Goal: Task Accomplishment & Management: Manage account settings

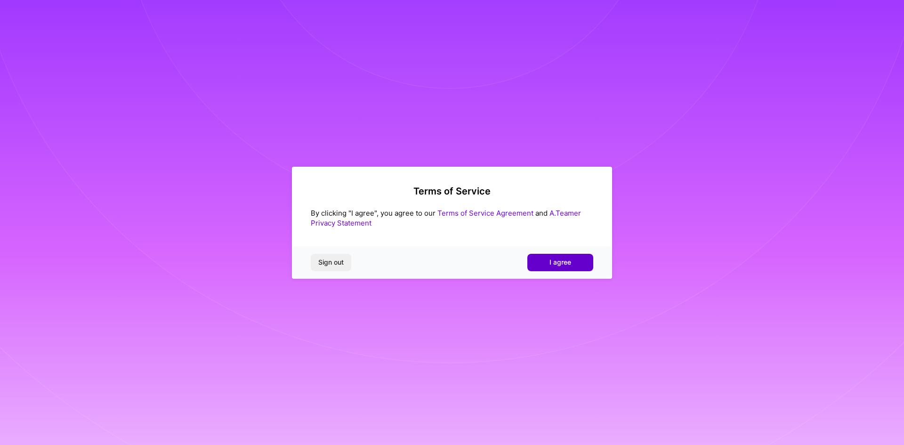
click at [552, 258] on span "I agree" at bounding box center [561, 262] width 22 height 9
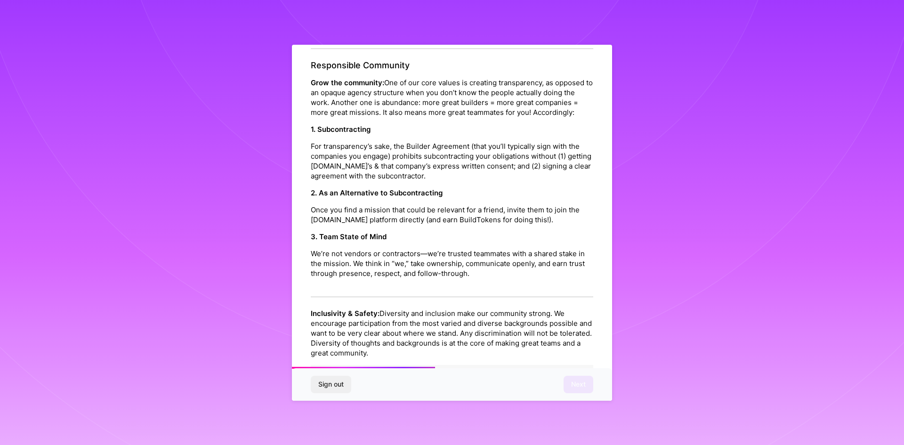
scroll to position [450, 0]
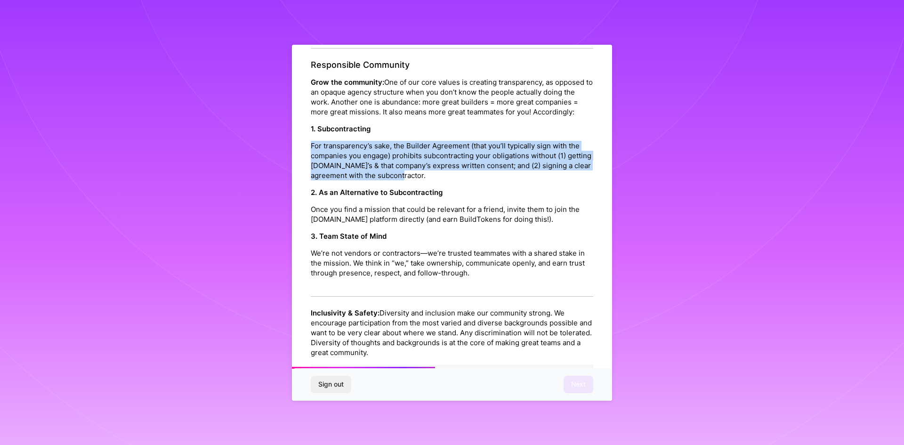
drag, startPoint x: 309, startPoint y: 174, endPoint x: 463, endPoint y: 206, distance: 157.2
click at [463, 206] on div "Platform Code of Conduct This is the [DOMAIN_NAME] Platform Code of Conduct! We…" at bounding box center [452, 225] width 320 height 360
copy p "For transparency’s sake, the Builder Agreement (that you’ll typically sign with…"
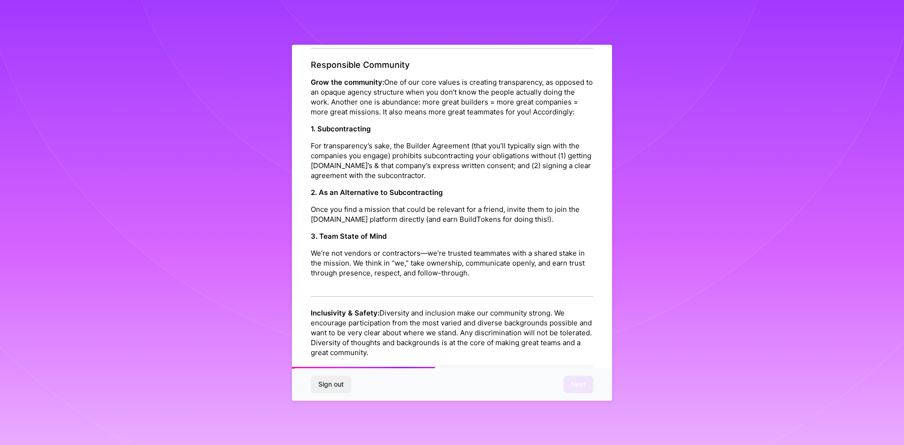
click at [386, 224] on p "Once you find a mission that could be relevant for a friend, invite them to joi…" at bounding box center [452, 214] width 283 height 20
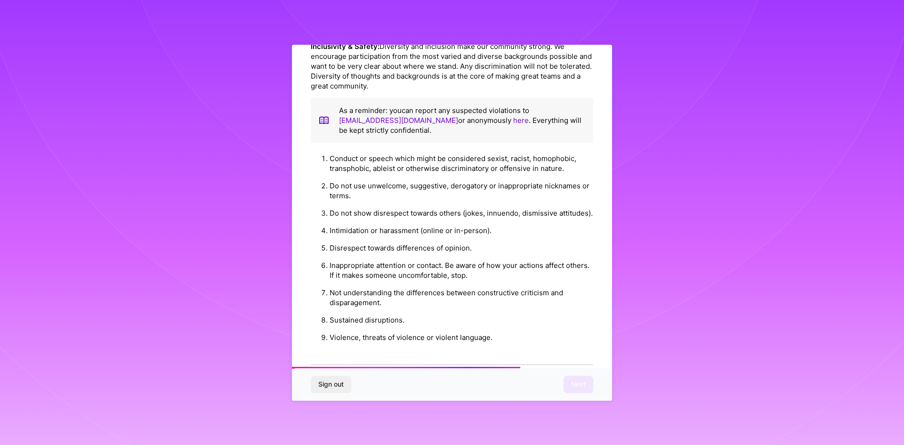
scroll to position [717, 0]
click at [357, 311] on li "Not understanding the differences between constructive criticism and disparagem…" at bounding box center [462, 297] width 264 height 27
copy li "disparagement"
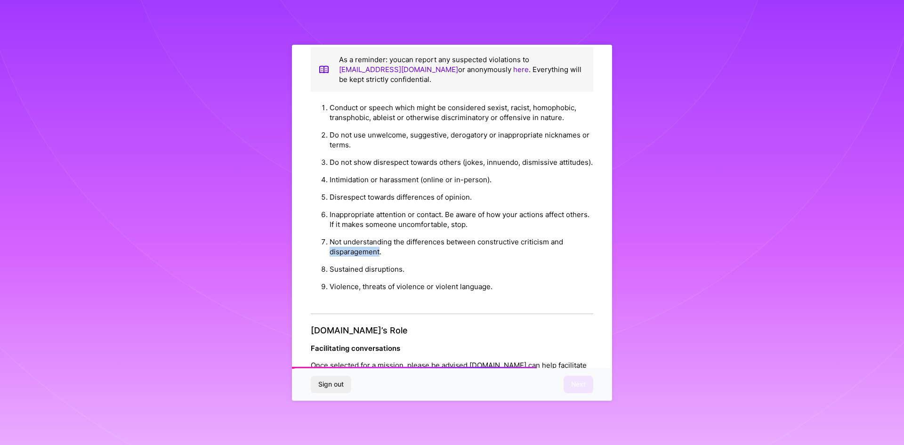
scroll to position [768, 0]
click at [447, 233] on li "Inappropriate attention or contact. Be aware of how your actions affect others.…" at bounding box center [462, 218] width 264 height 27
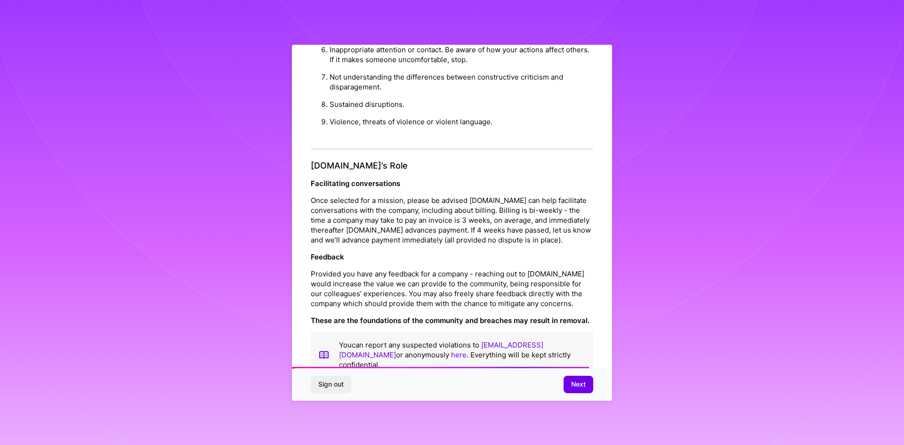
scroll to position [933, 0]
drag, startPoint x: 476, startPoint y: 278, endPoint x: 329, endPoint y: 290, distance: 147.0
click at [329, 244] on p "Once selected for a mission, please be advised [DOMAIN_NAME] can help facilitat…" at bounding box center [452, 219] width 283 height 49
copy p "(all provided no dispute is in place"
click at [494, 244] on p "Once selected for a mission, please be advised [DOMAIN_NAME] can help facilitat…" at bounding box center [452, 219] width 283 height 49
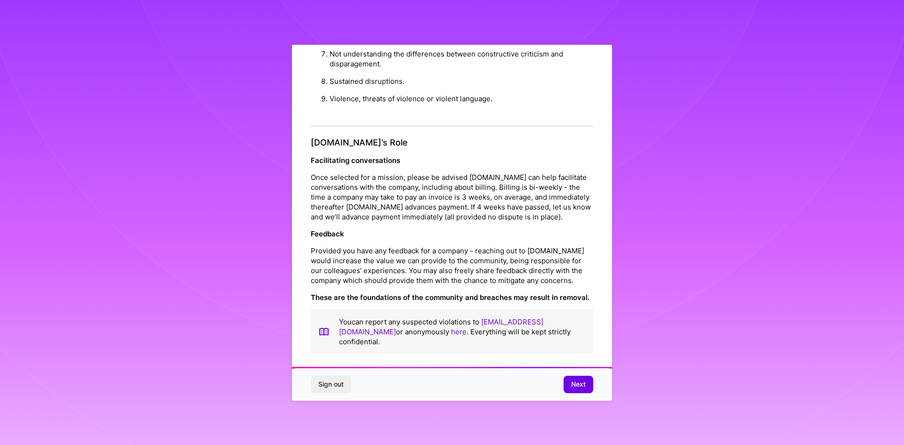
scroll to position [4, 0]
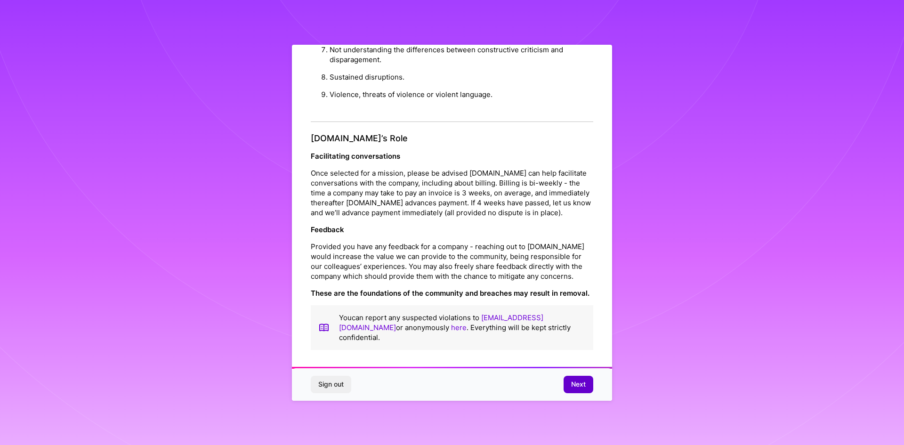
click at [586, 388] on button "Next" at bounding box center [579, 384] width 30 height 17
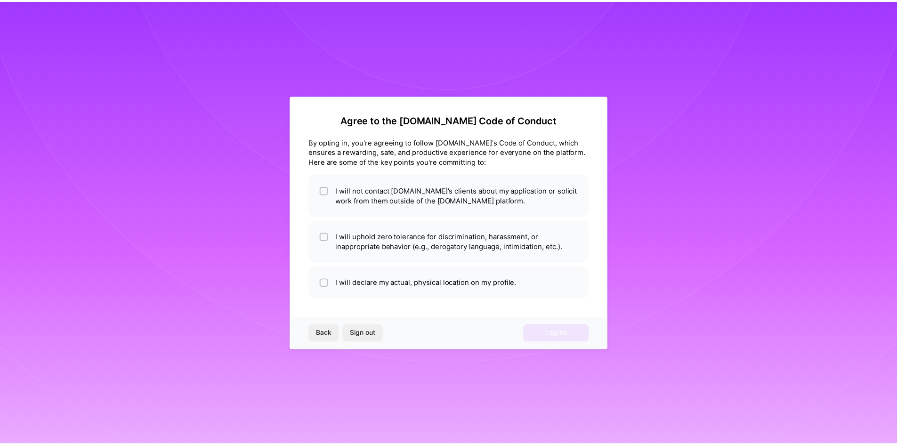
scroll to position [0, 0]
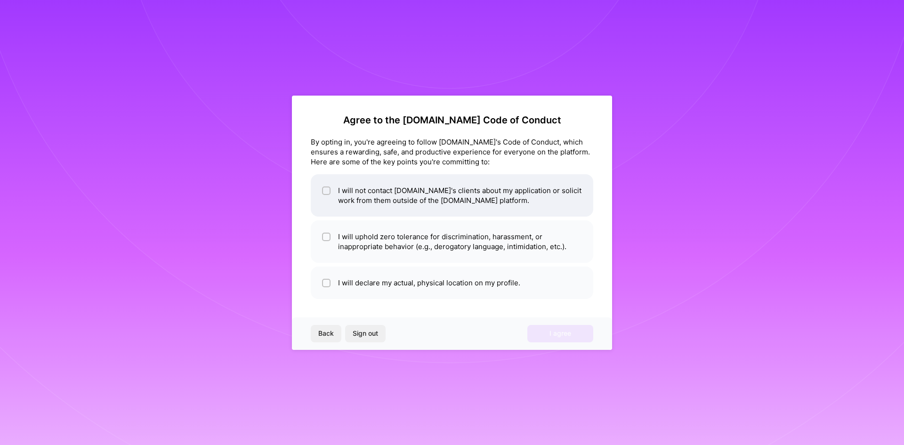
click at [326, 192] on input "checkbox" at bounding box center [327, 191] width 7 height 7
checkbox input "true"
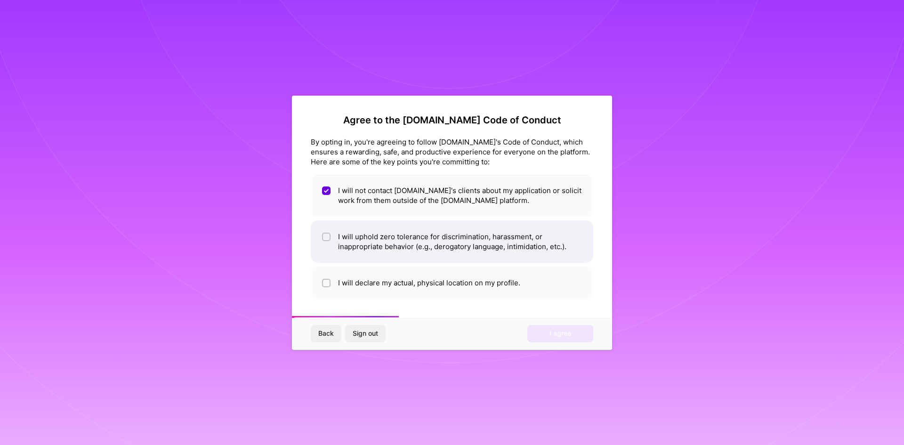
click at [327, 238] on input "checkbox" at bounding box center [327, 237] width 7 height 7
checkbox input "true"
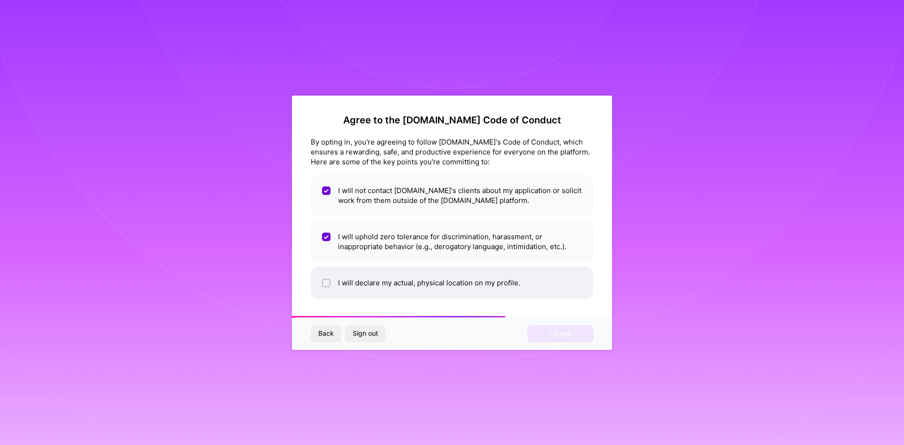
click at [357, 281] on li "I will declare my actual, physical location on my profile." at bounding box center [452, 283] width 283 height 32
checkbox input "true"
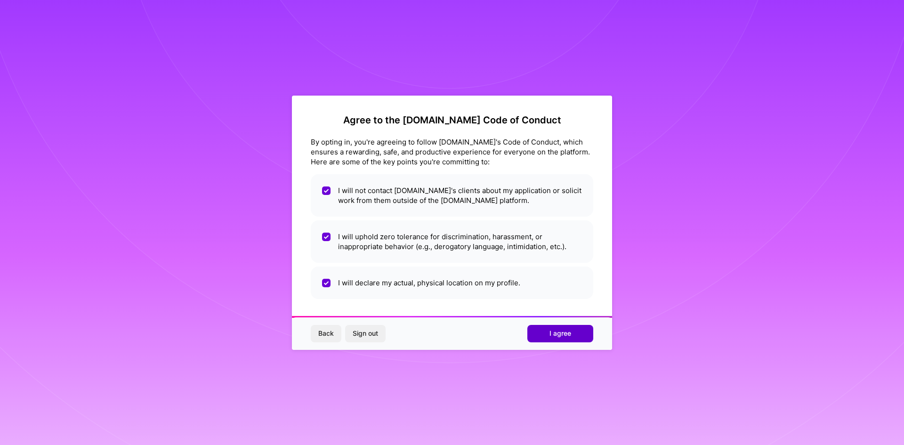
click at [575, 331] on button "I agree" at bounding box center [561, 333] width 66 height 17
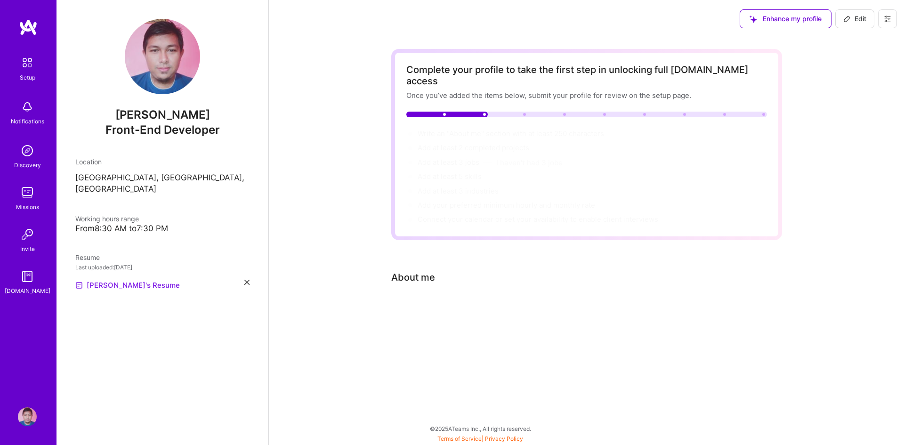
click at [116, 280] on link "[PERSON_NAME]'s Resume" at bounding box center [127, 285] width 105 height 11
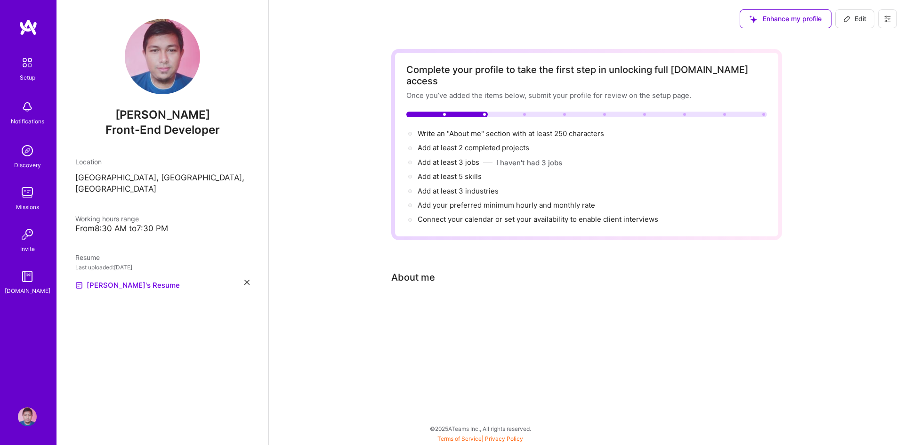
click at [27, 66] on img at bounding box center [27, 63] width 20 height 20
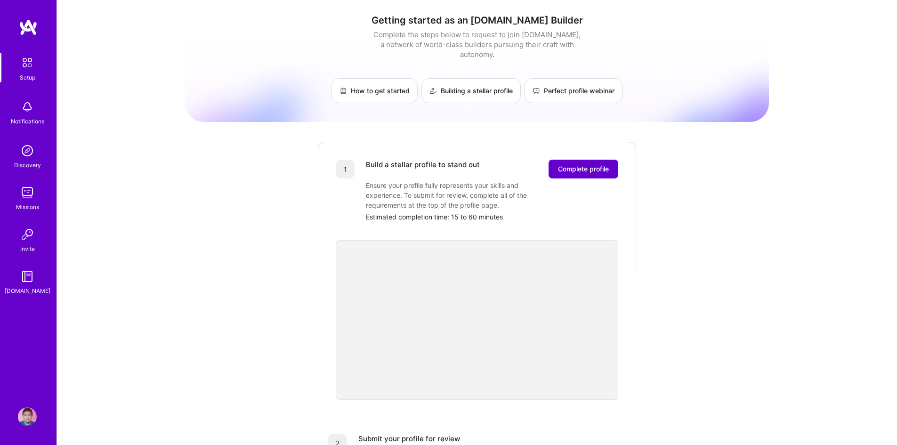
click at [583, 164] on span "Complete profile" at bounding box center [583, 168] width 51 height 9
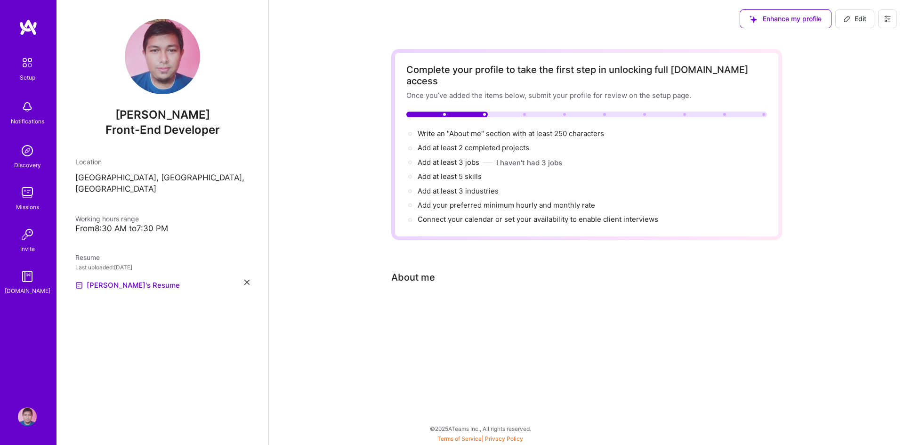
click at [406, 270] on div "About me" at bounding box center [413, 277] width 44 height 14
click at [498, 275] on div "Complete your profile to take the first step in unlocking full A.Team access On…" at bounding box center [586, 191] width 391 height 284
click at [400, 324] on div "Complete your profile to take the first step in unlocking full A.Team access On…" at bounding box center [586, 197] width 635 height 318
click at [449, 273] on div "About me" at bounding box center [579, 277] width 377 height 14
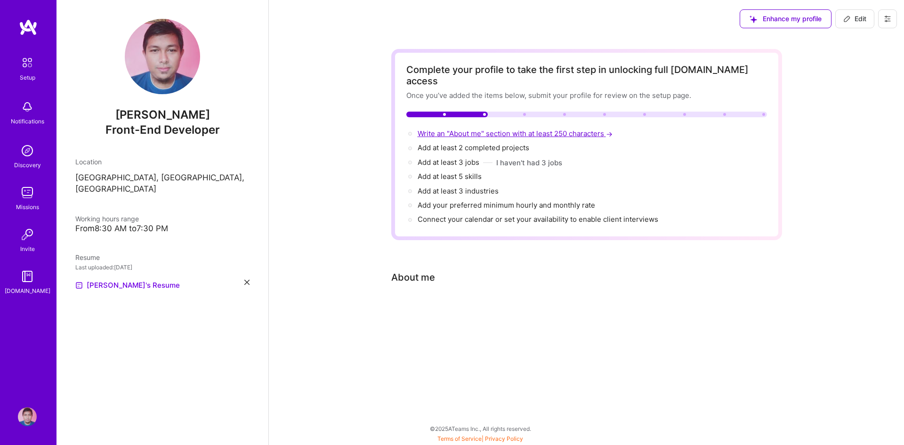
click at [484, 129] on span "Write an "About me" section with at least 250 characters →" at bounding box center [516, 133] width 197 height 9
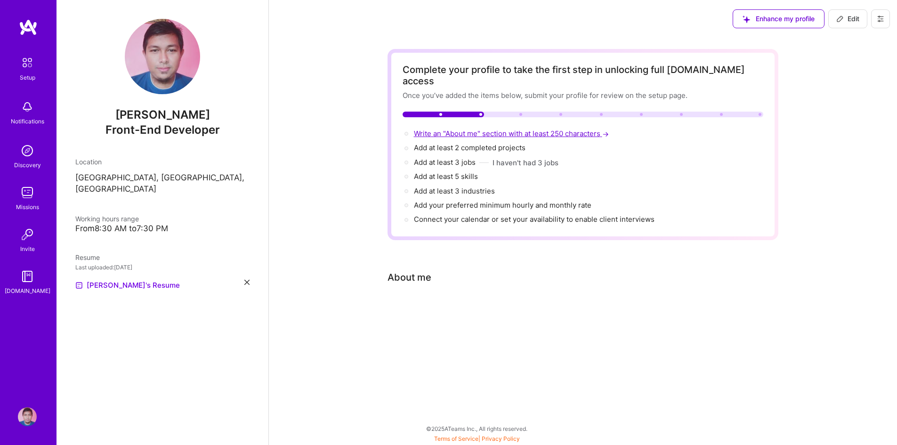
select select "US"
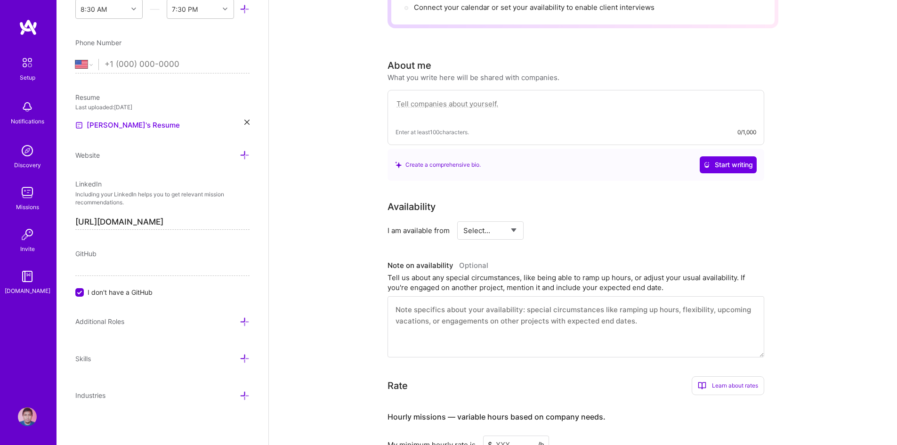
scroll to position [211, 0]
click at [416, 297] on textarea at bounding box center [576, 327] width 377 height 61
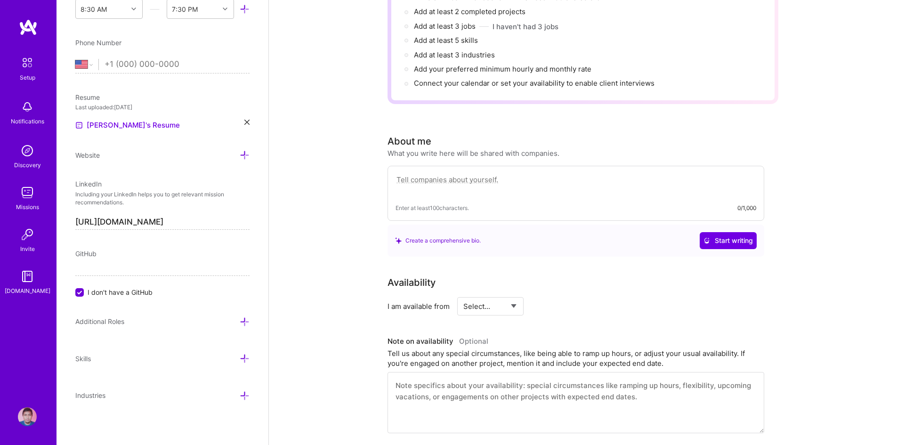
scroll to position [137, 0]
click at [508, 173] on textarea at bounding box center [576, 184] width 361 height 22
paste textarea "I am a dedicated and results-driven software engineer with extensive experience…"
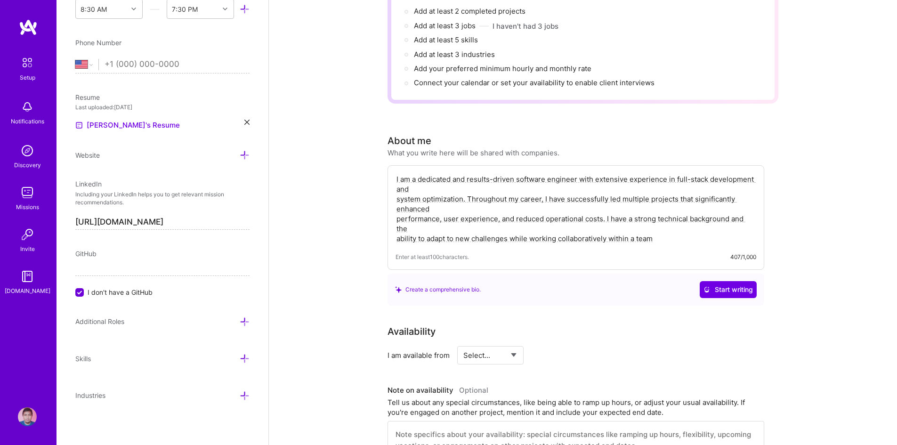
click at [397, 187] on textarea "I am a dedicated and results-driven software engineer with extensive experience…" at bounding box center [576, 208] width 361 height 71
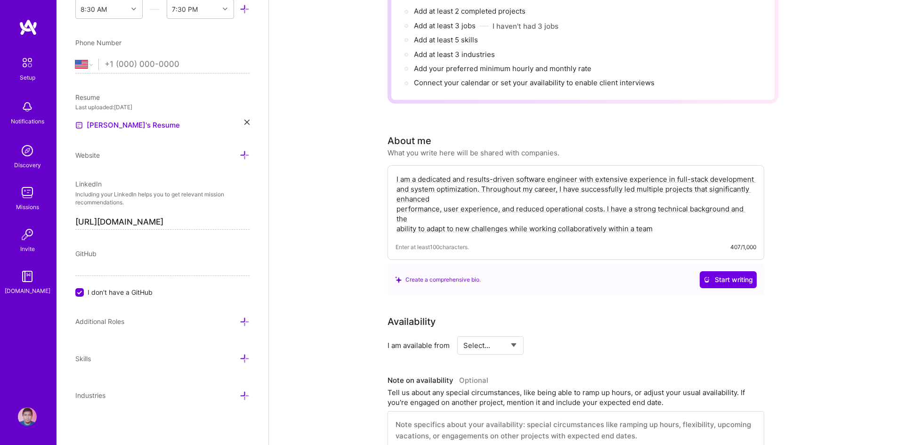
click at [397, 195] on textarea "I am a dedicated and results-driven software engineer with extensive experience…" at bounding box center [576, 203] width 361 height 61
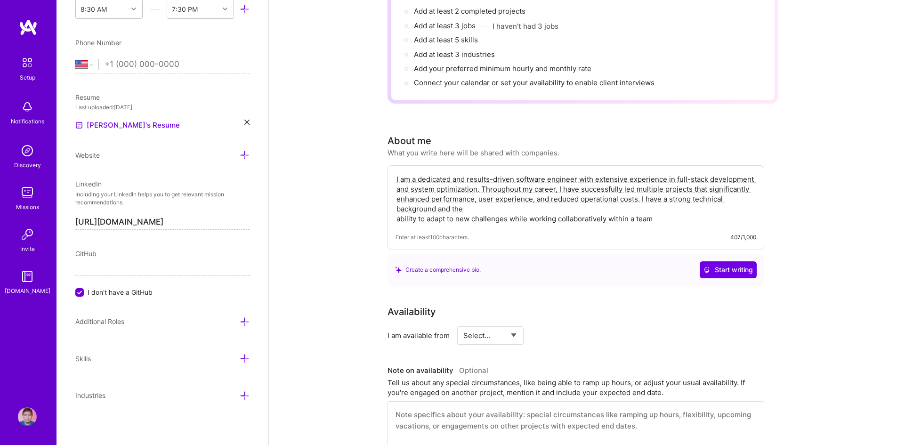
click at [396, 200] on textarea "I am a dedicated and results-driven software engineer with extensive experience…" at bounding box center [576, 198] width 361 height 51
click at [396, 207] on textarea "I am a dedicated and results-driven software engineer with extensive experience…" at bounding box center [576, 198] width 361 height 51
type textarea "I am a dedicated and results-driven software engineer with extensive experience…"
click at [457, 217] on div "I am a dedicated and results-driven software engineer with extensive experience…" at bounding box center [576, 207] width 377 height 85
click at [455, 211] on textarea "I am a dedicated and results-driven software engineer with extensive experience…" at bounding box center [576, 198] width 361 height 51
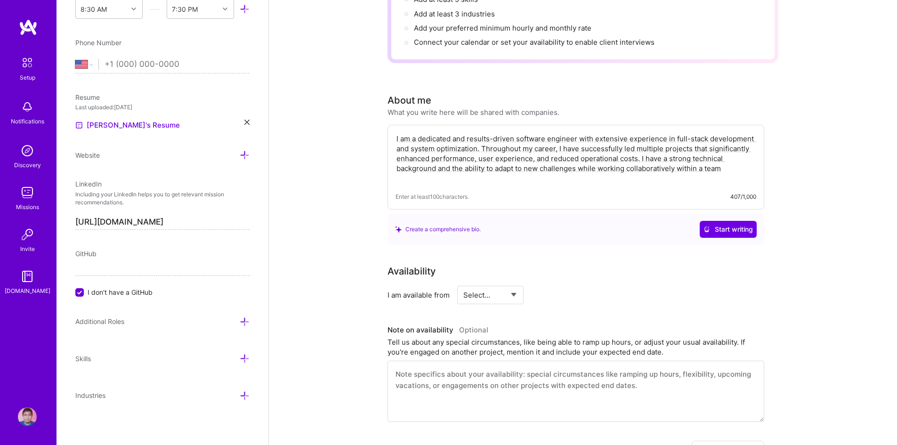
scroll to position [258, 0]
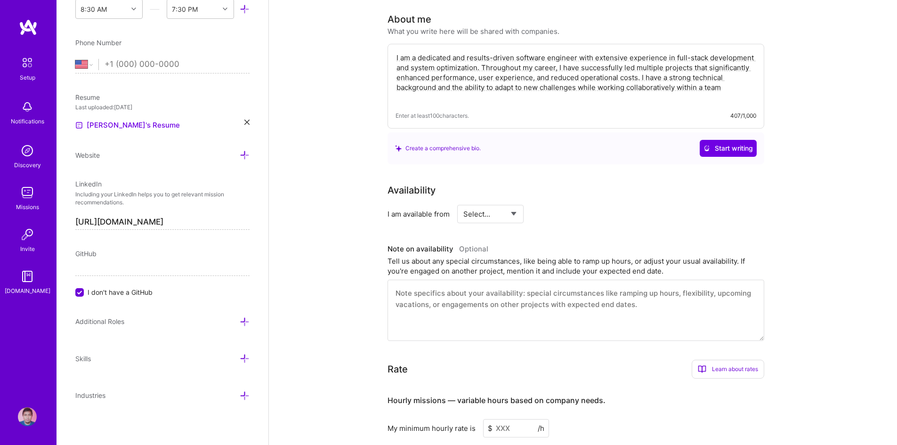
click at [517, 203] on select "Select... Right Now Future Date Not Available" at bounding box center [490, 214] width 54 height 24
select select "Right Now"
click at [463, 202] on select "Select... Right Now Future Date Not Available" at bounding box center [490, 214] width 54 height 24
click at [561, 205] on input at bounding box center [576, 214] width 57 height 18
type input "40"
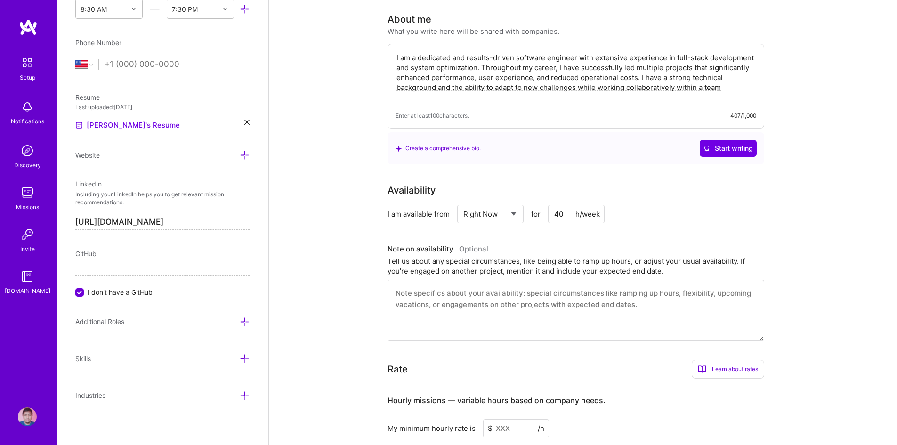
click at [436, 286] on textarea at bounding box center [576, 310] width 377 height 61
paste textarea "I am happy to work in any time zone, but I feel very productive in the Australi…"
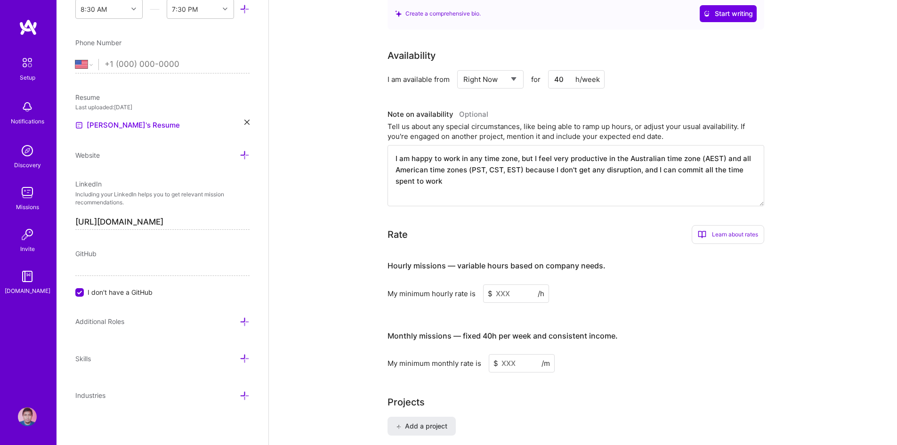
scroll to position [393, 0]
type textarea "I am happy to work in any time zone, but I feel very productive in the Australi…"
click at [500, 284] on input at bounding box center [516, 293] width 66 height 18
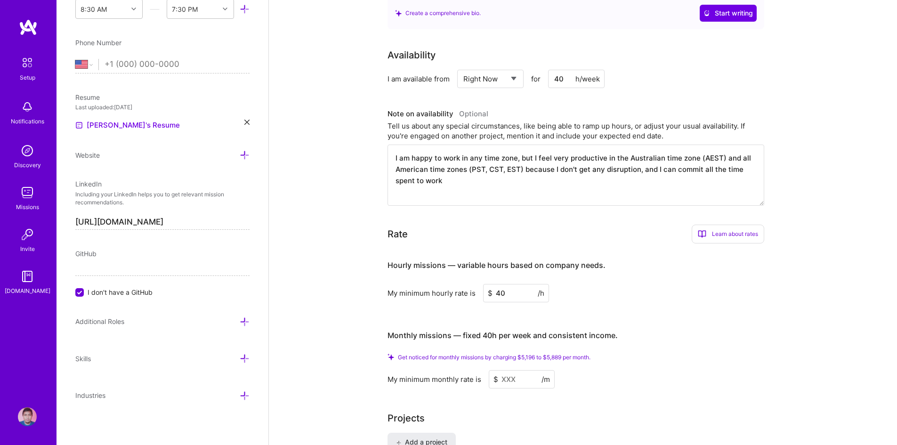
type input "40"
click at [518, 370] on input at bounding box center [522, 379] width 66 height 18
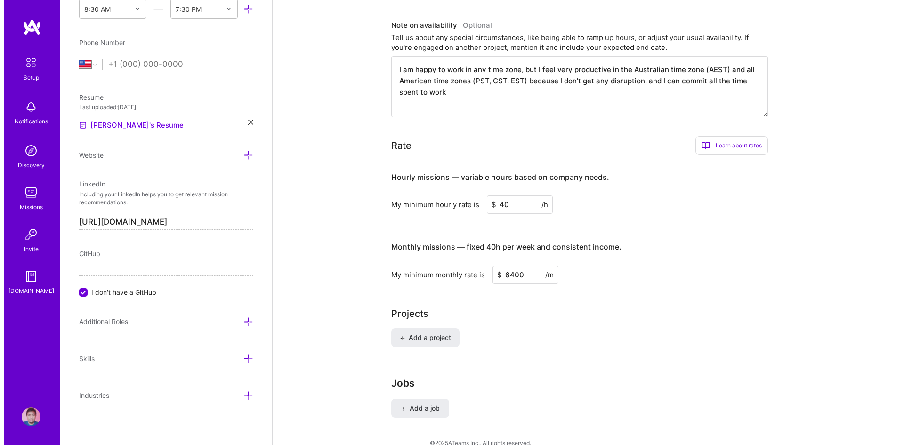
scroll to position [511, 0]
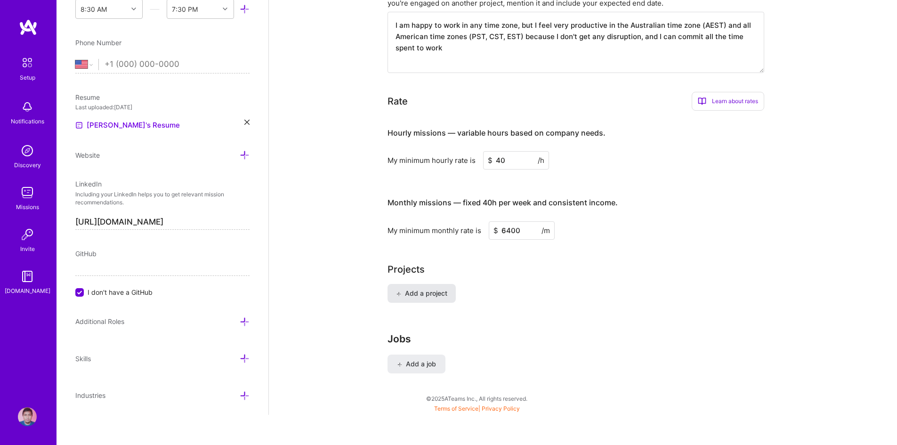
type input "6400"
click at [449, 286] on button "Add a project" at bounding box center [422, 293] width 68 height 19
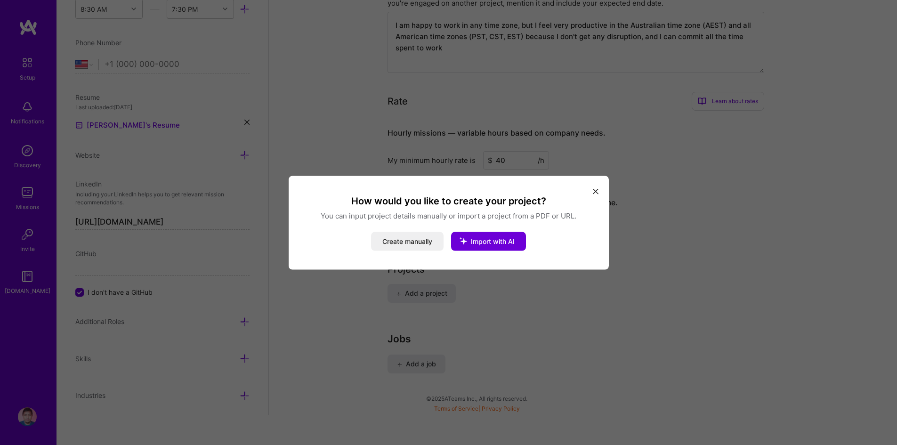
click at [598, 191] on icon "modal" at bounding box center [596, 192] width 6 height 6
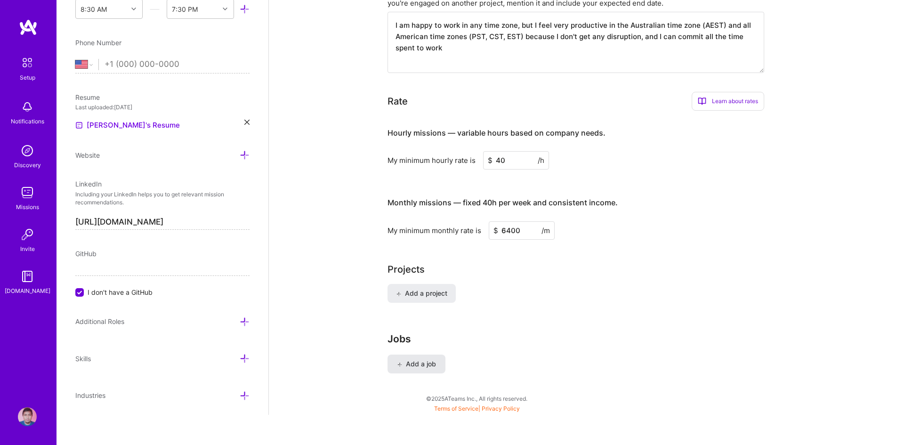
click at [429, 359] on span "Add a job" at bounding box center [416, 363] width 39 height 9
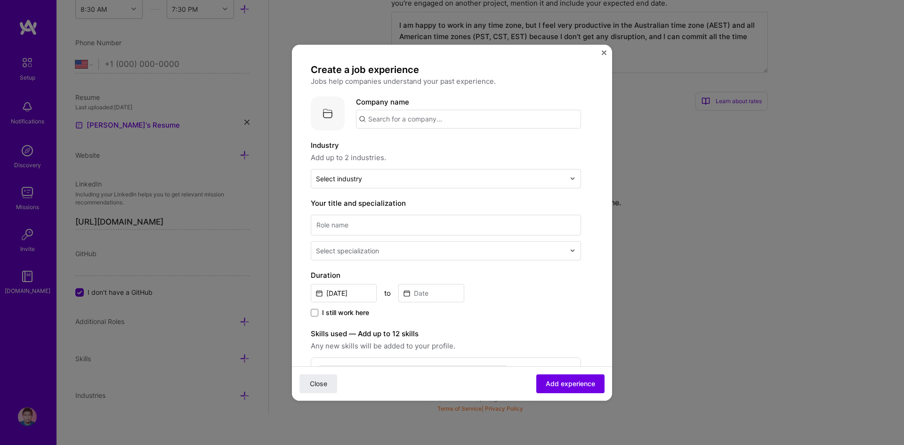
click at [486, 124] on input "text" at bounding box center [468, 119] width 225 height 19
type input "X-Team"
click at [404, 148] on span "x-team.com" at bounding box center [407, 151] width 46 height 8
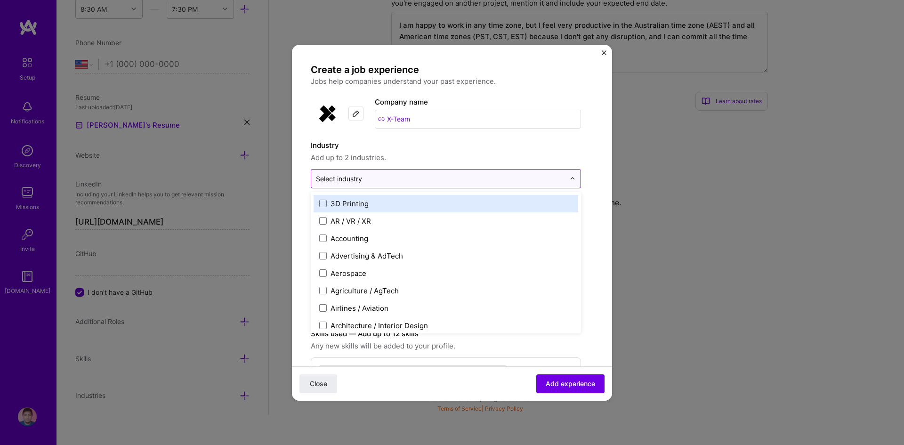
click at [373, 178] on input "text" at bounding box center [440, 179] width 249 height 10
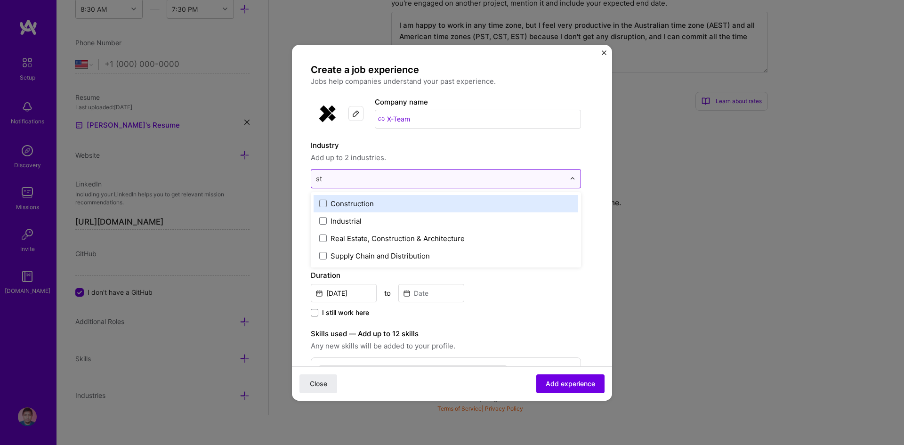
type input "s"
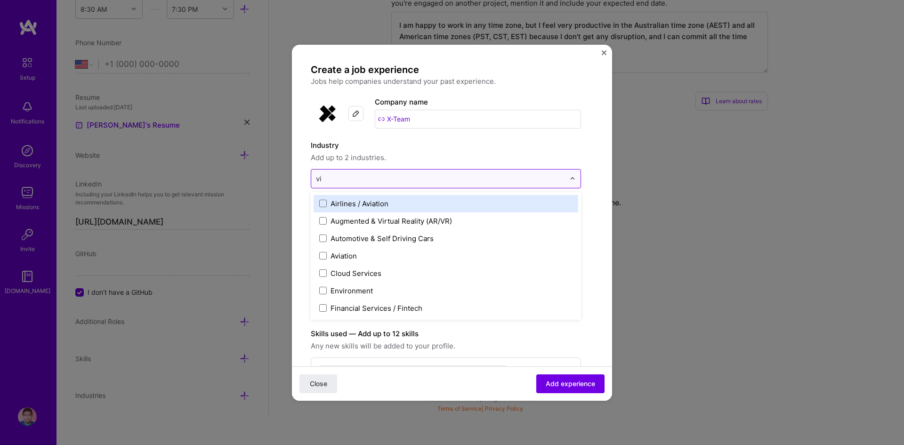
type input "v"
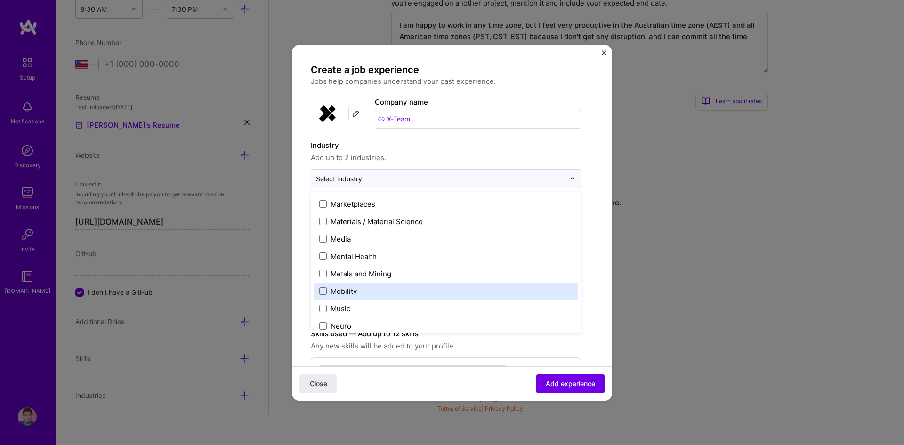
scroll to position [1429, 0]
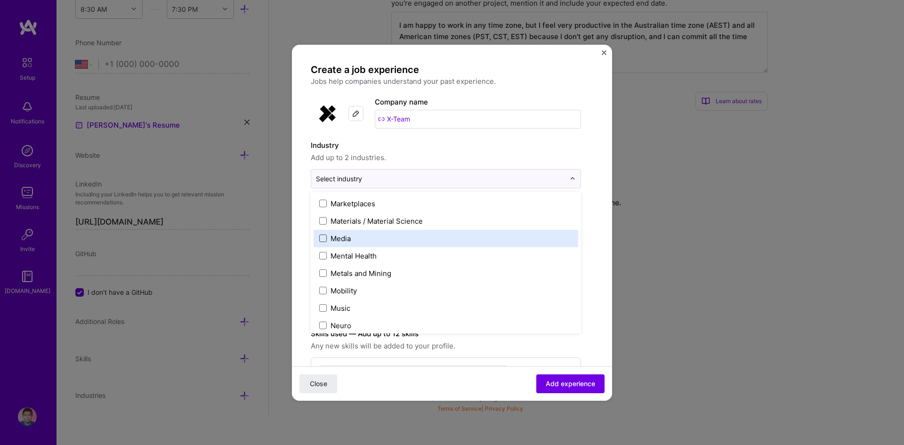
click at [325, 240] on span at bounding box center [323, 239] width 8 height 8
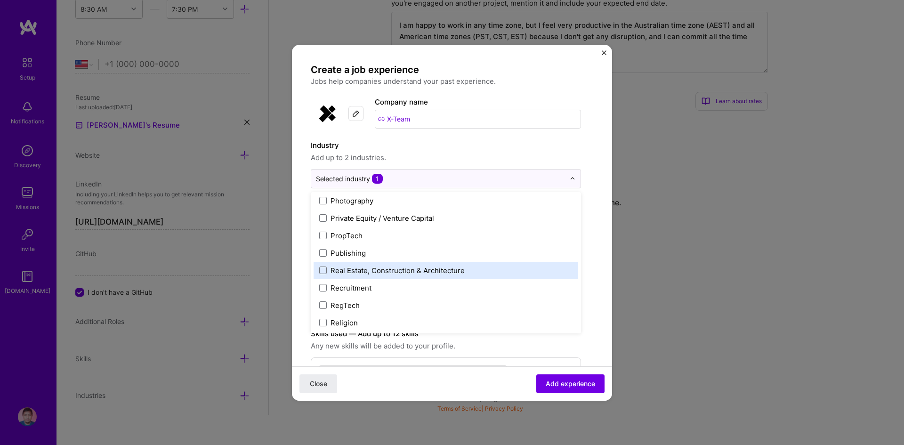
scroll to position [1708, 0]
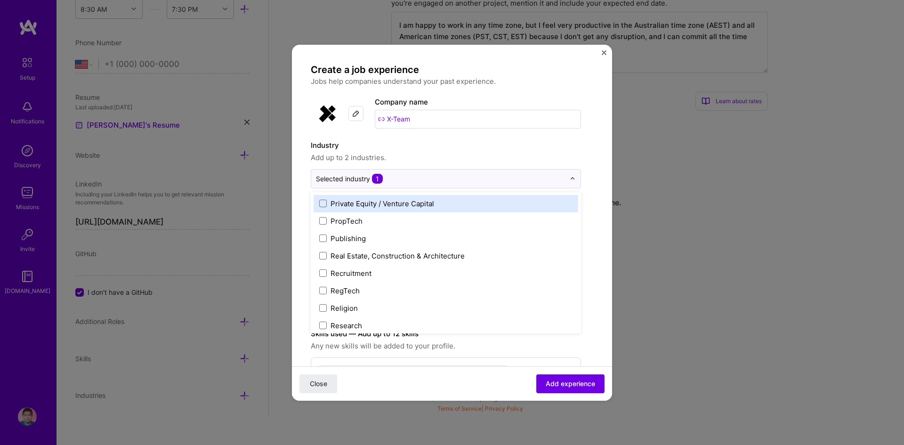
click at [443, 156] on span "Add up to 2 industries." at bounding box center [446, 157] width 270 height 11
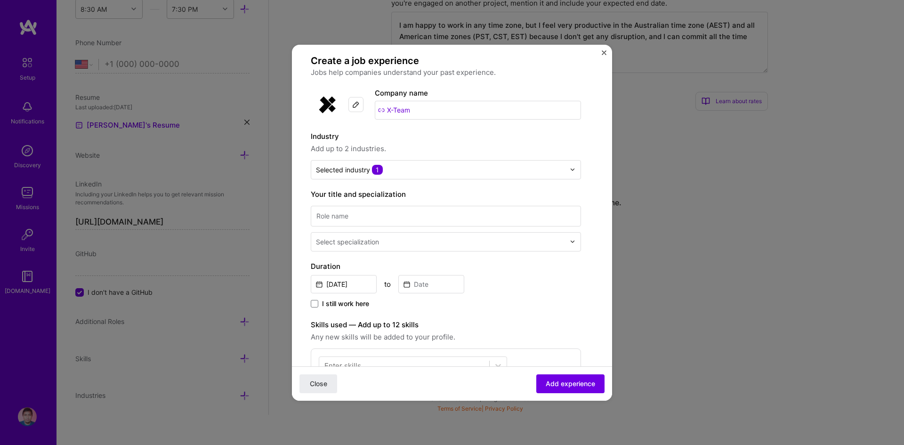
scroll to position [0, 0]
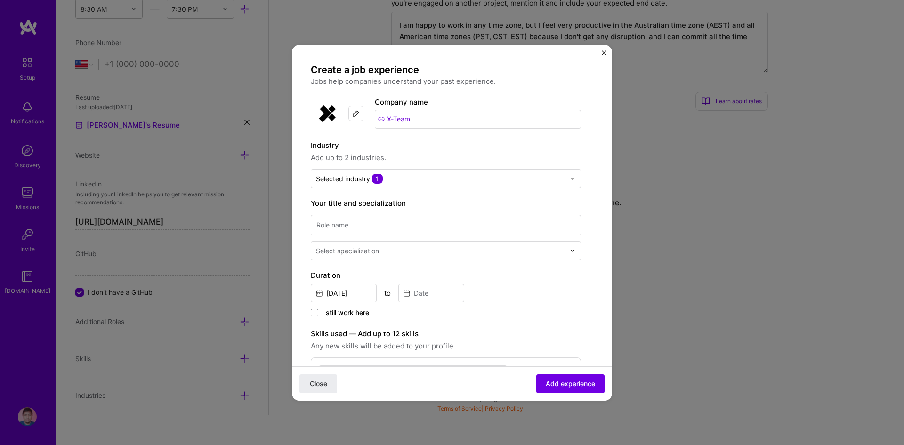
click at [426, 167] on div "Industry Add up to 2 industries. Selected industry 1" at bounding box center [446, 164] width 270 height 49
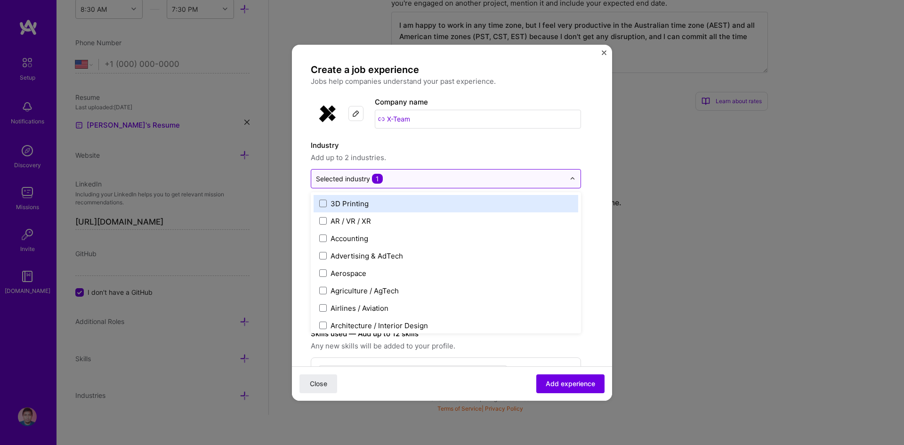
click at [399, 179] on input "text" at bounding box center [440, 179] width 249 height 10
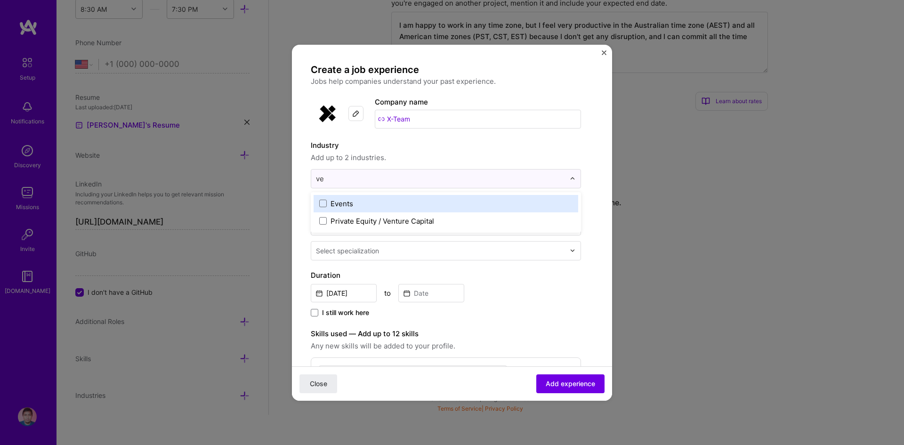
type input "v"
type input "s"
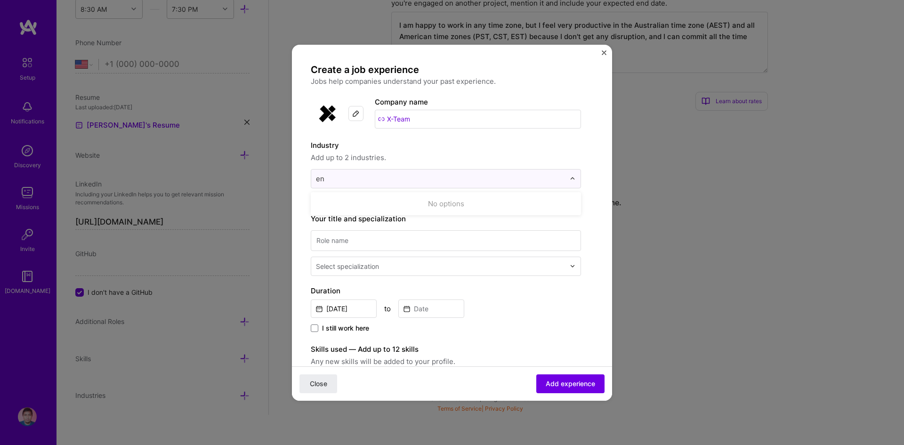
type input "e"
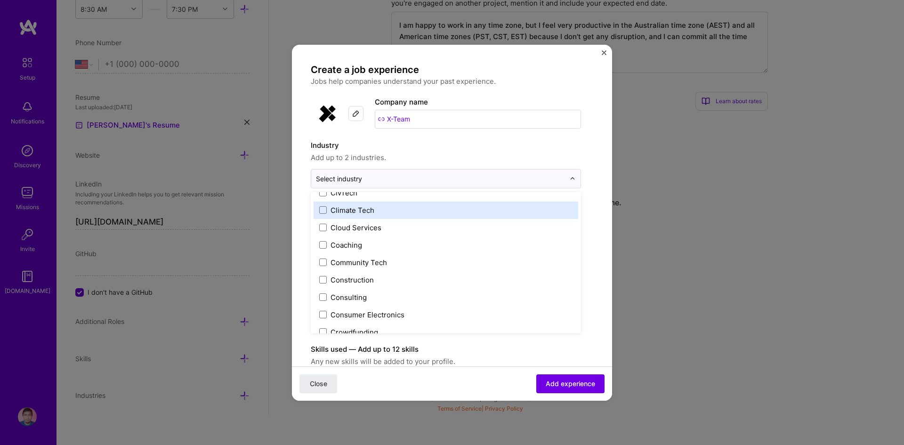
scroll to position [536, 0]
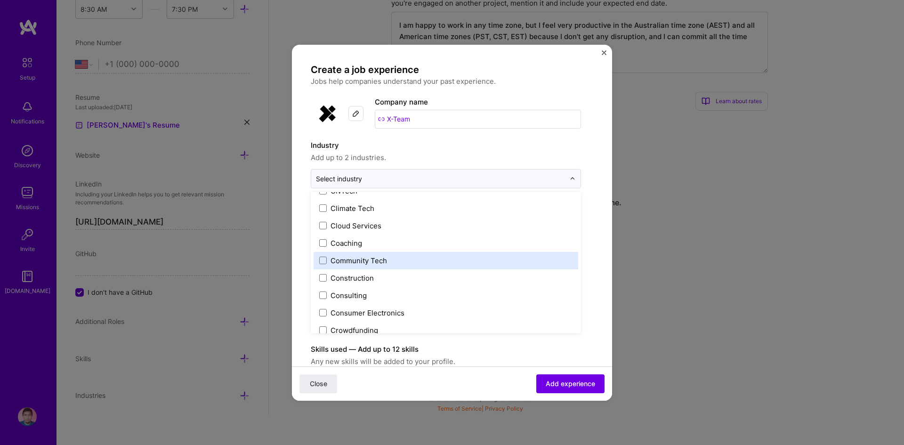
click at [355, 260] on div "Community Tech" at bounding box center [359, 261] width 57 height 10
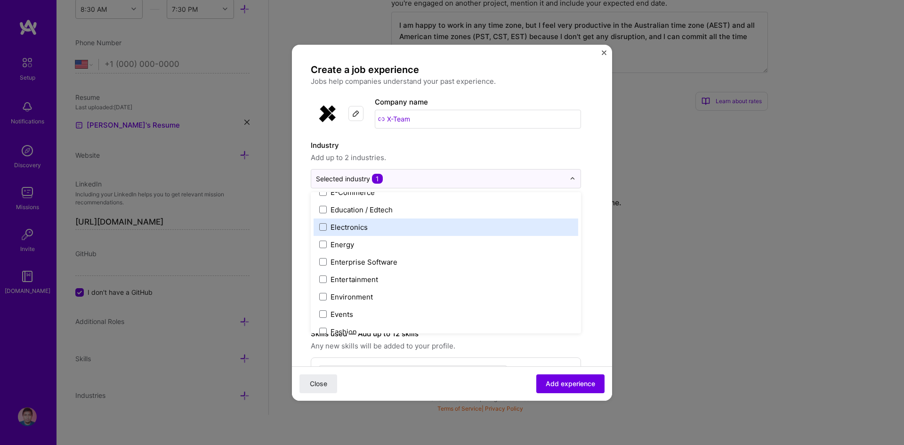
scroll to position [848, 0]
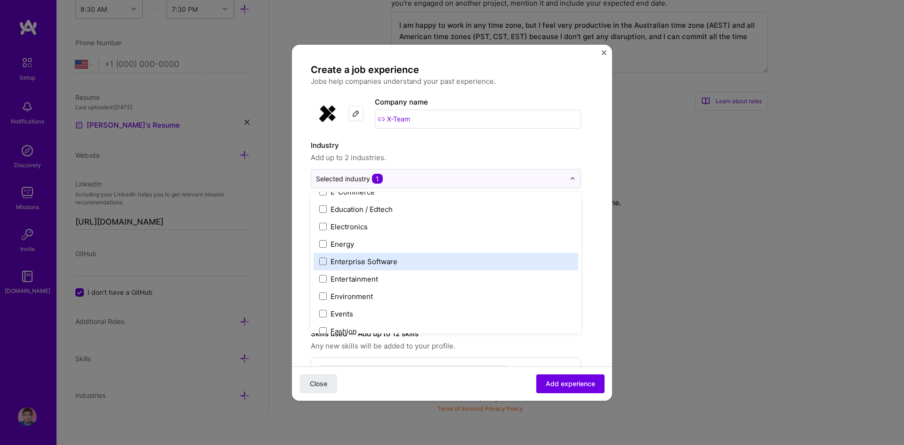
click at [389, 266] on div "Enterprise Software" at bounding box center [364, 262] width 67 height 10
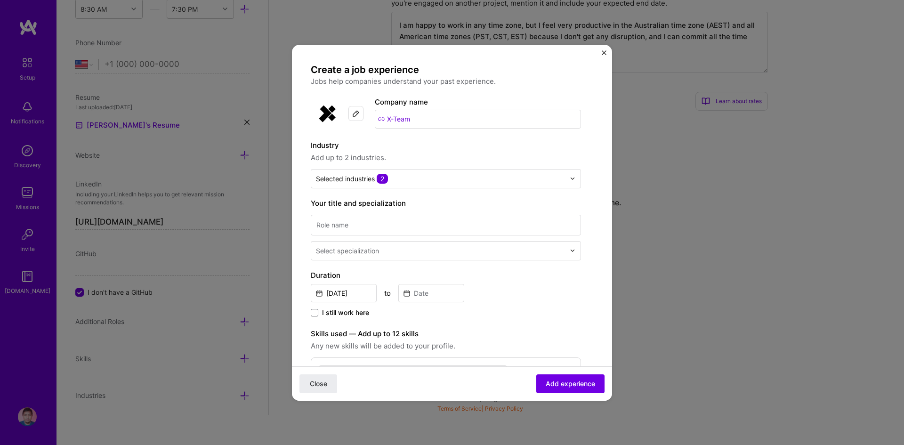
click at [594, 180] on form "Create a job experience Jobs help companies understand your past experience. Co…" at bounding box center [452, 374] width 320 height 620
click at [524, 224] on input at bounding box center [446, 225] width 270 height 21
type input "Senior Fullstack Engineer"
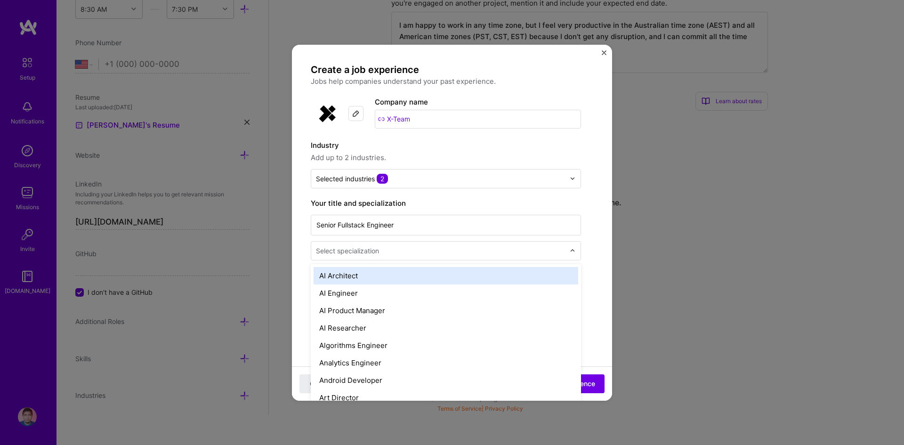
click at [513, 250] on input "text" at bounding box center [441, 251] width 251 height 10
type input "fro"
click at [513, 250] on input "text" at bounding box center [441, 251] width 251 height 10
type input "fu"
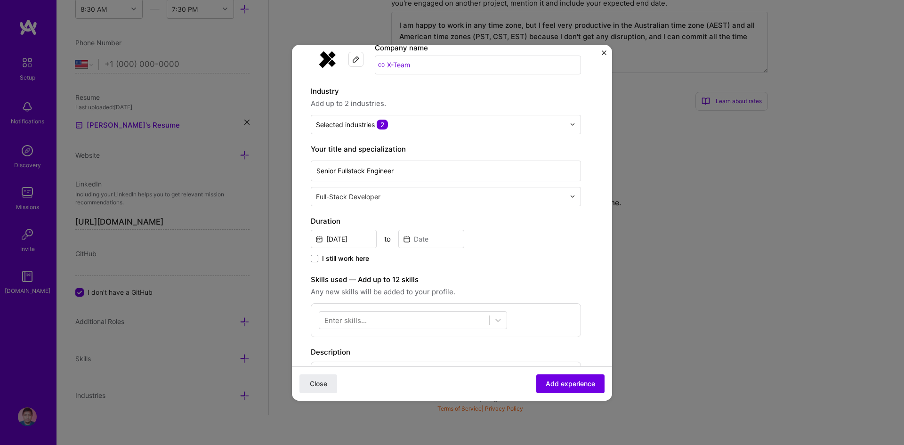
scroll to position [56, 0]
click at [349, 237] on input "Sep, 2025" at bounding box center [344, 237] width 66 height 18
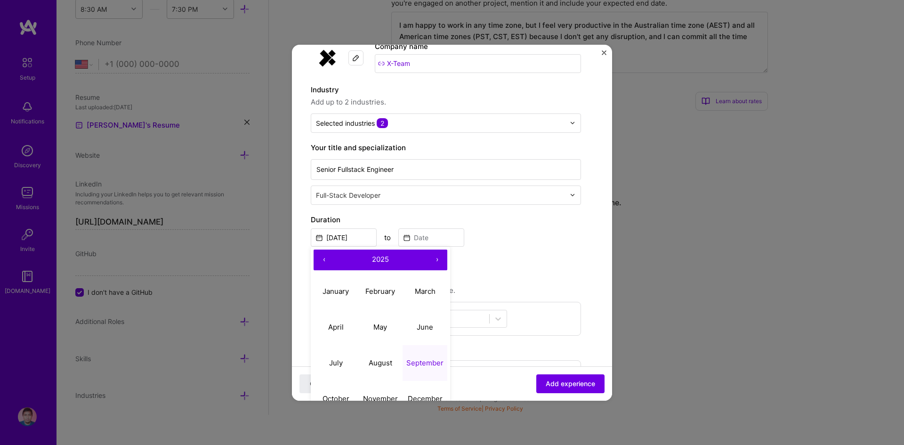
click at [326, 257] on button "‹" at bounding box center [324, 260] width 21 height 21
click at [321, 257] on button "‹" at bounding box center [324, 260] width 21 height 21
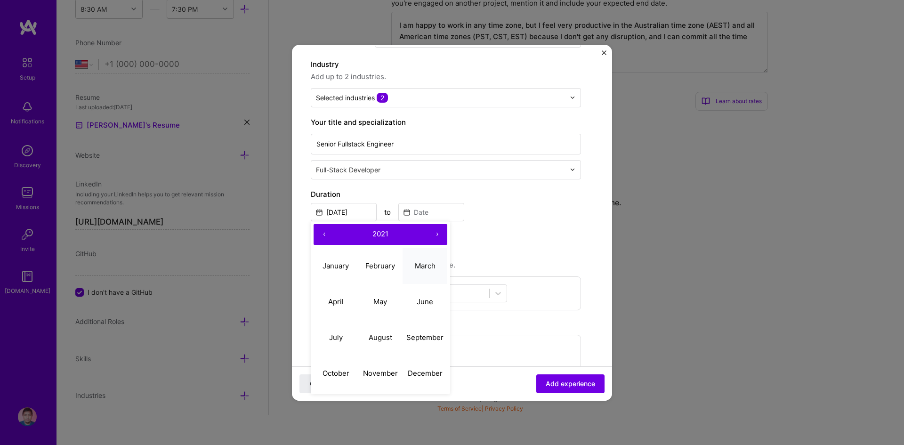
scroll to position [81, 0]
click at [422, 337] on abbr "September" at bounding box center [424, 337] width 37 height 9
type input "Sep, 2021"
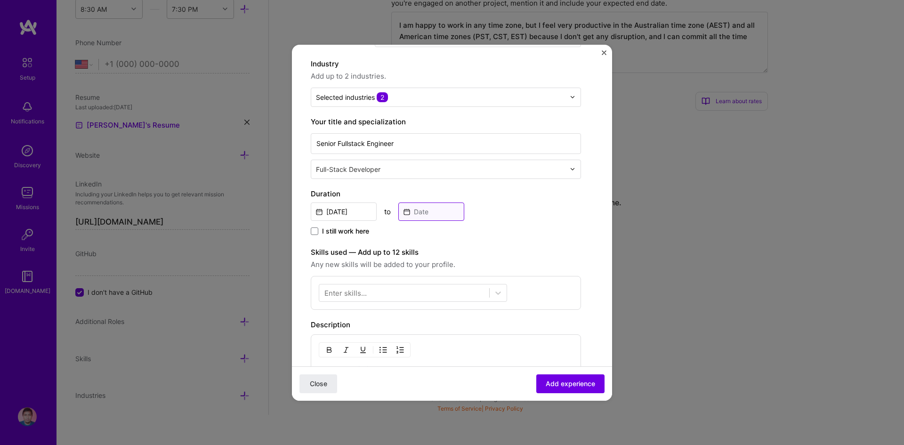
click at [441, 214] on input at bounding box center [431, 212] width 66 height 18
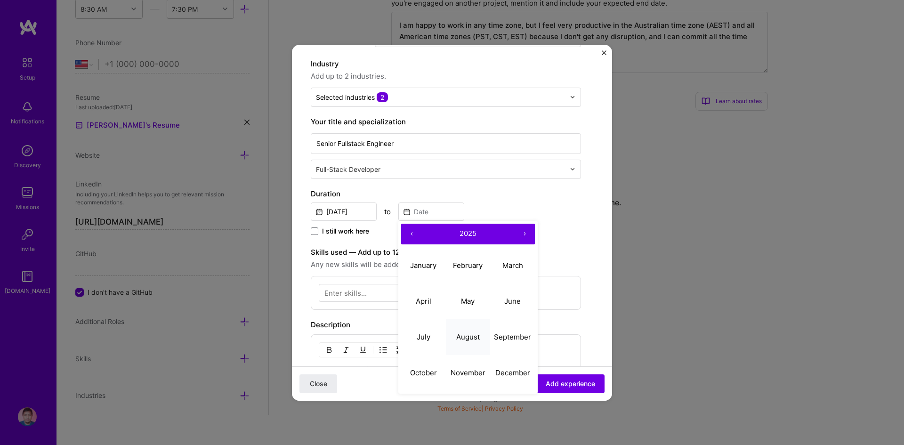
click at [476, 338] on abbr "August" at bounding box center [468, 337] width 24 height 9
type input "Aug, 2025"
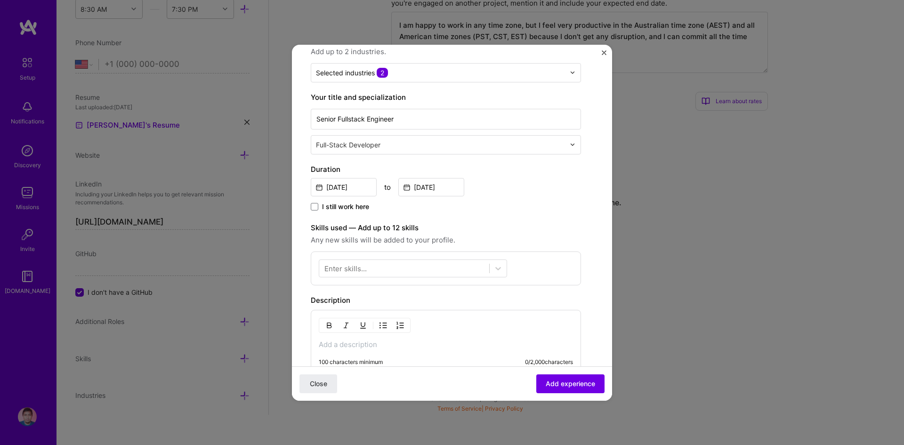
scroll to position [106, 0]
click at [439, 264] on div at bounding box center [404, 268] width 170 height 16
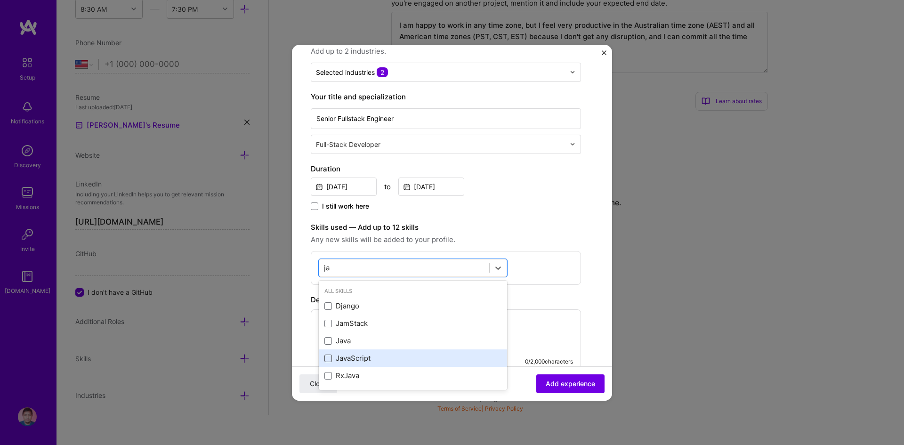
click at [328, 360] on span at bounding box center [329, 359] width 8 height 8
click at [0, 0] on input "checkbox" at bounding box center [0, 0] width 0 height 0
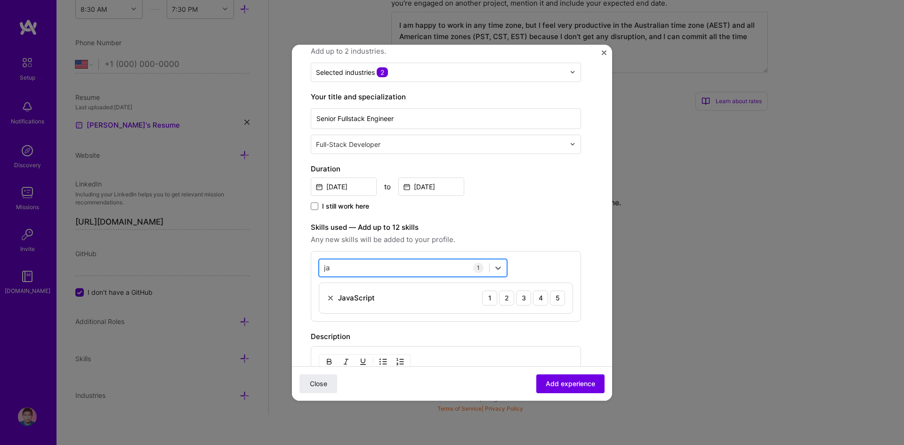
click at [381, 260] on div "ja ja" at bounding box center [413, 268] width 188 height 18
type input "j"
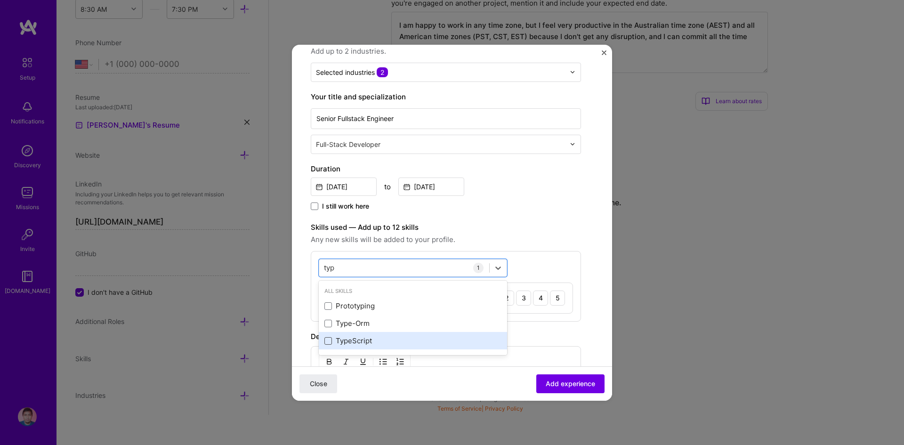
click at [329, 341] on span at bounding box center [329, 341] width 8 height 8
click at [0, 0] on input "checkbox" at bounding box center [0, 0] width 0 height 0
click at [392, 263] on div "typ typ" at bounding box center [404, 268] width 170 height 16
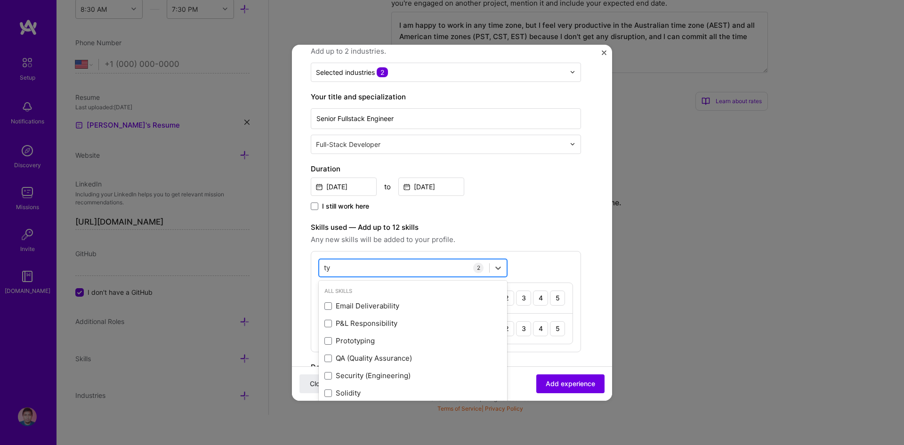
type input "t"
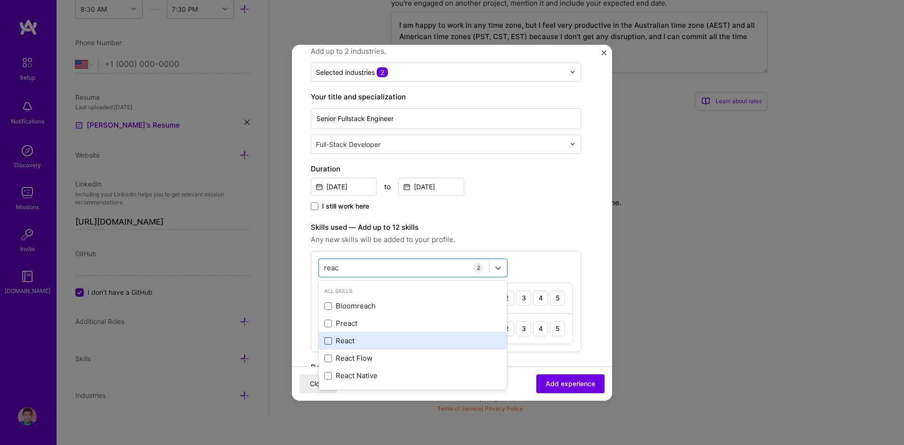
click at [328, 341] on span at bounding box center [329, 341] width 8 height 8
click at [0, 0] on input "checkbox" at bounding box center [0, 0] width 0 height 0
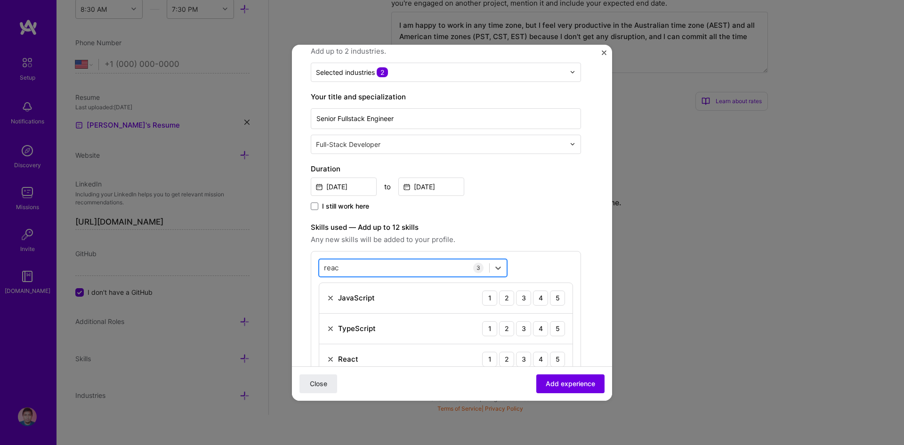
click at [378, 264] on div "reac reac" at bounding box center [404, 268] width 170 height 16
type input "r"
click at [329, 307] on span at bounding box center [329, 306] width 8 height 8
click at [0, 0] on input "checkbox" at bounding box center [0, 0] width 0 height 0
click at [377, 263] on div "next next" at bounding box center [404, 268] width 170 height 16
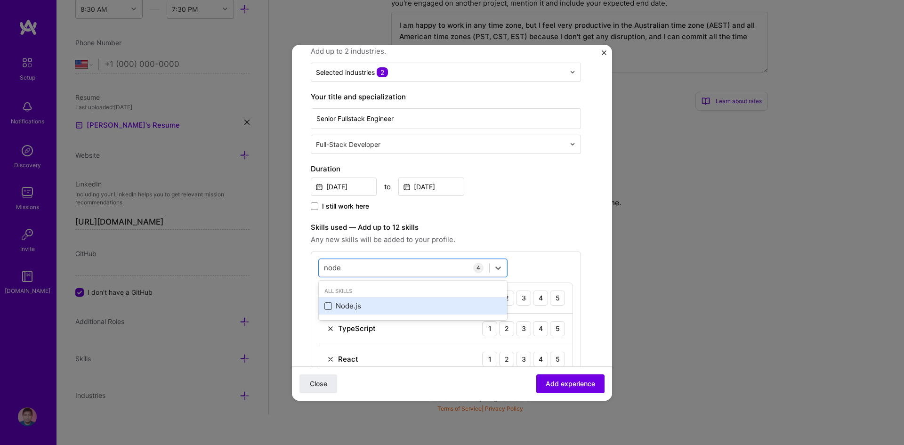
click at [330, 307] on span at bounding box center [329, 306] width 8 height 8
click at [0, 0] on input "checkbox" at bounding box center [0, 0] width 0 height 0
click at [366, 276] on div "node node" at bounding box center [413, 268] width 188 height 18
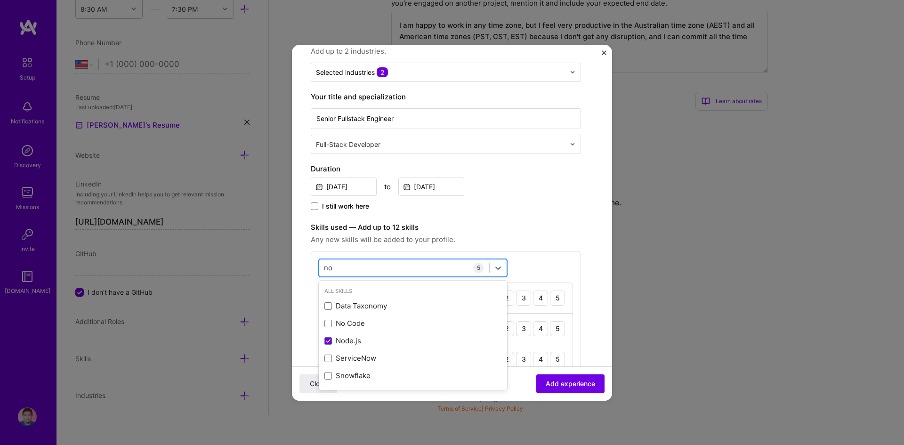
type input "n"
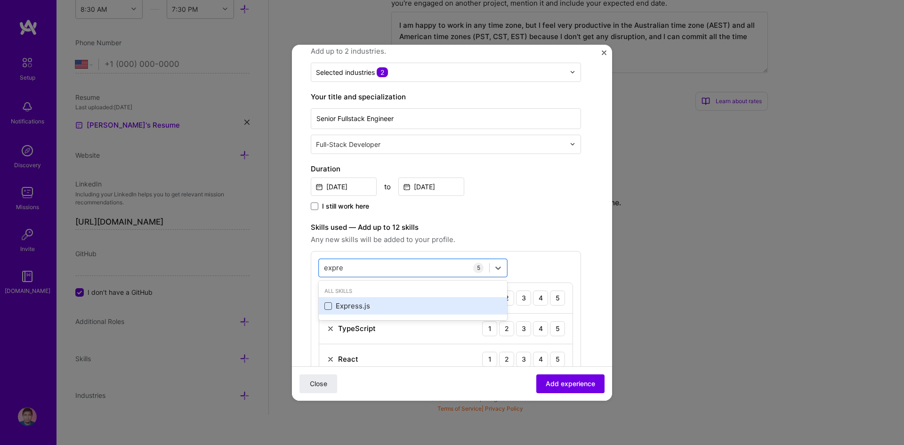
click at [330, 307] on span at bounding box center [329, 306] width 8 height 8
click at [0, 0] on input "checkbox" at bounding box center [0, 0] width 0 height 0
click at [365, 270] on div "expre expre" at bounding box center [404, 268] width 170 height 16
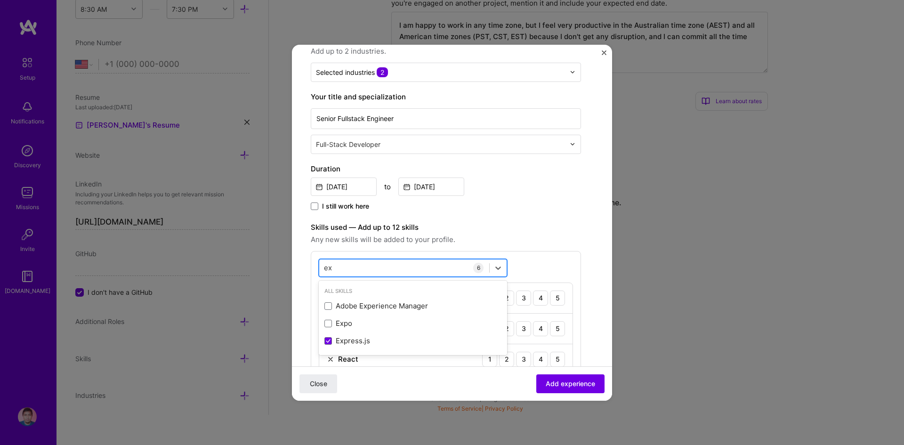
type input "e"
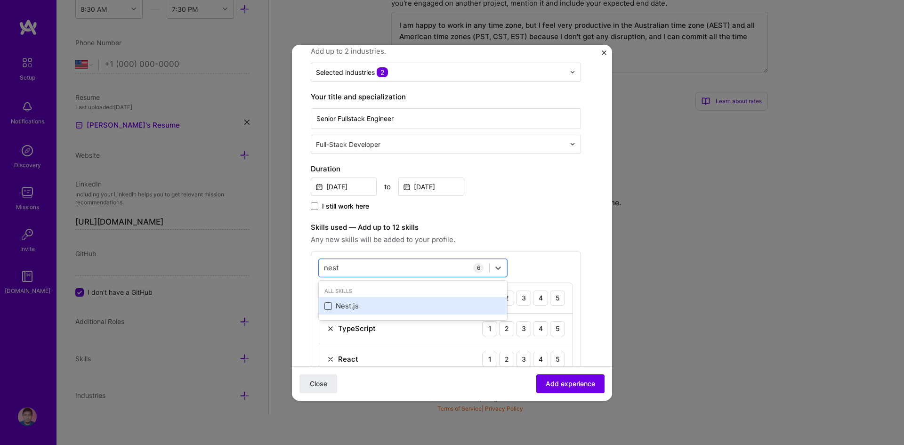
click at [329, 307] on span at bounding box center [329, 306] width 8 height 8
click at [0, 0] on input "checkbox" at bounding box center [0, 0] width 0 height 0
click at [457, 265] on div "nest nest" at bounding box center [404, 268] width 170 height 16
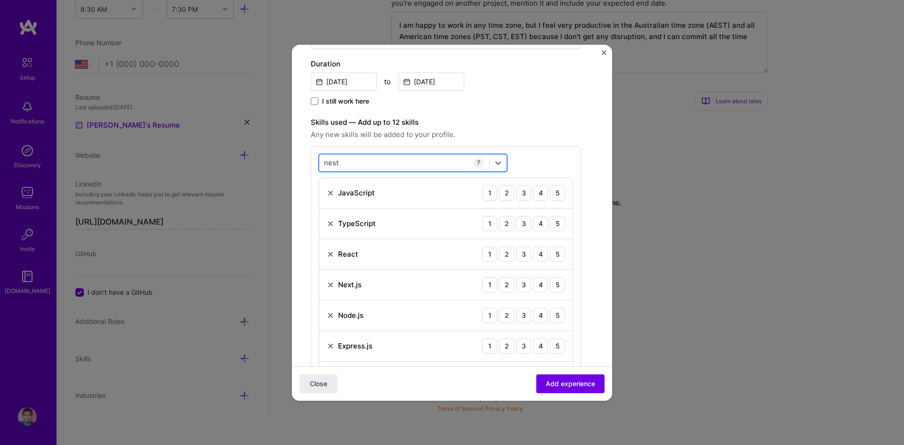
scroll to position [211, 0]
type input "n"
click at [326, 201] on span at bounding box center [329, 202] width 8 height 8
click at [0, 0] on input "checkbox" at bounding box center [0, 0] width 0 height 0
click at [406, 167] on div "jest jest" at bounding box center [404, 164] width 170 height 16
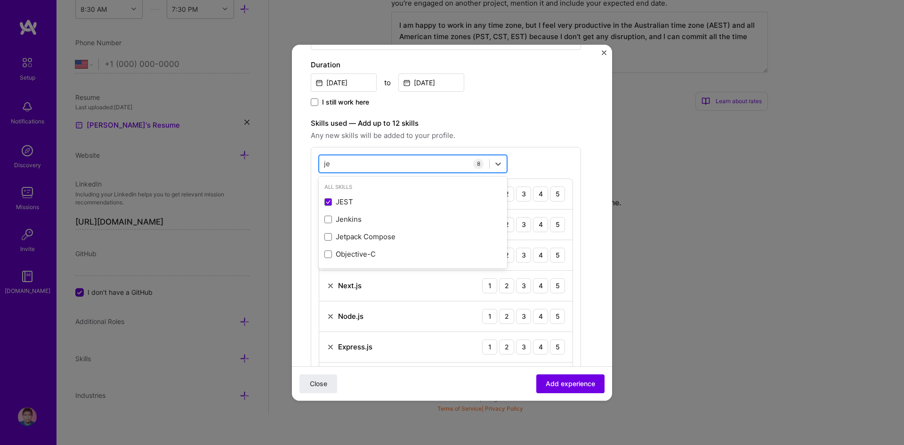
type input "j"
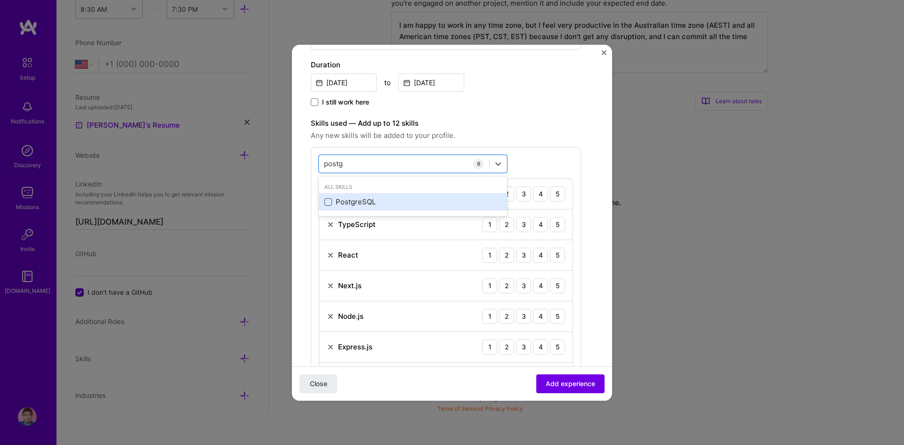
click at [328, 201] on span at bounding box center [329, 202] width 8 height 8
click at [0, 0] on input "checkbox" at bounding box center [0, 0] width 0 height 0
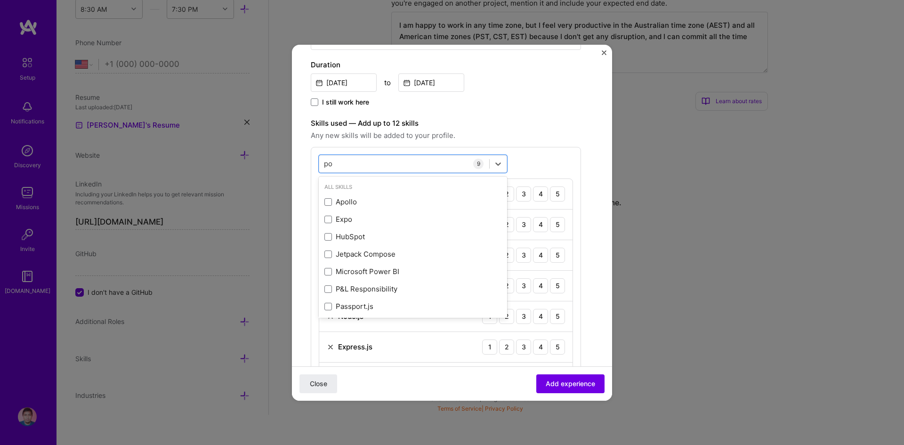
type input "p"
click at [328, 201] on span at bounding box center [329, 202] width 8 height 8
click at [0, 0] on input "checkbox" at bounding box center [0, 0] width 0 height 0
type input "m"
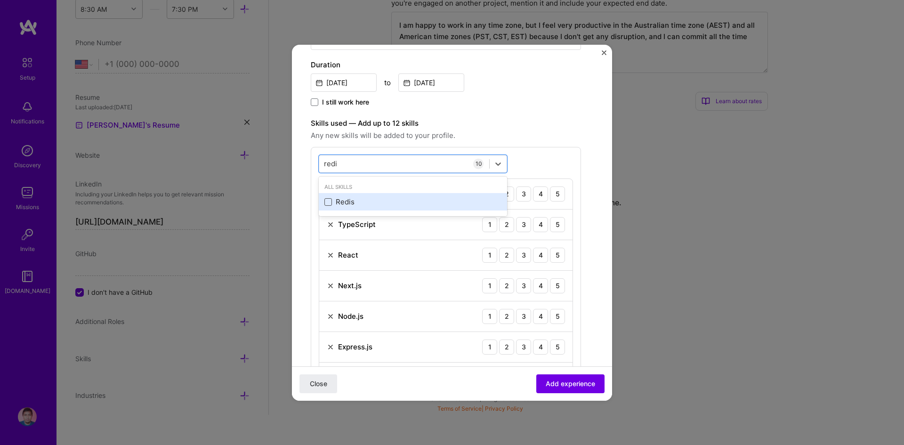
click at [330, 203] on span at bounding box center [329, 202] width 8 height 8
click at [0, 0] on input "checkbox" at bounding box center [0, 0] width 0 height 0
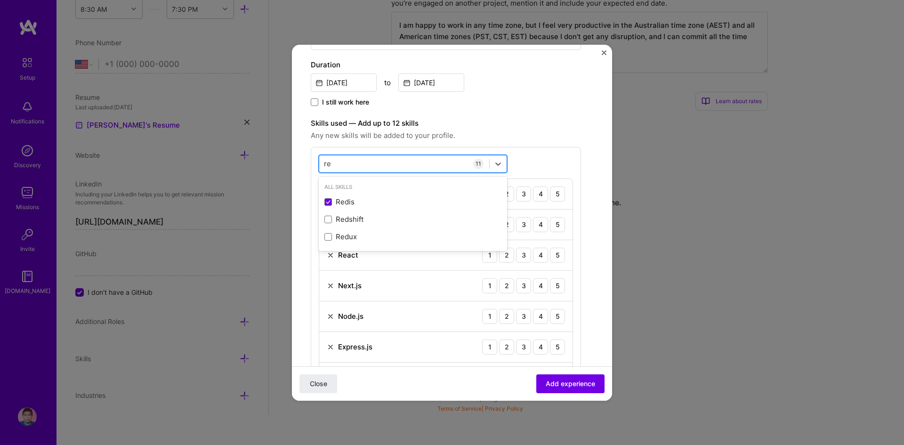
type input "r"
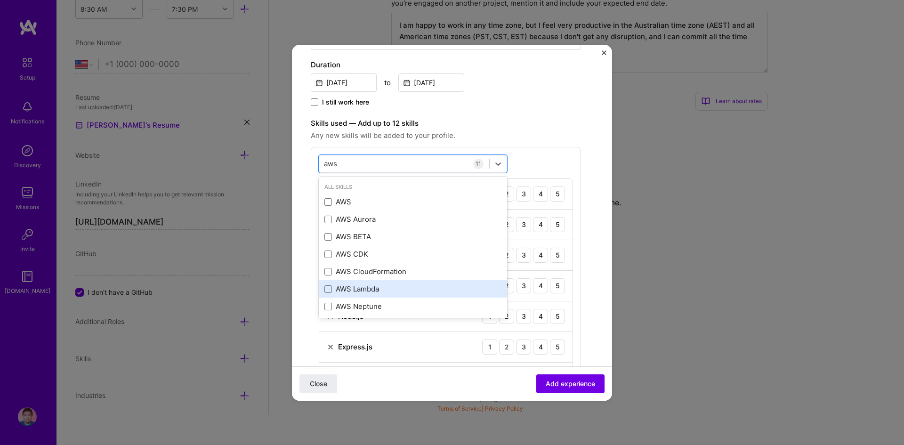
click at [357, 284] on div "AWS Lambda" at bounding box center [413, 288] width 188 height 17
type input "a"
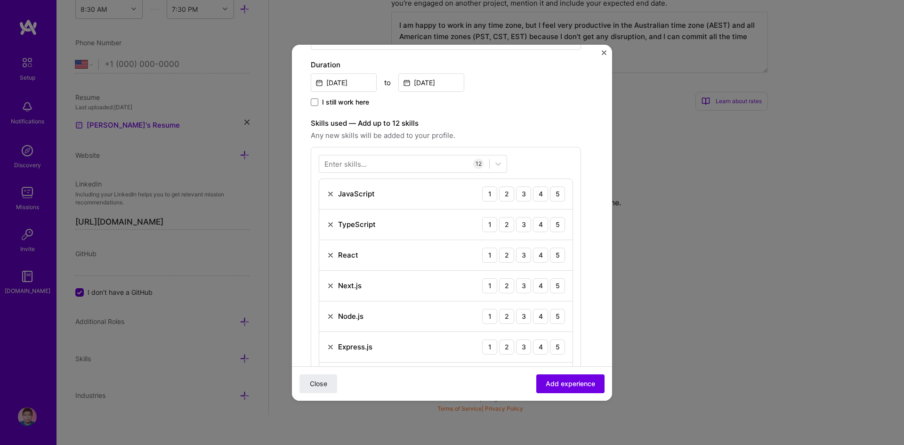
click at [538, 159] on div "Enter skills... 12 JavaScript 1 2 3 4 5 TypeScript 1 2 3 4 5 React 1 2 3 4 5 Ne…" at bounding box center [446, 350] width 270 height 407
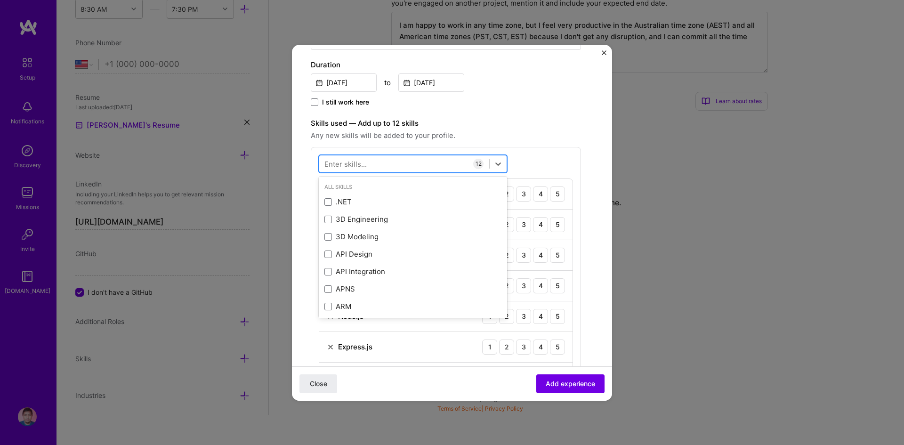
click at [436, 163] on div at bounding box center [404, 164] width 170 height 16
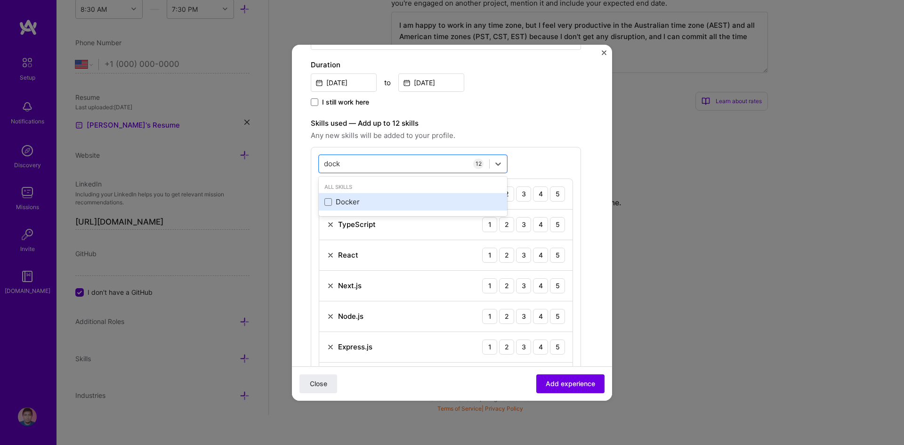
click at [327, 206] on div "Docker" at bounding box center [413, 202] width 177 height 10
click at [545, 163] on div "dock dock 13 JavaScript 1 2 3 4 5 TypeScript 1 2 3 4 5 React 1 2 3 4 5 Next.js …" at bounding box center [446, 366] width 270 height 438
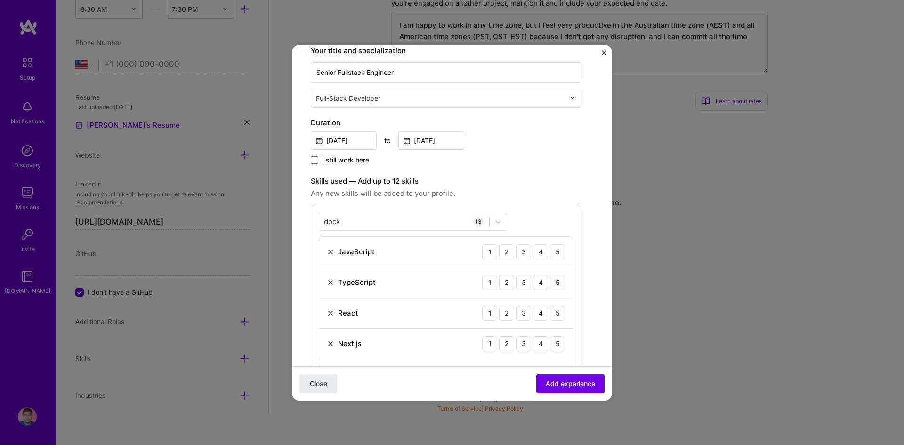
scroll to position [142, 0]
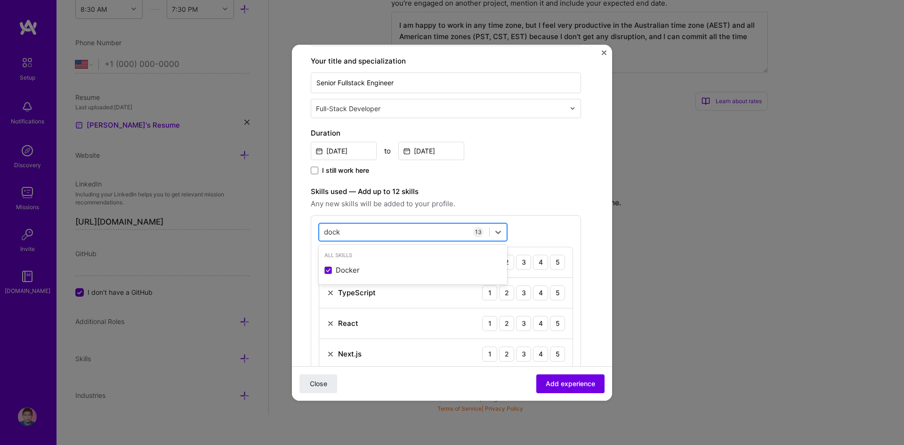
click at [438, 228] on div "dock dock" at bounding box center [404, 232] width 170 height 16
type input "d"
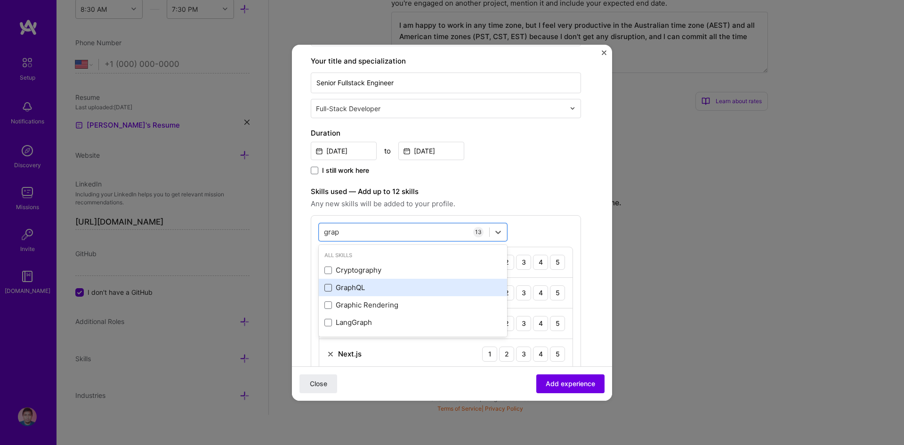
click at [327, 285] on span at bounding box center [329, 288] width 8 height 8
click at [0, 0] on input "checkbox" at bounding box center [0, 0] width 0 height 0
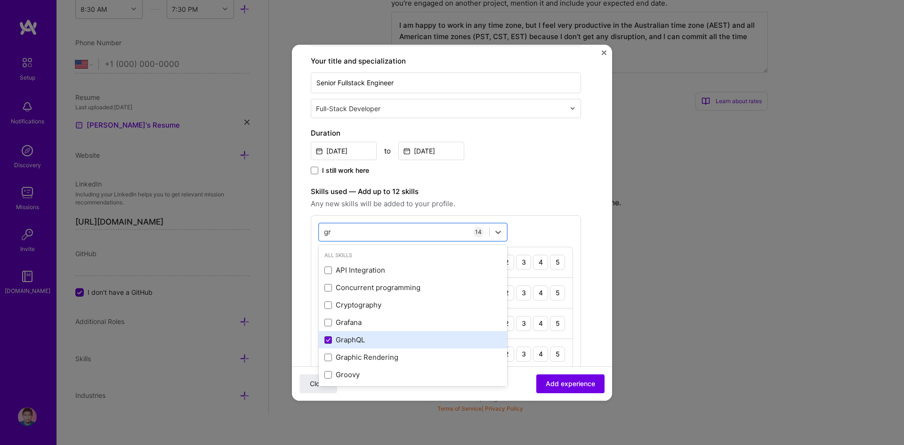
type input "g"
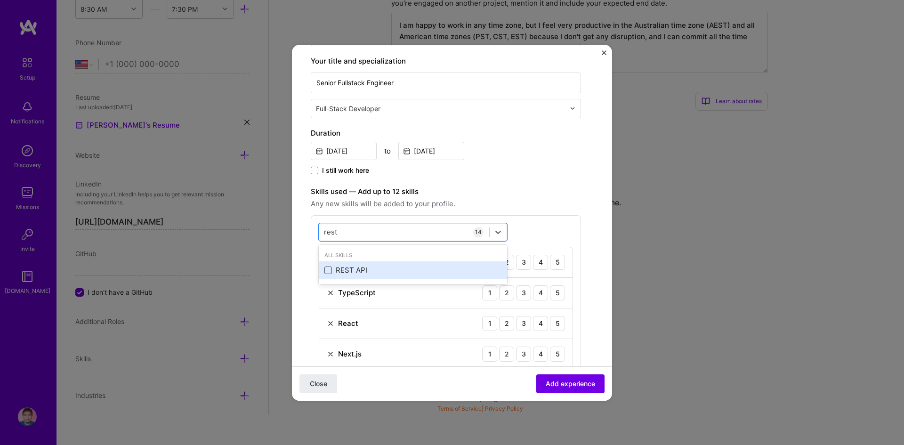
click at [331, 272] on span at bounding box center [329, 271] width 8 height 8
click at [0, 0] on input "checkbox" at bounding box center [0, 0] width 0 height 0
click at [522, 181] on div "Create a job experience Jobs help companies understand your past experience. Co…" at bounding box center [446, 437] width 270 height 1032
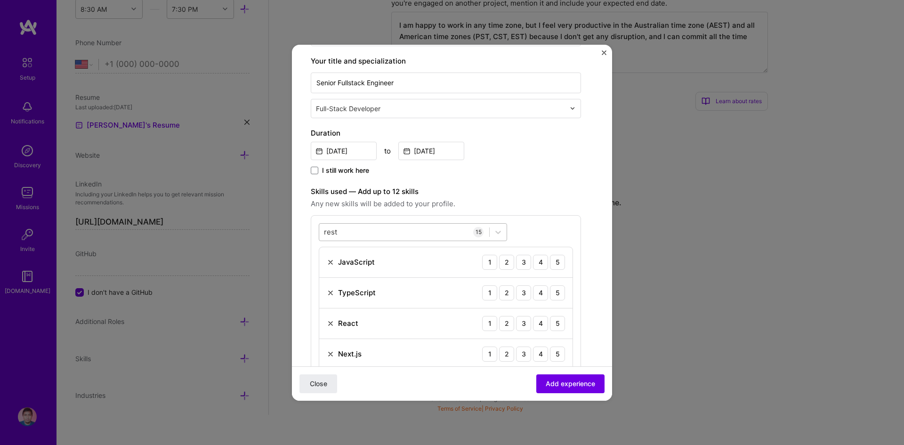
click at [408, 237] on div "rest rest" at bounding box center [404, 232] width 170 height 16
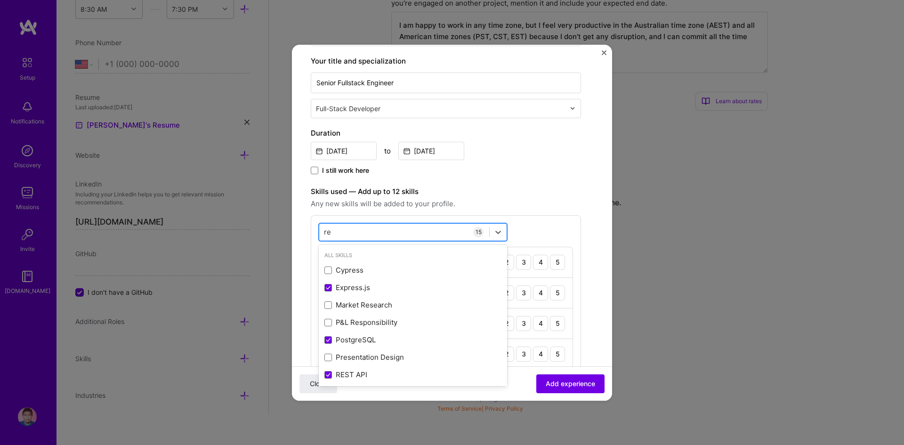
type input "r"
type input "s"
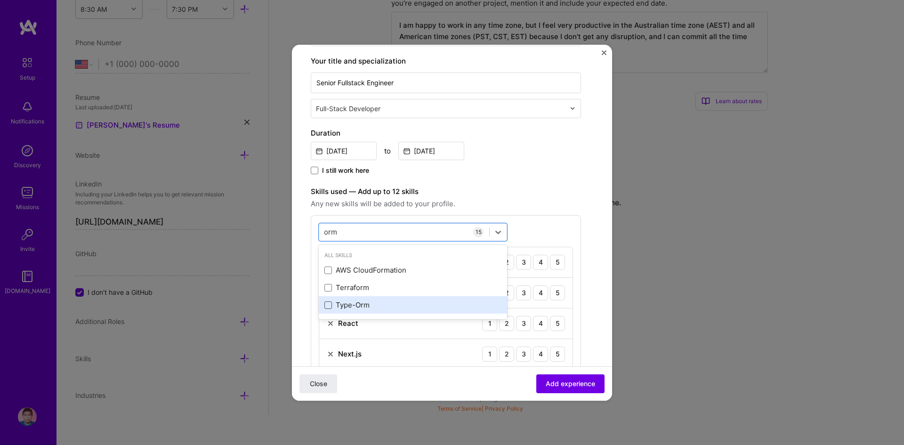
click at [329, 306] on span at bounding box center [329, 305] width 8 height 8
click at [0, 0] on input "checkbox" at bounding box center [0, 0] width 0 height 0
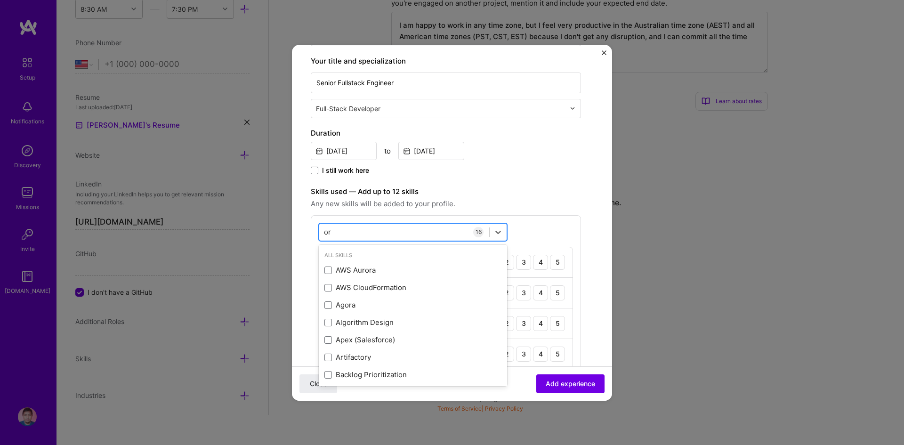
type input "o"
type input "m"
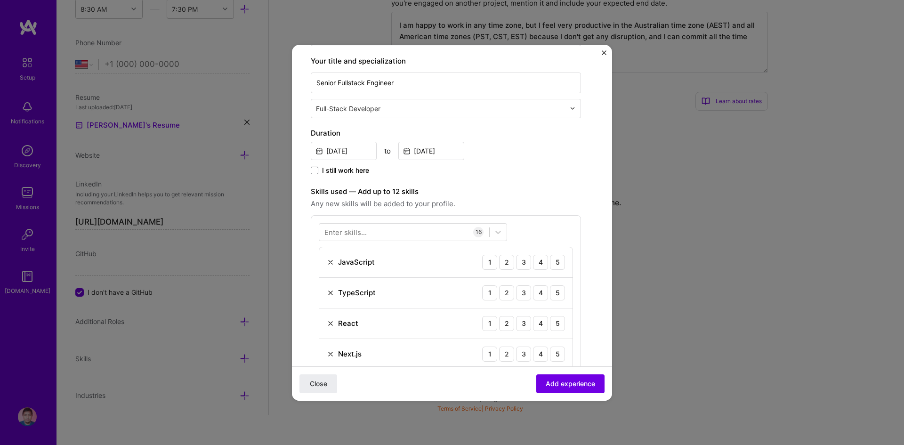
click at [542, 154] on div "Sep, 2021 to Aug, 2025" at bounding box center [446, 150] width 270 height 20
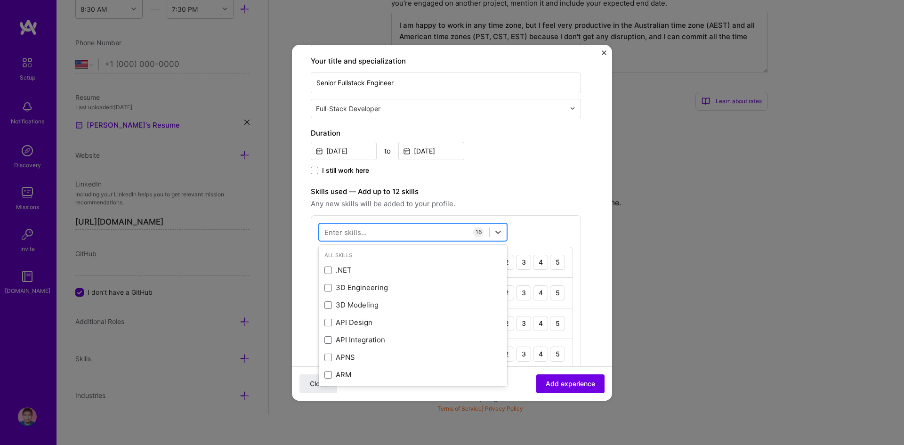
click at [375, 233] on div at bounding box center [404, 232] width 170 height 16
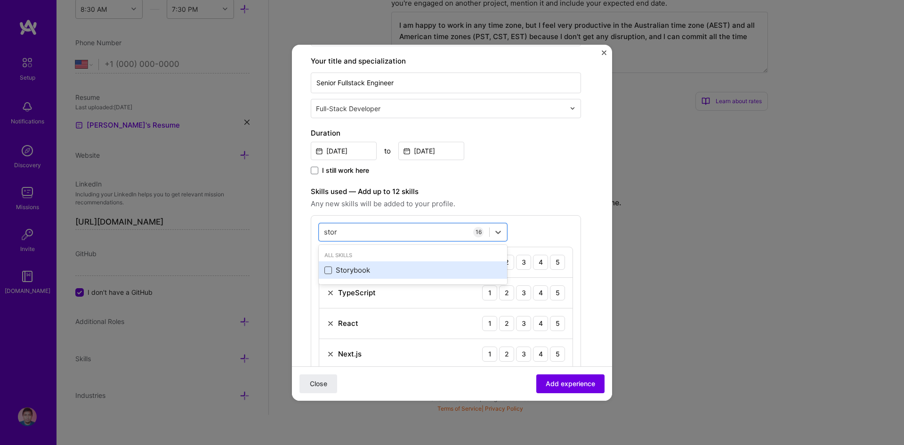
click at [328, 272] on span at bounding box center [329, 271] width 8 height 8
click at [0, 0] on input "checkbox" at bounding box center [0, 0] width 0 height 0
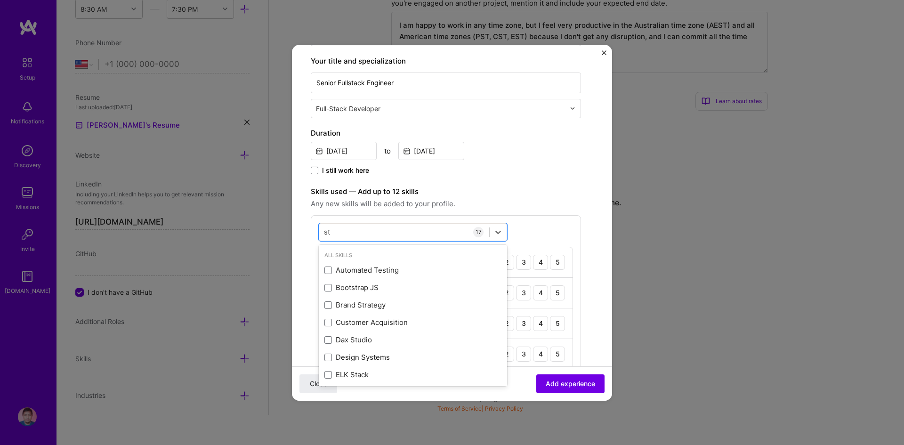
type input "s"
click at [328, 272] on span at bounding box center [329, 271] width 8 height 8
click at [0, 0] on input "checkbox" at bounding box center [0, 0] width 0 height 0
type input "t"
type input "s"
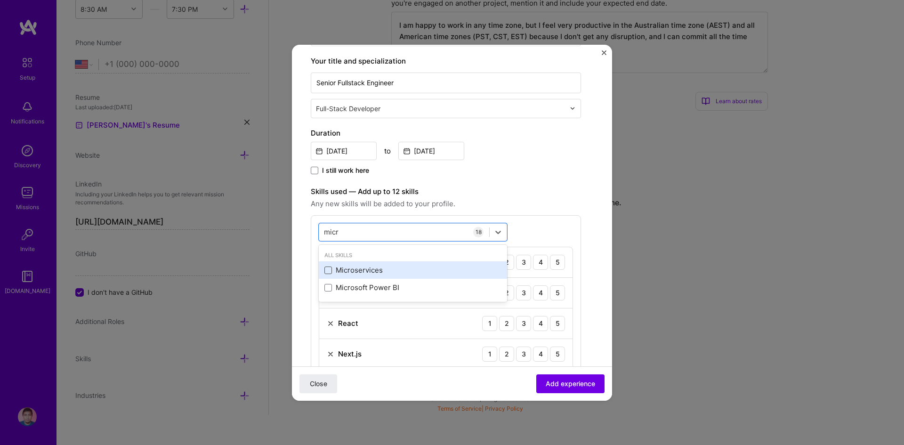
click at [328, 270] on span at bounding box center [329, 271] width 8 height 8
click at [0, 0] on input "checkbox" at bounding box center [0, 0] width 0 height 0
click at [363, 237] on div "micr micr" at bounding box center [404, 232] width 170 height 16
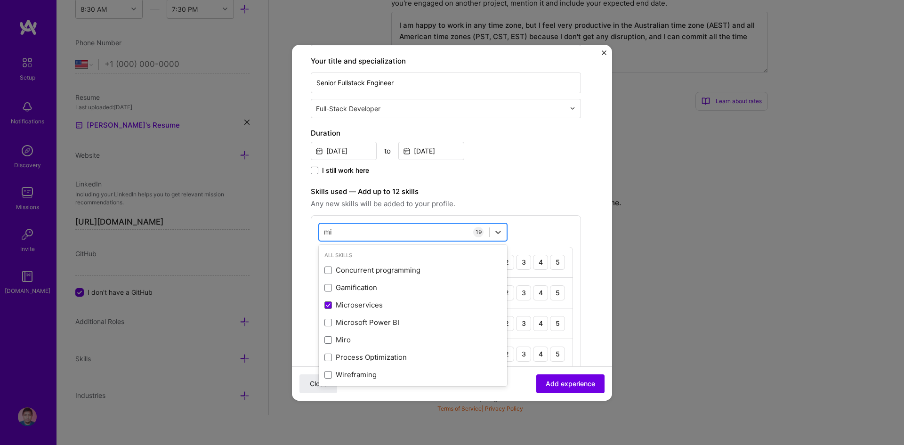
type input "m"
type input "e"
type input "g"
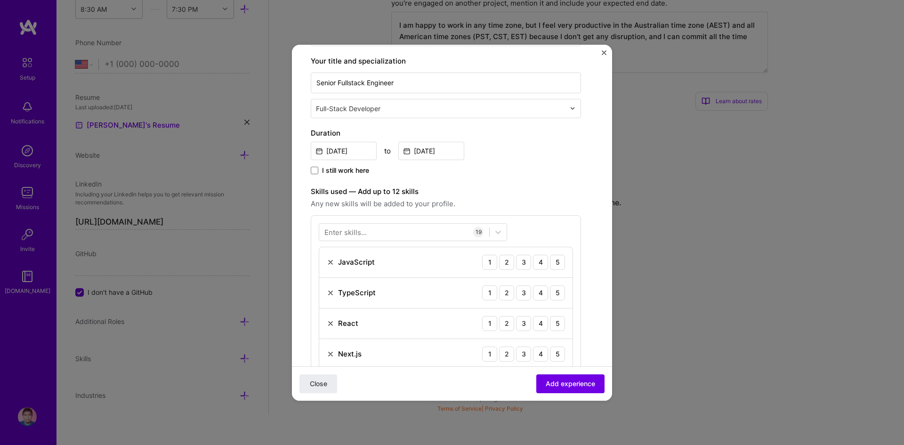
click at [509, 199] on span "Any new skills will be added to your profile." at bounding box center [446, 203] width 270 height 11
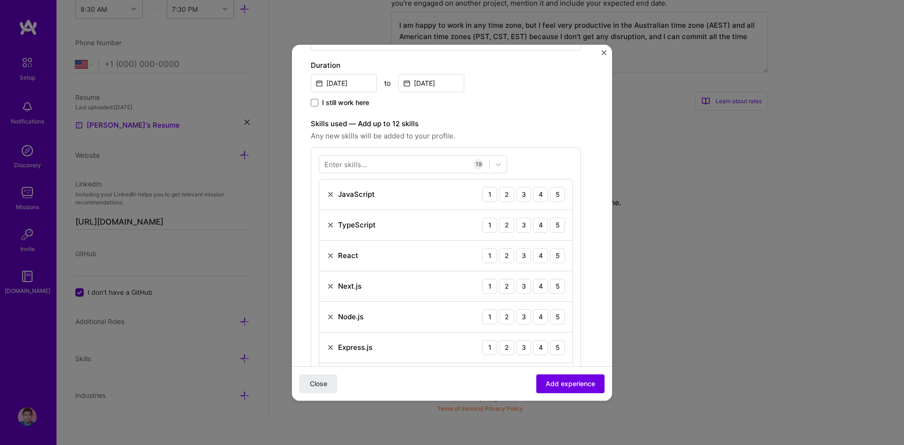
scroll to position [211, 0]
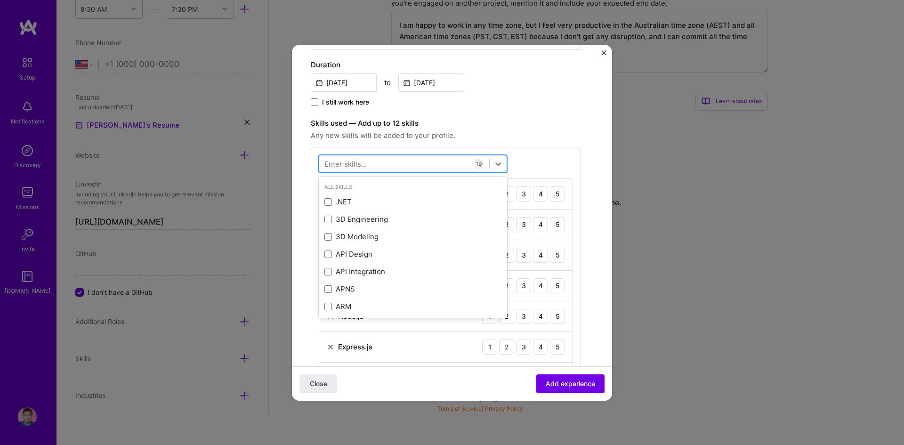
click at [423, 167] on div at bounding box center [404, 164] width 170 height 16
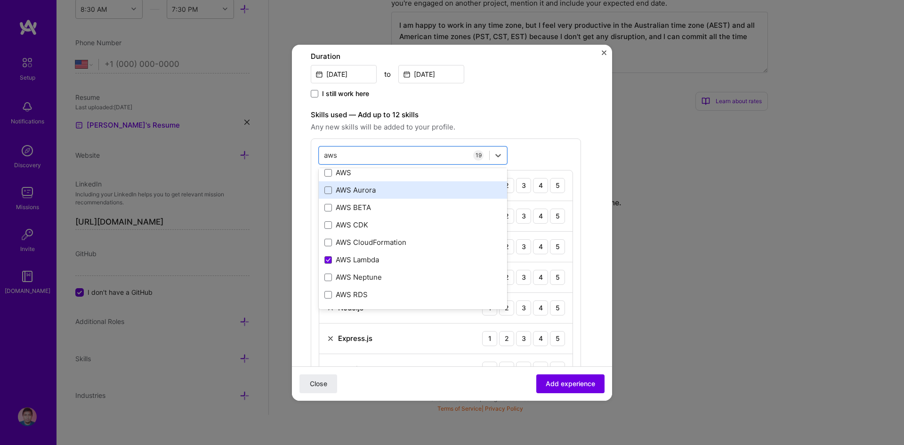
scroll to position [21, 0]
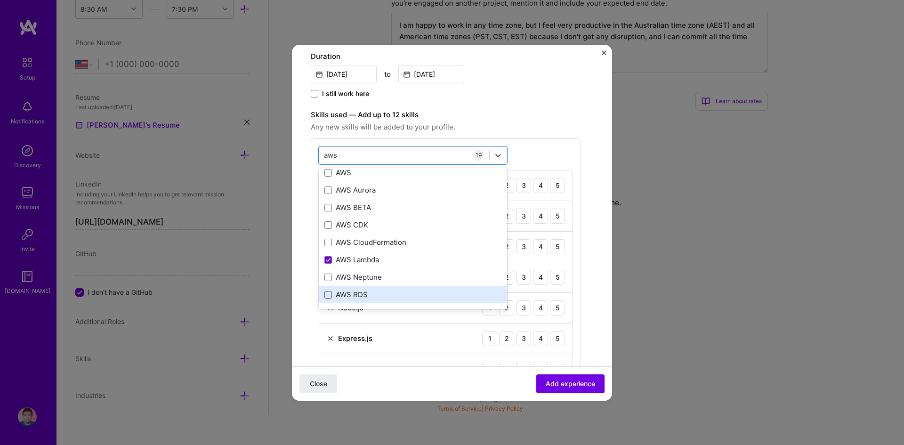
click at [331, 293] on span at bounding box center [329, 295] width 8 height 8
click at [0, 0] on input "checkbox" at bounding box center [0, 0] width 0 height 0
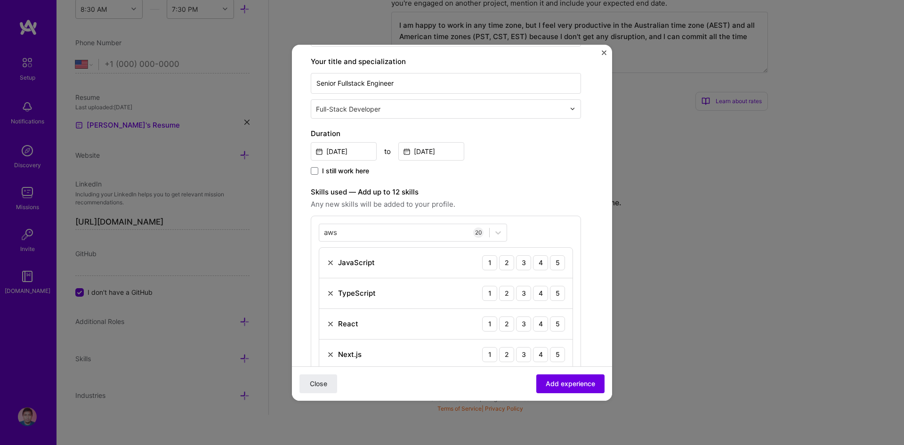
scroll to position [141, 0]
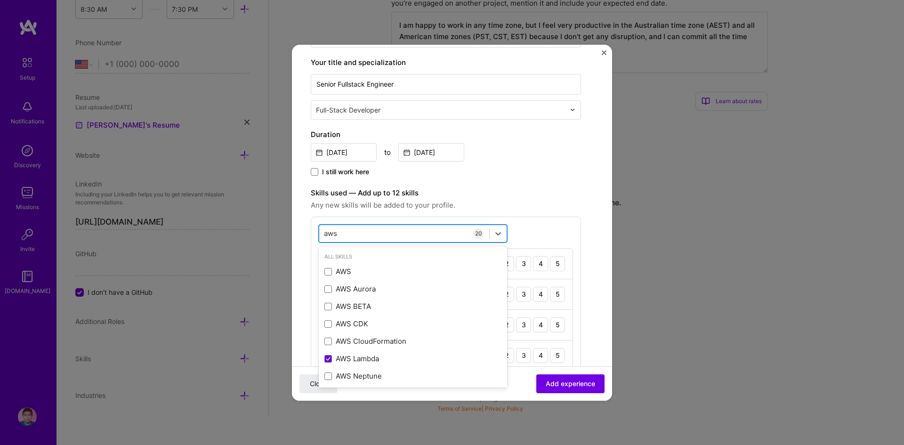
click at [422, 229] on div "aws aws" at bounding box center [404, 234] width 170 height 16
type input "a"
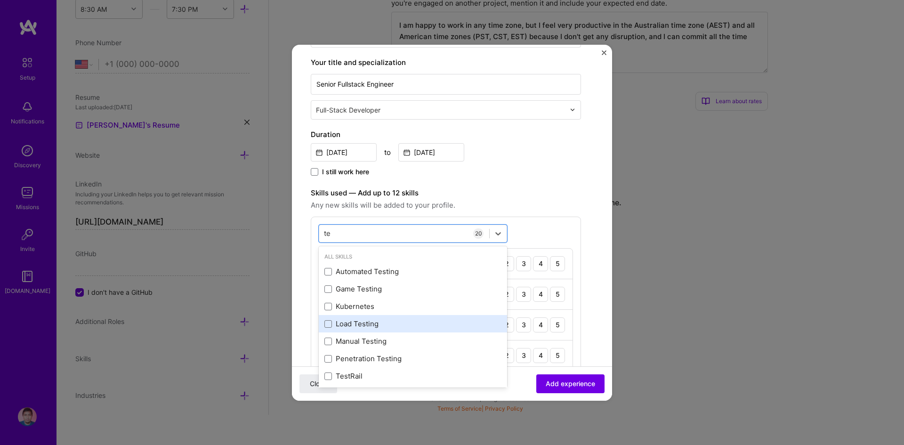
type input "t"
type input "l"
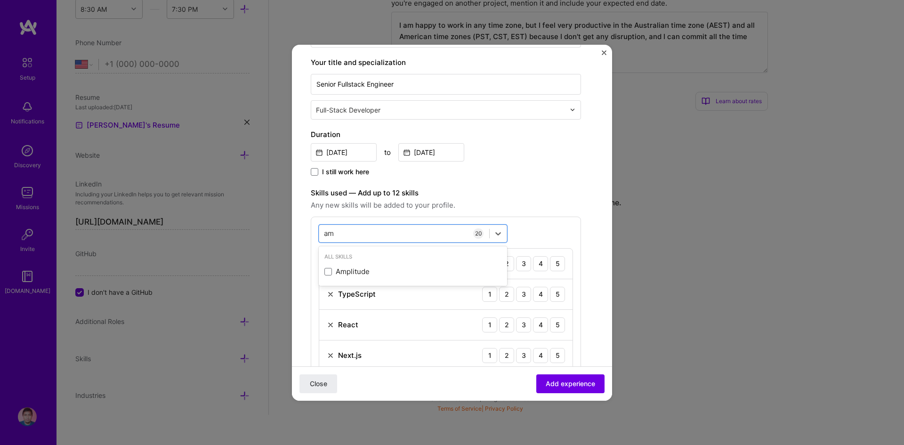
type input "a"
click at [567, 192] on label "Skills used — Add up to 12 skills" at bounding box center [446, 192] width 270 height 11
click at [562, 264] on div "5" at bounding box center [557, 263] width 15 height 15
click at [560, 297] on div "5" at bounding box center [557, 294] width 15 height 15
click at [557, 326] on div "5" at bounding box center [557, 324] width 15 height 15
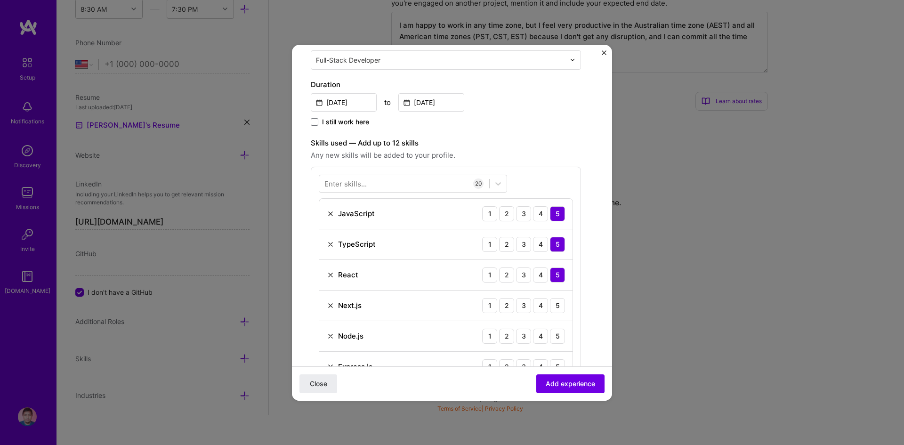
scroll to position [192, 0]
click at [560, 302] on div "5" at bounding box center [557, 304] width 15 height 15
click at [558, 335] on div "5" at bounding box center [557, 335] width 15 height 15
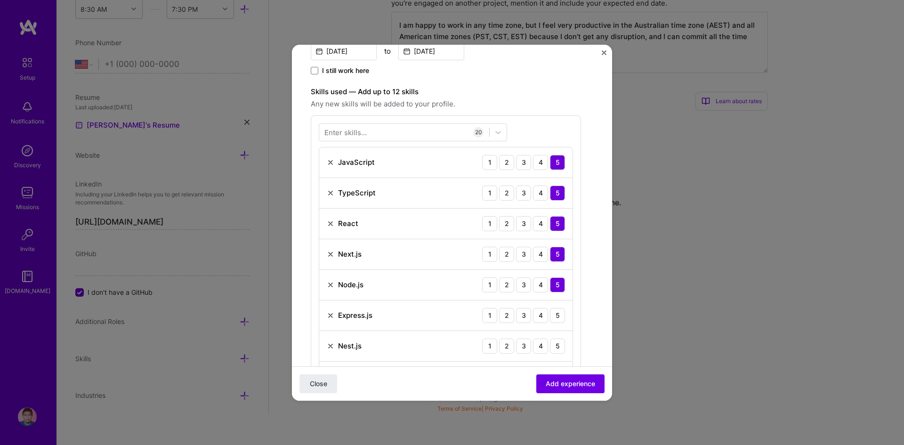
scroll to position [243, 0]
click at [559, 312] on div "5" at bounding box center [557, 315] width 15 height 15
click at [559, 346] on div "5" at bounding box center [557, 345] width 15 height 15
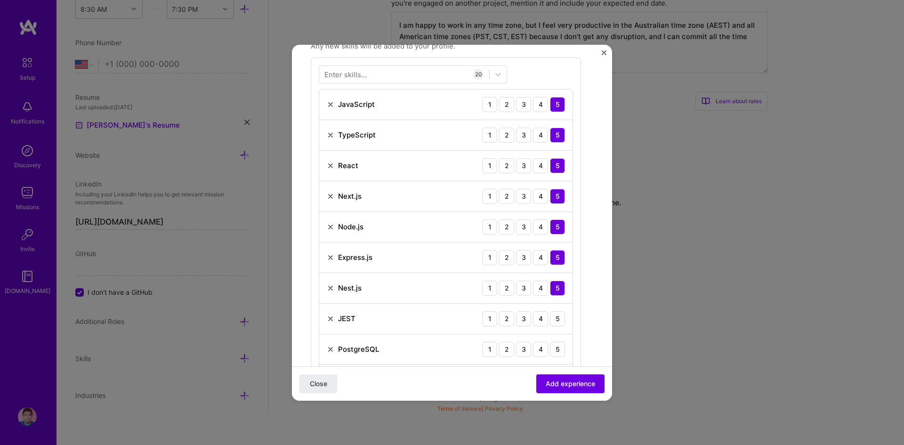
scroll to position [300, 0]
click at [558, 314] on div "5" at bounding box center [557, 318] width 15 height 15
click at [555, 344] on div "5" at bounding box center [557, 348] width 15 height 15
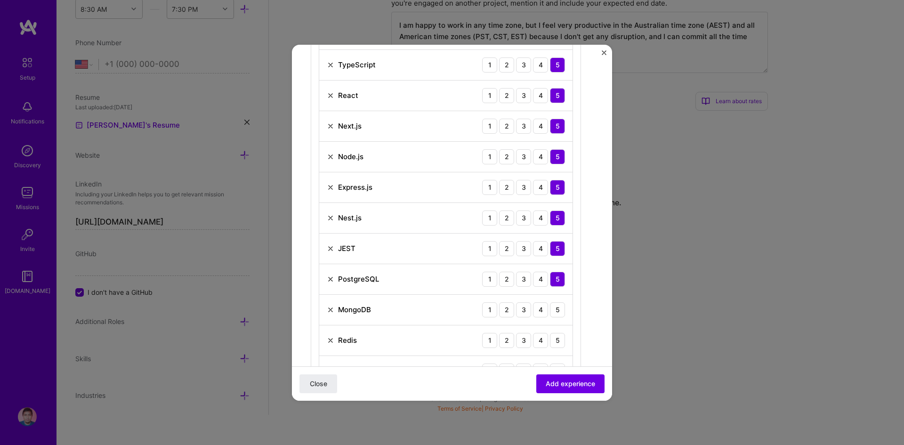
scroll to position [371, 0]
click at [558, 309] on div "5" at bounding box center [557, 308] width 15 height 15
click at [558, 337] on div "5" at bounding box center [557, 339] width 15 height 15
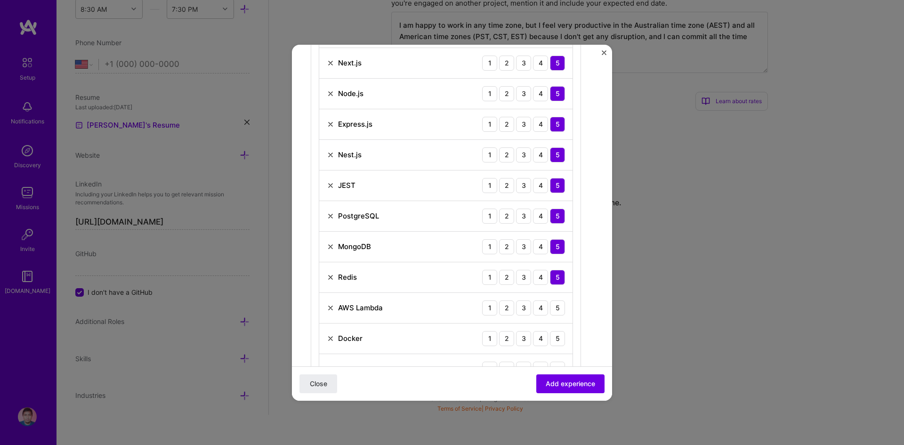
scroll to position [434, 0]
click at [543, 307] on div "4" at bounding box center [540, 307] width 15 height 15
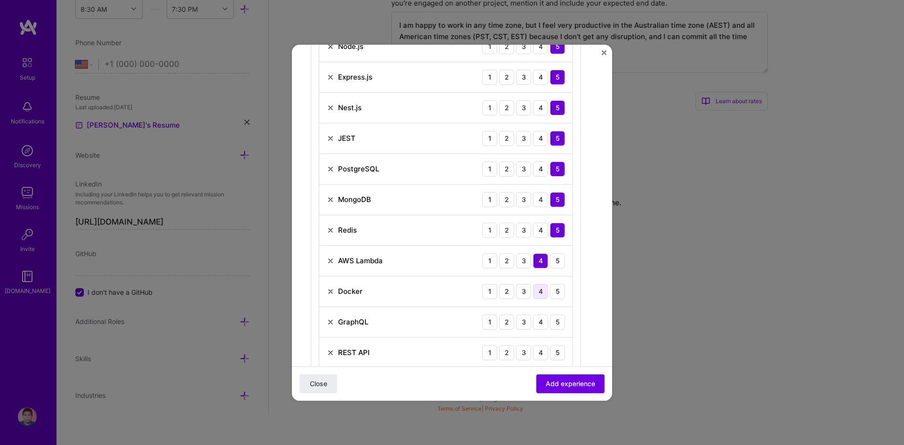
click at [541, 292] on div "4" at bounding box center [540, 291] width 15 height 15
click at [555, 321] on div "5" at bounding box center [557, 322] width 15 height 15
click at [560, 355] on div "5" at bounding box center [557, 352] width 15 height 15
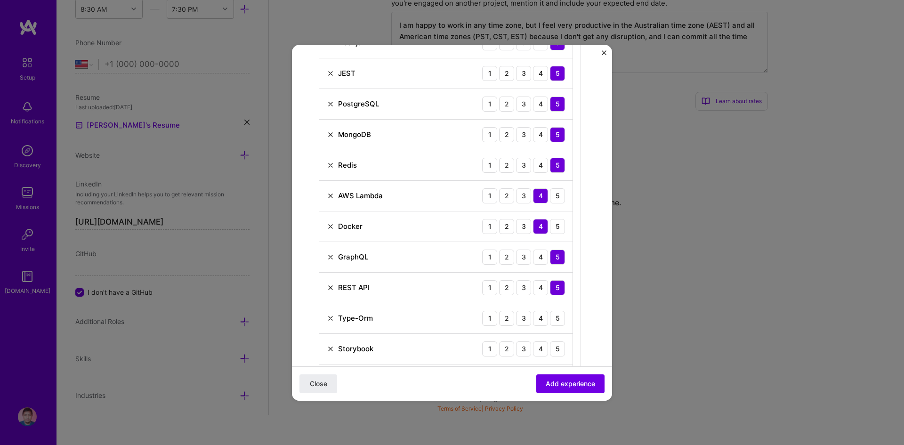
scroll to position [582, 0]
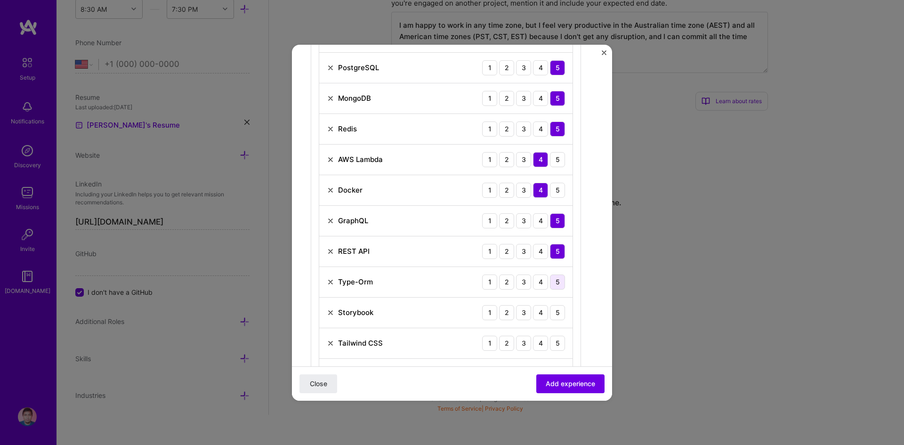
click at [558, 281] on div "5" at bounding box center [557, 282] width 15 height 15
click at [557, 314] on div "5" at bounding box center [557, 312] width 15 height 15
click at [559, 342] on div "5" at bounding box center [557, 343] width 15 height 15
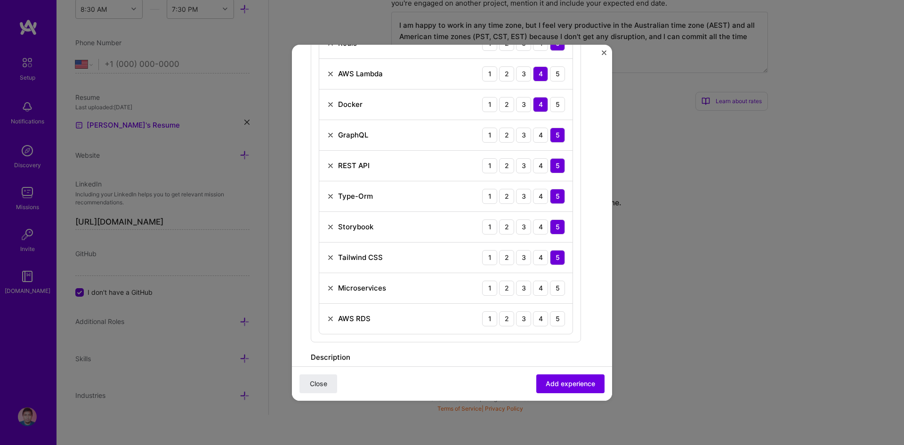
scroll to position [673, 0]
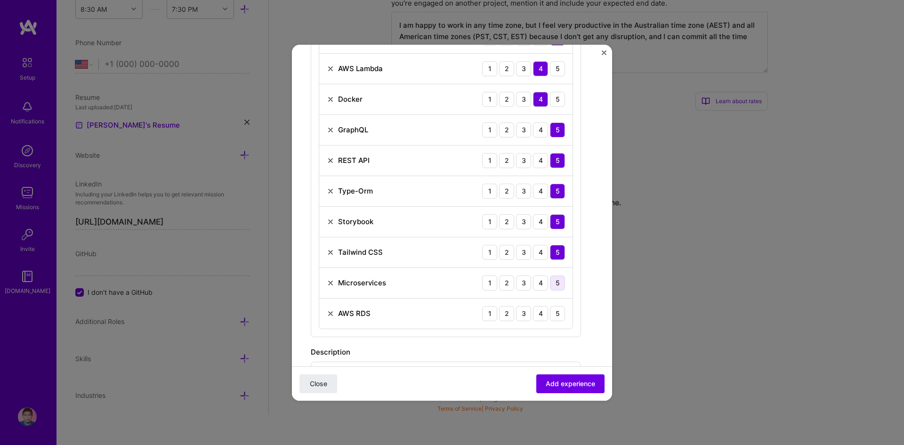
click at [560, 285] on div "5" at bounding box center [557, 283] width 15 height 15
click at [537, 312] on div "4" at bounding box center [540, 313] width 15 height 15
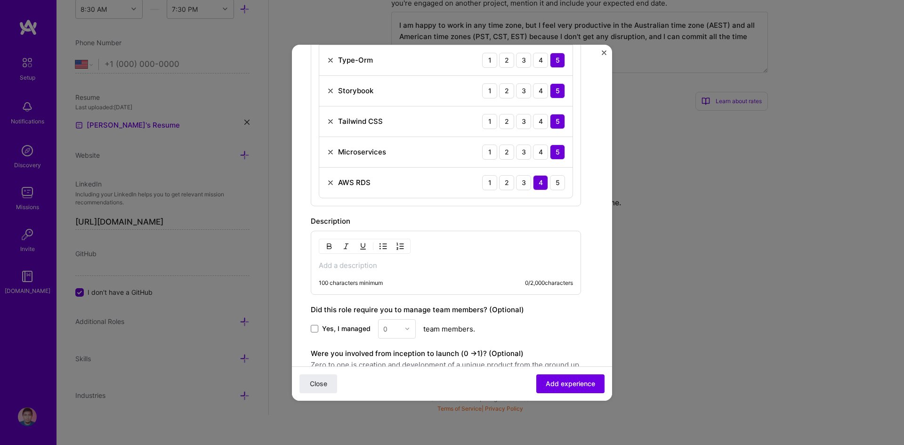
scroll to position [901, 0]
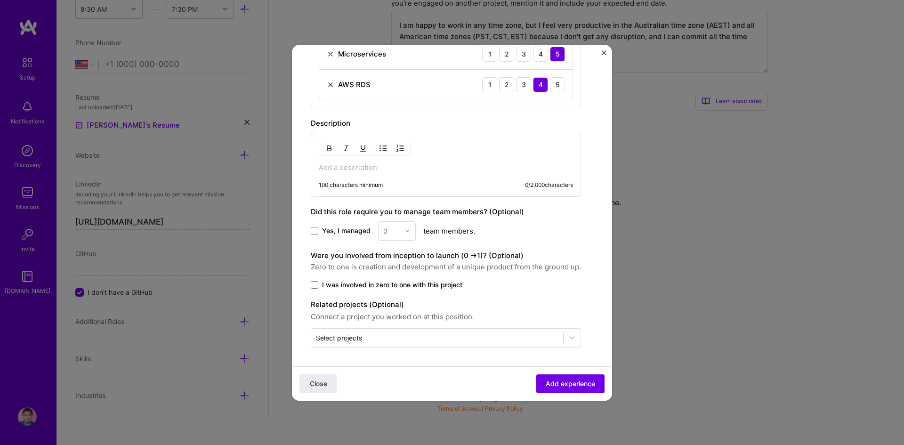
click at [489, 182] on div "100 characters minimum 0 / 2,000 characters" at bounding box center [446, 185] width 254 height 8
click at [341, 182] on div "100 characters minimum" at bounding box center [351, 185] width 64 height 8
click at [337, 179] on div "100 characters minimum 0 / 2,000 characters" at bounding box center [446, 165] width 270 height 64
click at [333, 179] on div "100 characters minimum 0 / 2,000 characters" at bounding box center [446, 165] width 270 height 64
click at [322, 176] on div "100 characters minimum 0 / 2,000 characters" at bounding box center [446, 165] width 270 height 64
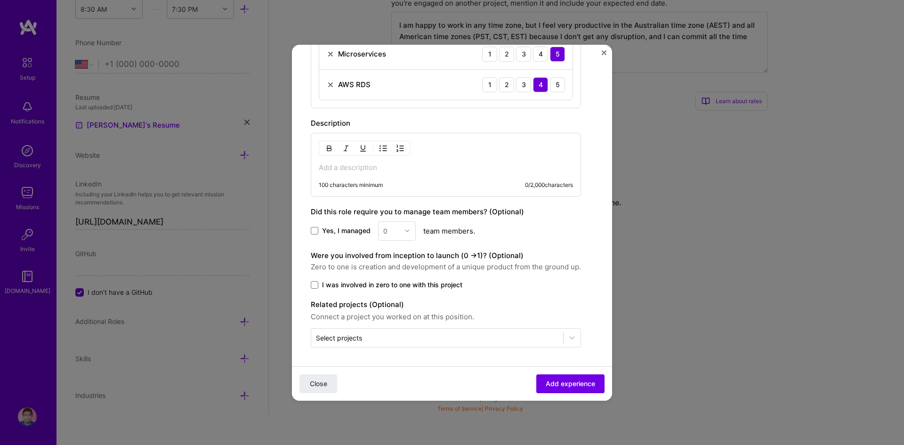
click at [334, 220] on div "Did this role require you to manage team members? (Optional) Yes, I managed 0 t…" at bounding box center [446, 223] width 270 height 34
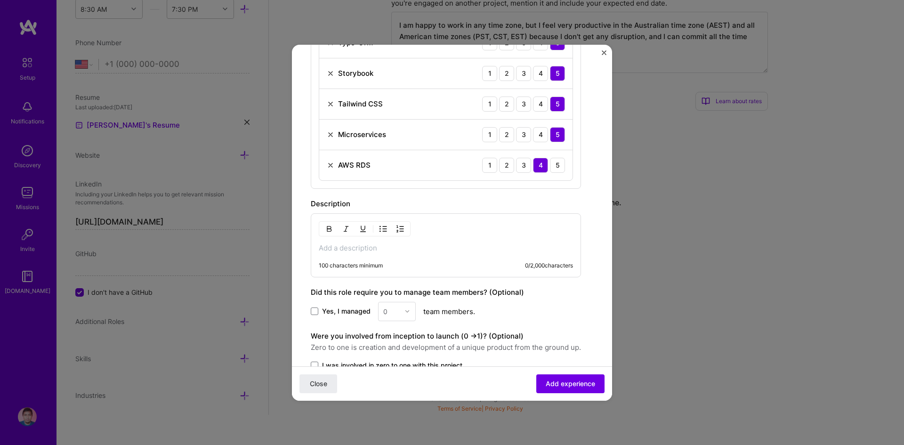
scroll to position [821, 0]
click at [439, 246] on p at bounding box center [446, 247] width 254 height 9
click at [413, 239] on div "100 characters minimum 0 / 2,000 characters" at bounding box center [446, 245] width 270 height 64
click at [397, 248] on p at bounding box center [446, 247] width 254 height 9
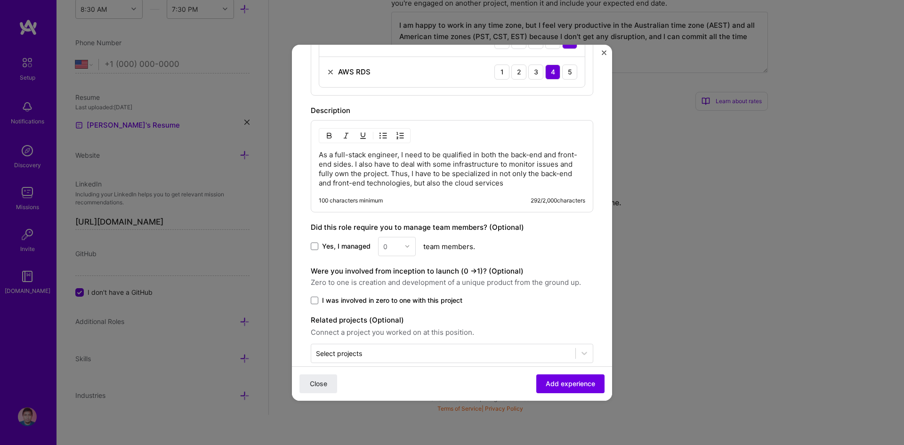
scroll to position [916, 0]
click at [335, 245] on span "Yes, I managed" at bounding box center [346, 244] width 49 height 9
click at [0, 0] on input "Yes, I managed" at bounding box center [0, 0] width 0 height 0
click at [407, 246] on img at bounding box center [408, 245] width 6 height 6
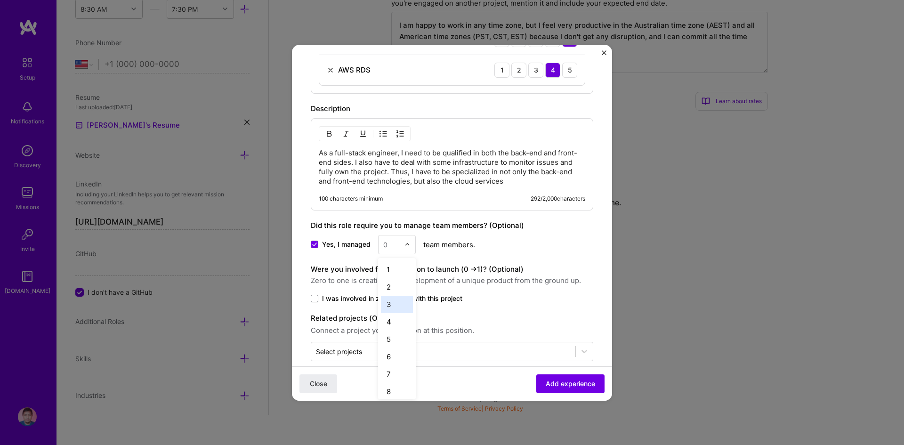
click at [390, 300] on div "3" at bounding box center [397, 304] width 32 height 17
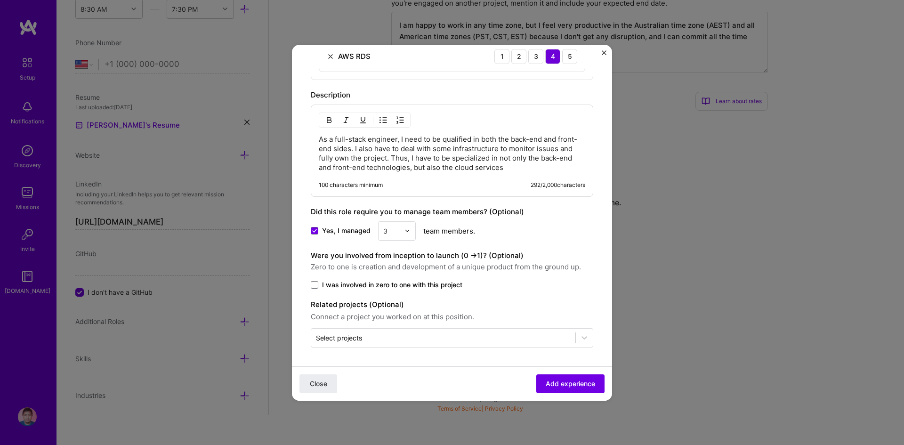
click at [490, 270] on span "Zero to one is creation and development of a unique product from the ground up." at bounding box center [452, 266] width 283 height 11
click at [469, 268] on span "Zero to one is creation and development of a unique product from the ground up." at bounding box center [452, 266] width 283 height 11
drag, startPoint x: 312, startPoint y: 255, endPoint x: 481, endPoint y: 254, distance: 169.6
click at [481, 254] on label "Were you involved from inception to launch (0 - > 1)? (Optional)" at bounding box center [417, 255] width 213 height 9
copy label "Were you involved from inception to launch (0 - > 1)"
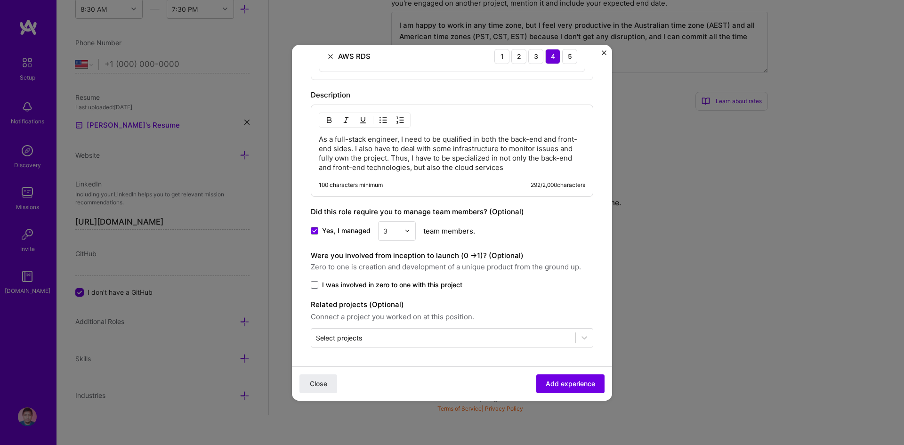
click at [446, 263] on span "Zero to one is creation and development of a unique product from the ground up." at bounding box center [452, 266] width 283 height 11
click at [372, 333] on input "text" at bounding box center [443, 338] width 255 height 10
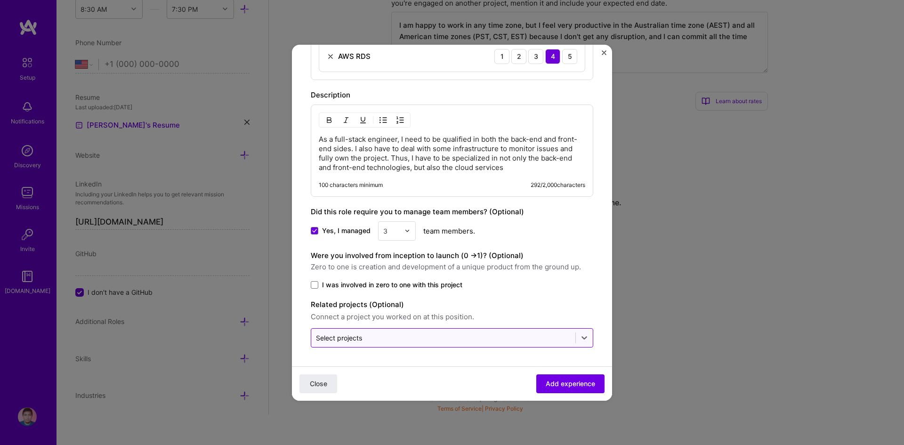
click at [448, 330] on div "Select projects" at bounding box center [443, 338] width 264 height 18
click at [441, 342] on input "text" at bounding box center [443, 338] width 255 height 10
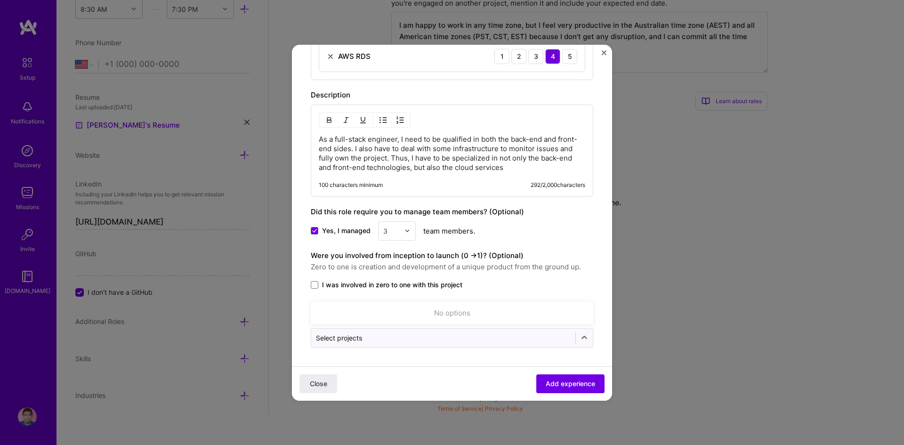
click at [400, 336] on input "text" at bounding box center [443, 338] width 255 height 10
type input "j"
type input "streamotion"
click button "Close" at bounding box center [319, 383] width 38 height 19
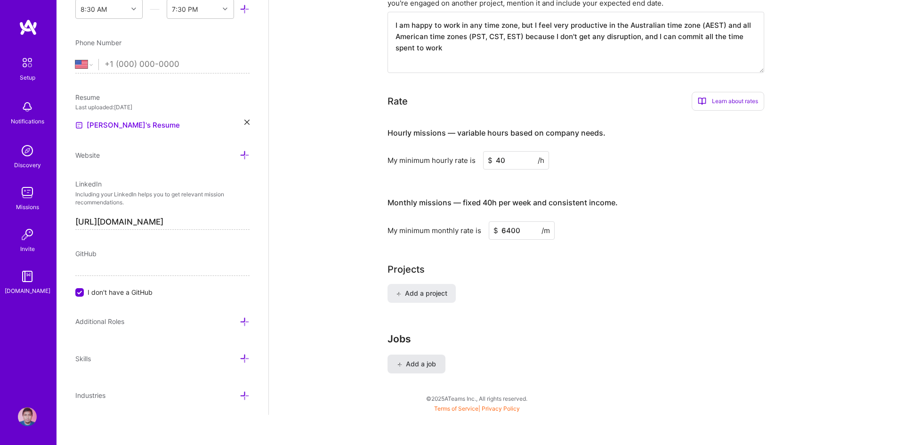
click at [407, 359] on span "Add a job" at bounding box center [416, 363] width 39 height 9
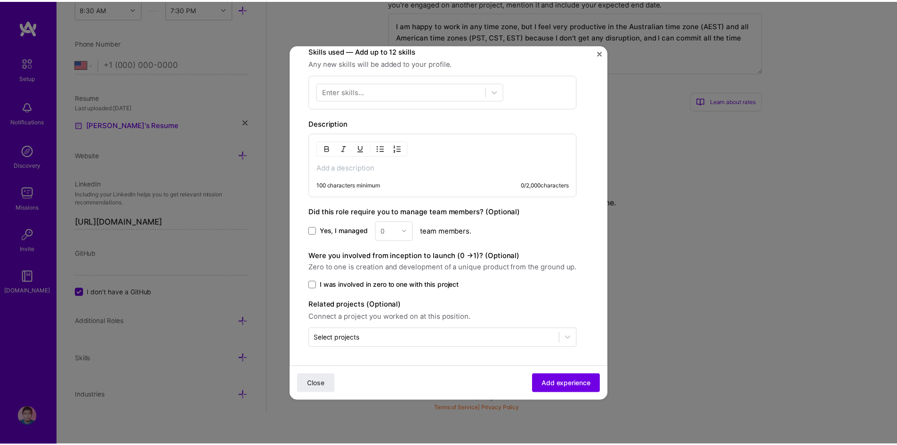
scroll to position [0, 0]
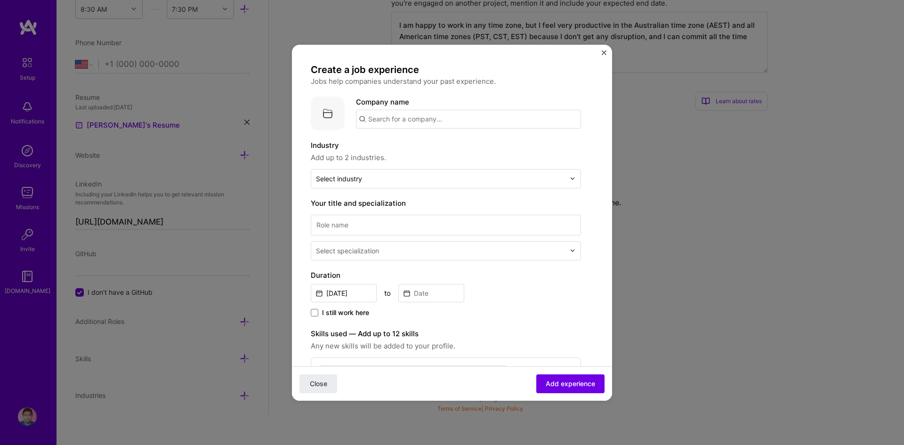
click at [604, 51] on img "Close" at bounding box center [604, 52] width 5 height 5
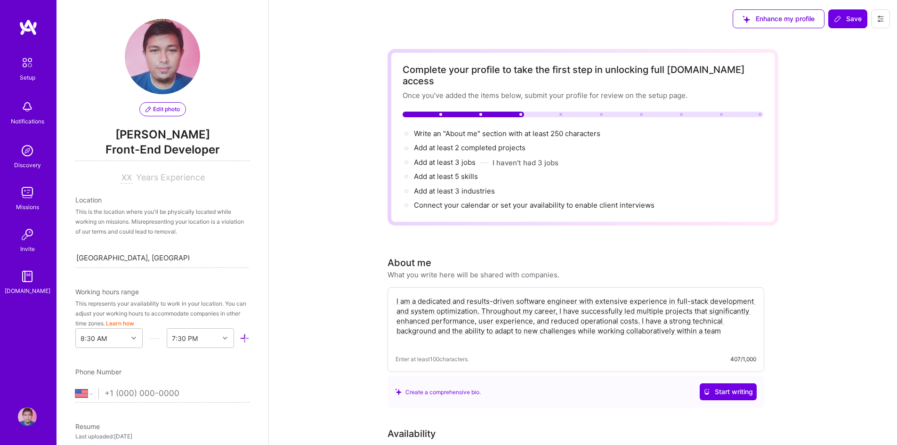
scroll to position [0, 0]
click at [850, 12] on button "Save" at bounding box center [847, 18] width 39 height 19
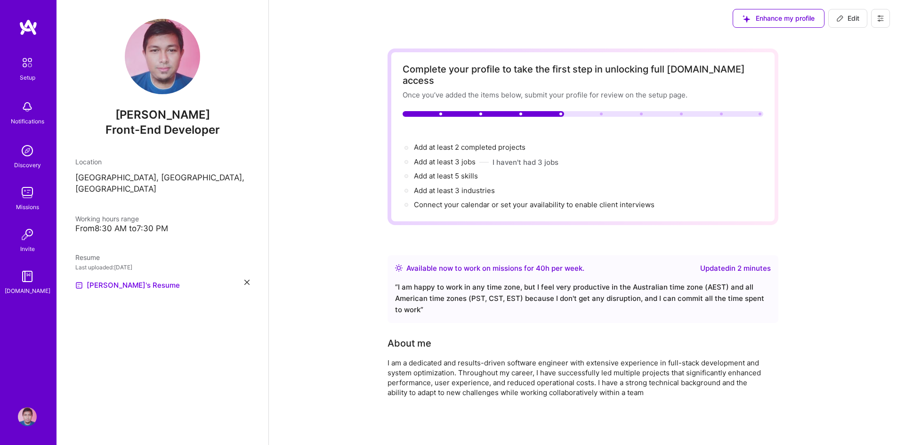
scroll to position [0, 0]
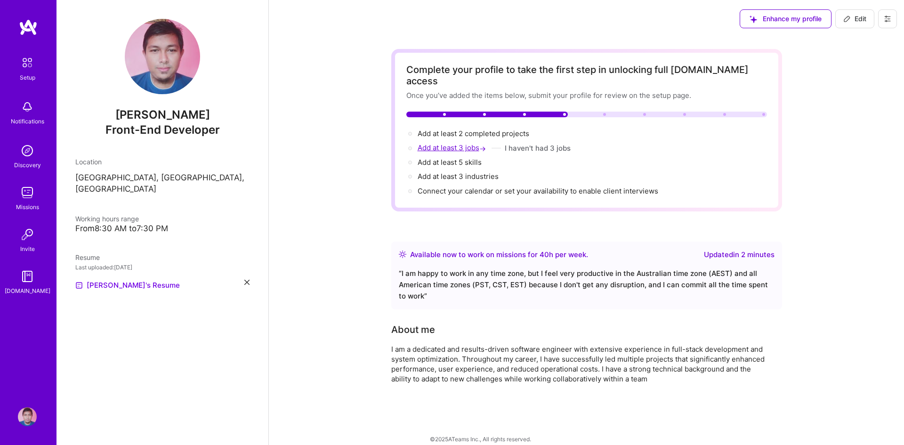
click at [463, 143] on span "Add at least 3 jobs →" at bounding box center [453, 147] width 70 height 9
select select "US"
select select "Right Now"
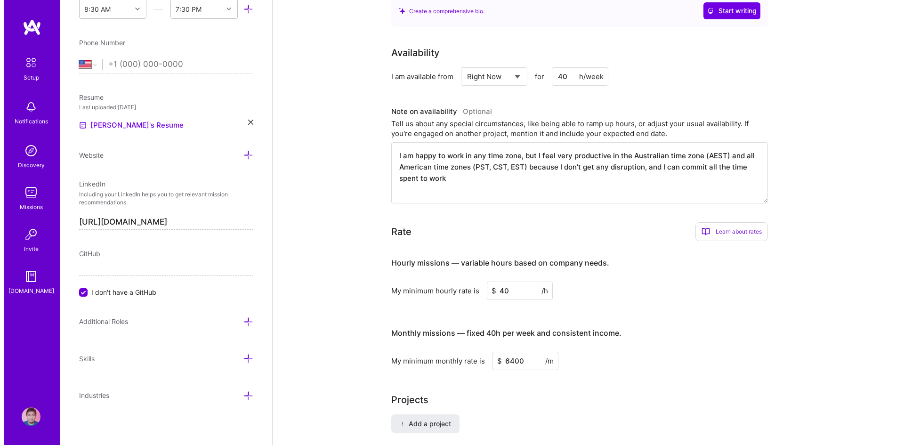
scroll to position [497, 0]
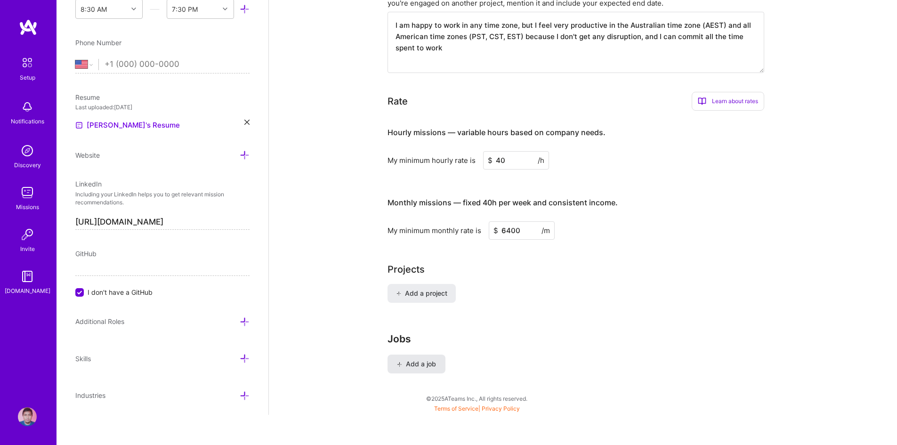
click at [406, 359] on span "Add a job" at bounding box center [416, 363] width 39 height 9
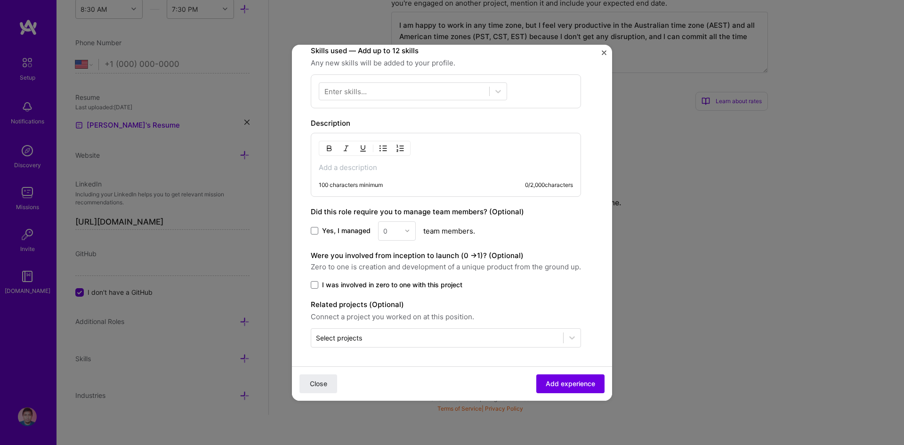
scroll to position [0, 0]
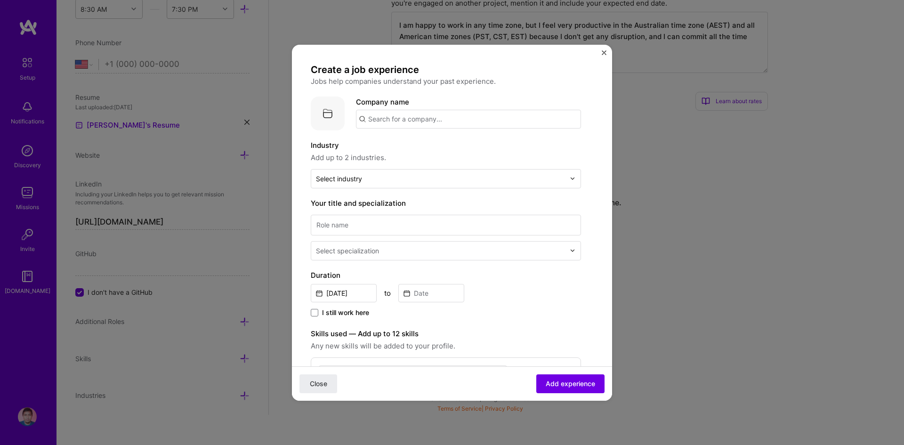
click at [426, 109] on div "Company name" at bounding box center [468, 113] width 225 height 32
click at [425, 115] on input "text" at bounding box center [468, 119] width 225 height 19
type input "X-Team"
click at [398, 149] on span "x-team.com" at bounding box center [407, 151] width 46 height 8
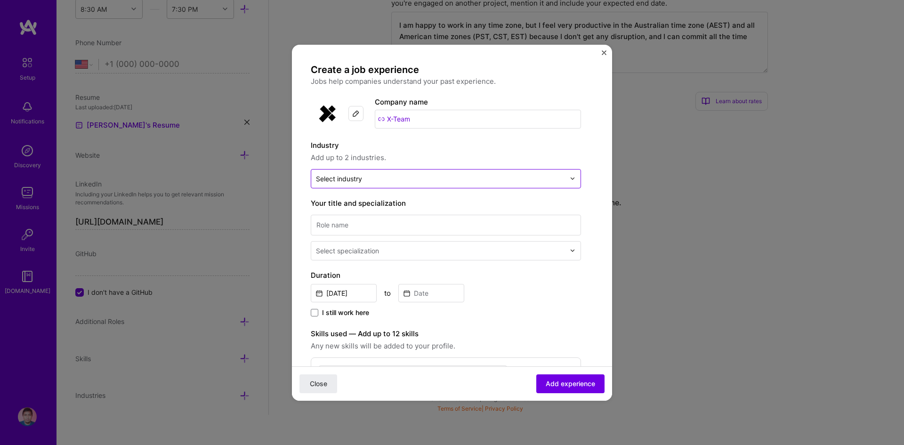
click at [377, 175] on input "text" at bounding box center [440, 179] width 249 height 10
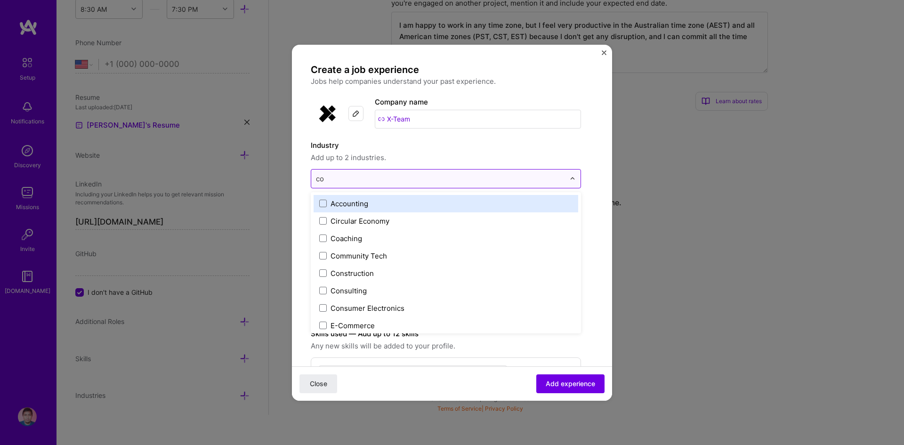
type input "com"
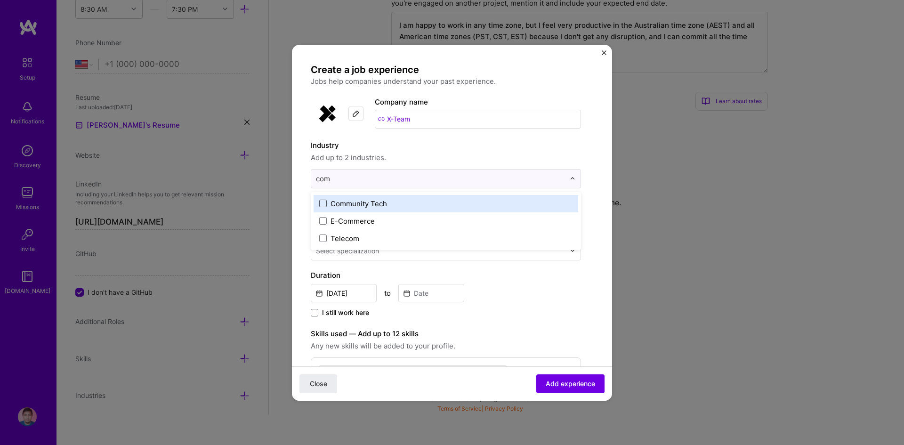
click at [322, 203] on span at bounding box center [323, 204] width 8 height 8
type input "soft"
click at [322, 203] on span at bounding box center [323, 204] width 8 height 8
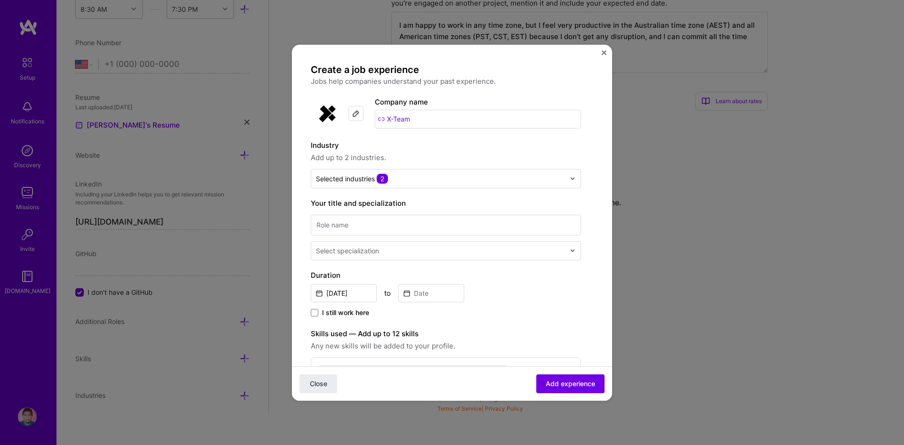
click at [461, 157] on span "Add up to 2 industries." at bounding box center [446, 157] width 270 height 11
click at [400, 218] on input at bounding box center [446, 225] width 270 height 21
type input "Senior Fullstack Engineer"
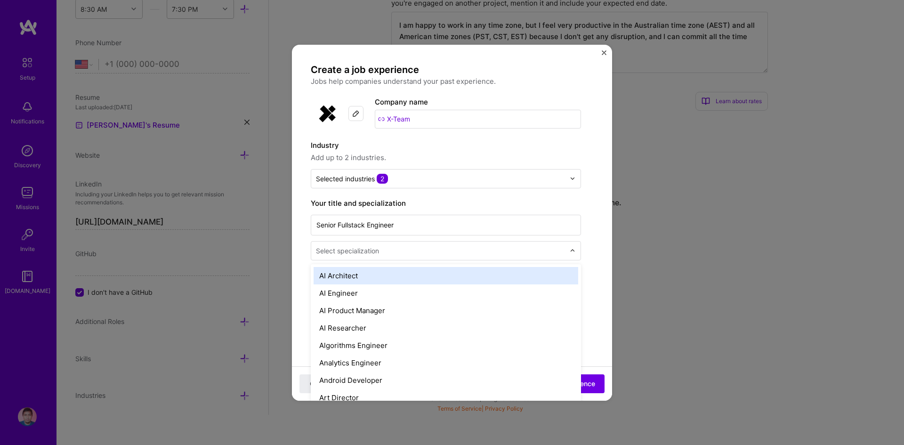
click at [376, 252] on div "Select specialization" at bounding box center [347, 251] width 63 height 10
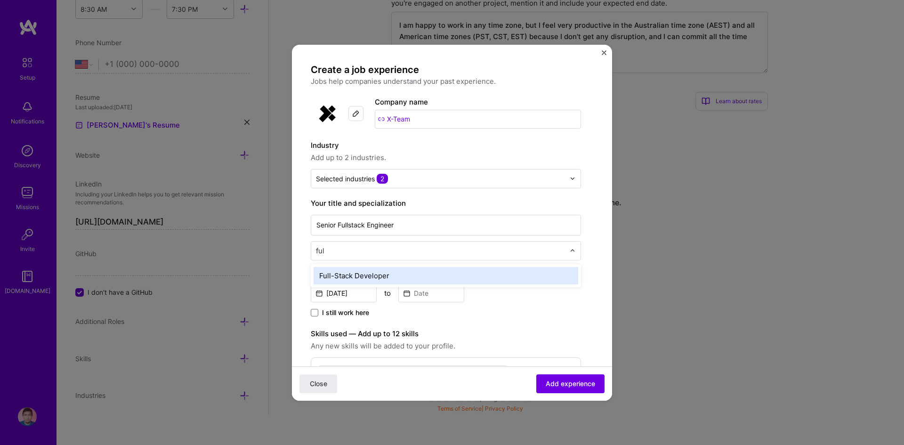
type input "full"
click at [370, 272] on div "Full-Stack Developer" at bounding box center [446, 275] width 265 height 17
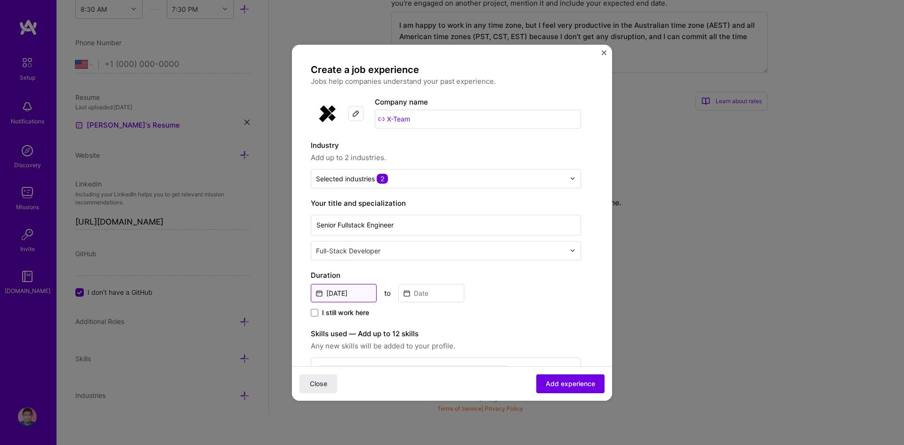
click at [354, 291] on input "Sep, 2025" at bounding box center [344, 293] width 66 height 18
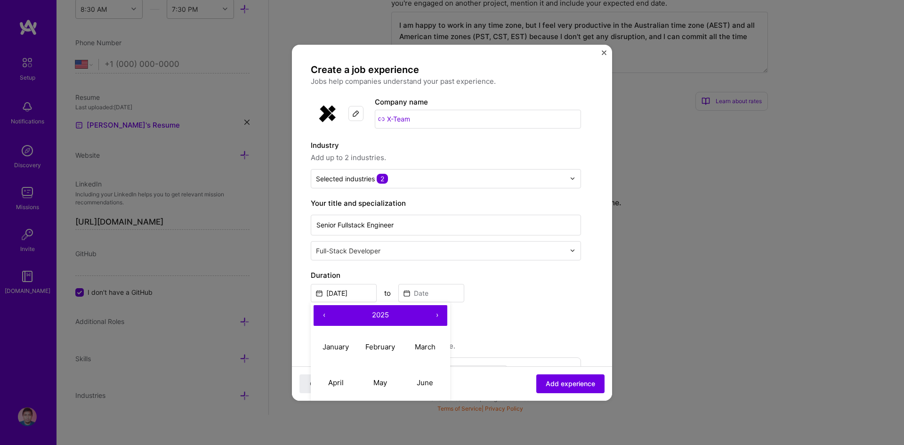
click at [323, 315] on button "‹" at bounding box center [324, 315] width 21 height 21
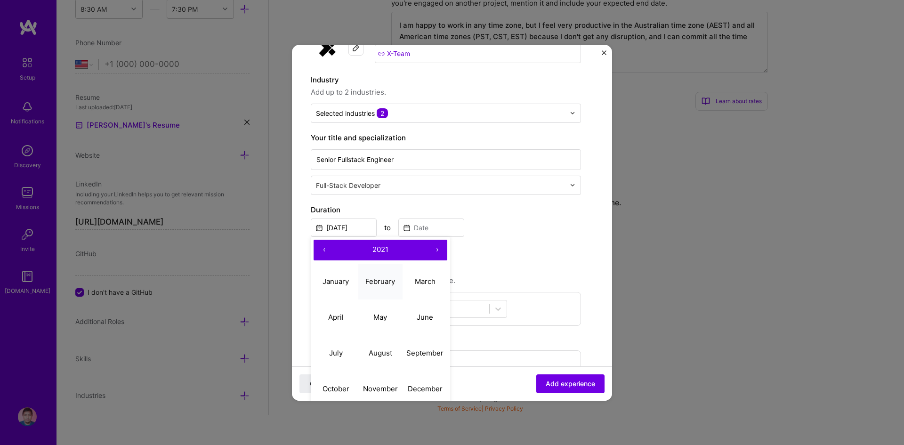
scroll to position [66, 0]
click at [421, 348] on abbr "September" at bounding box center [424, 352] width 37 height 9
type input "Sep, 2021"
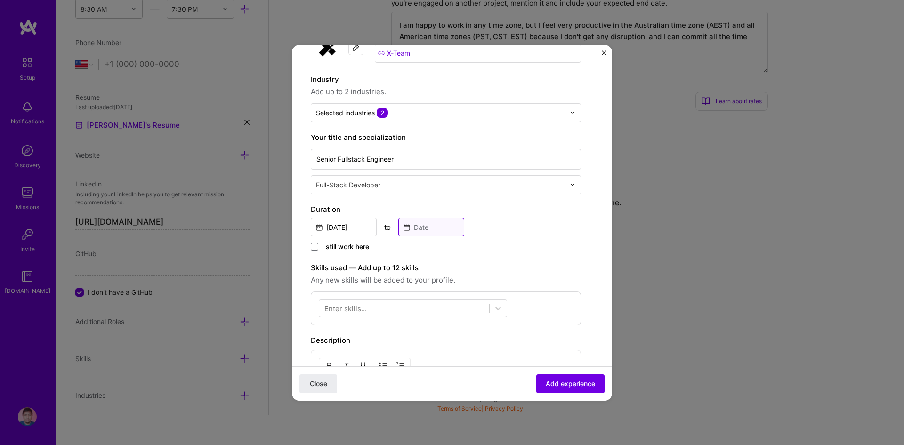
click at [440, 226] on input at bounding box center [431, 227] width 66 height 18
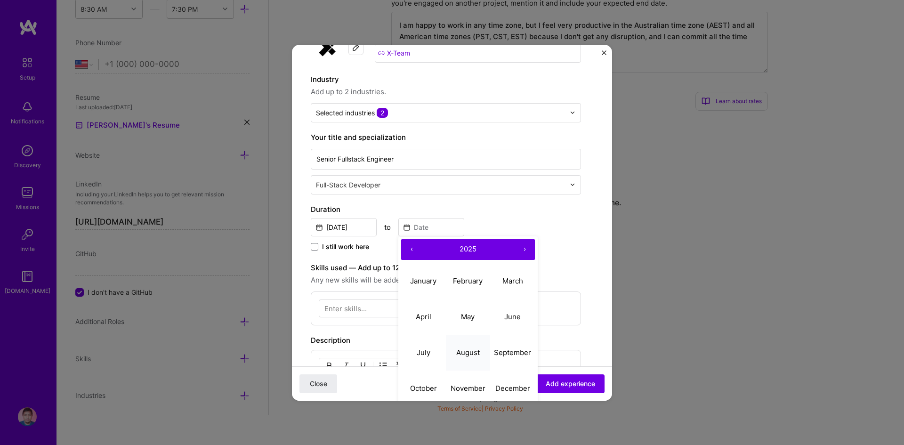
click at [474, 358] on button "August" at bounding box center [468, 353] width 45 height 36
type input "Aug, 2025"
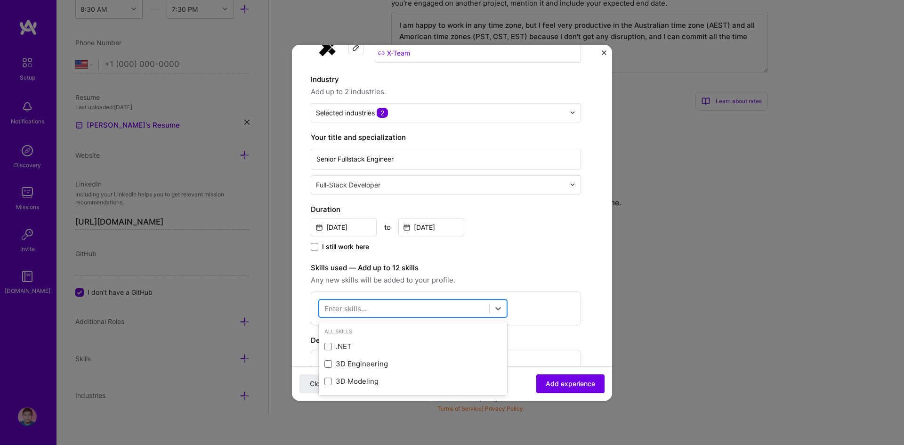
click at [389, 307] on div at bounding box center [404, 308] width 170 height 16
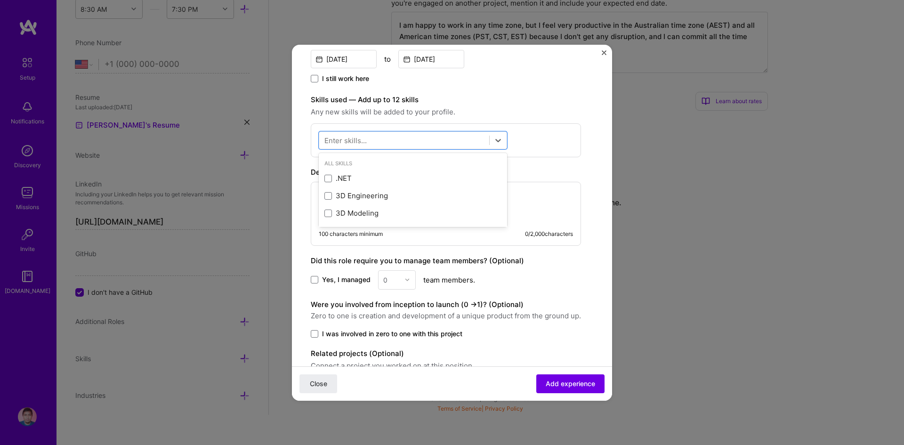
scroll to position [235, 0]
click at [428, 176] on div "JavaScript" at bounding box center [413, 178] width 177 height 10
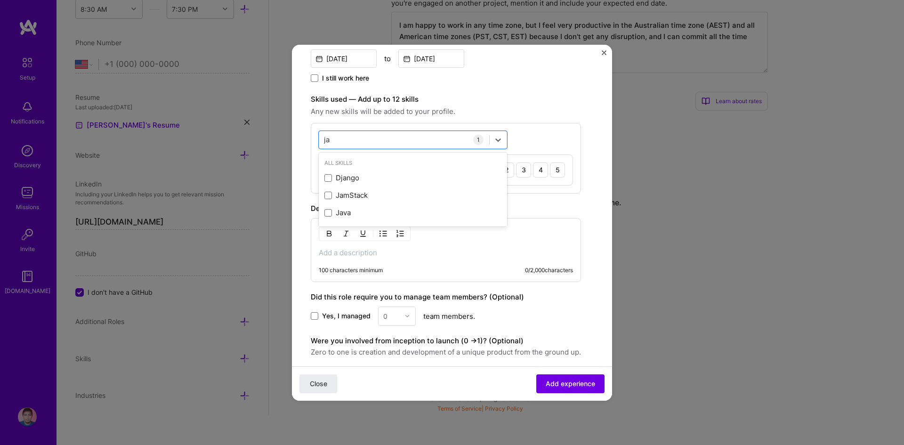
type input "j"
click at [354, 218] on div "TypeScript" at bounding box center [413, 212] width 188 height 17
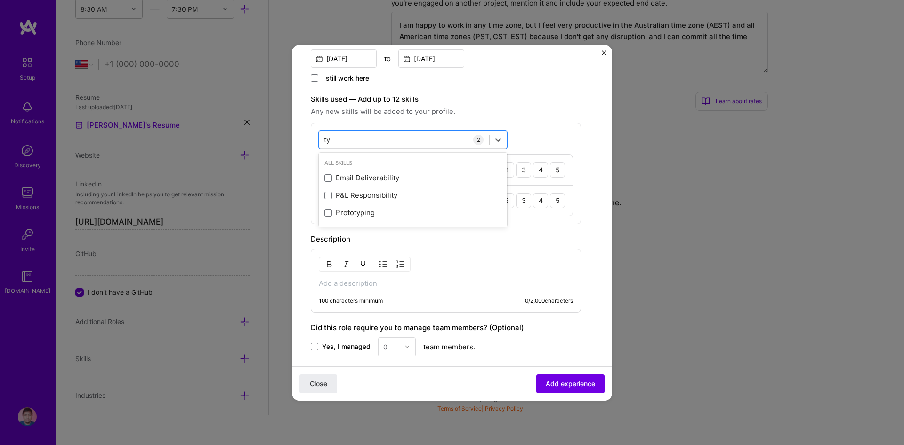
type input "t"
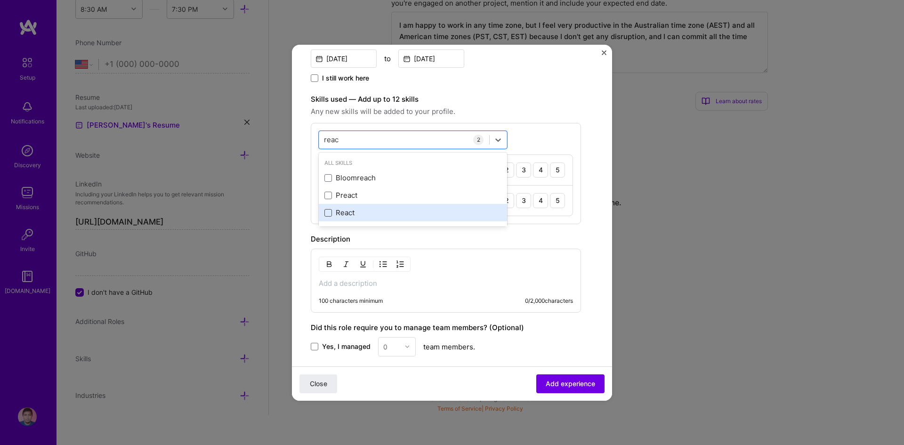
click at [328, 213] on span at bounding box center [329, 213] width 8 height 8
click at [0, 0] on input "checkbox" at bounding box center [0, 0] width 0 height 0
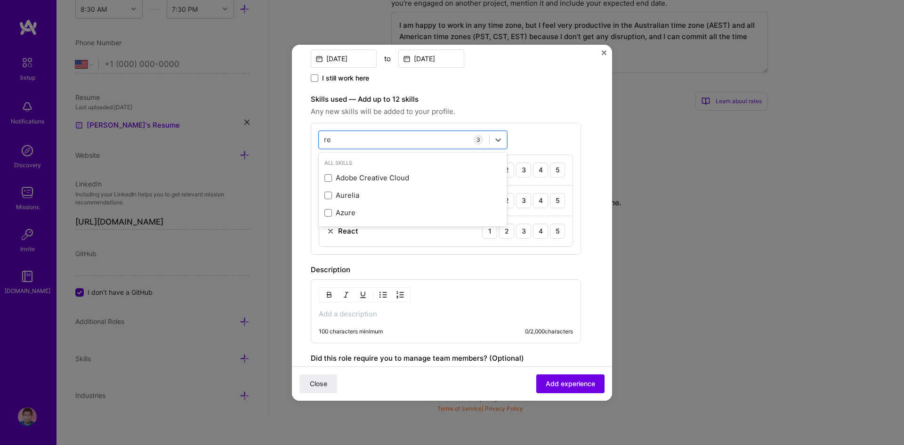
type input "r"
click at [330, 181] on span at bounding box center [329, 178] width 8 height 8
click at [0, 0] on input "checkbox" at bounding box center [0, 0] width 0 height 0
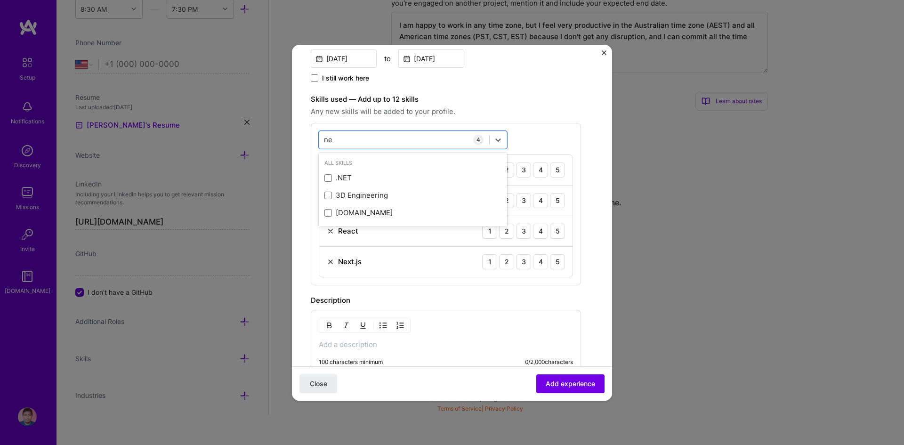
type input "n"
click at [330, 179] on span at bounding box center [329, 178] width 8 height 8
click at [0, 0] on input "checkbox" at bounding box center [0, 0] width 0 height 0
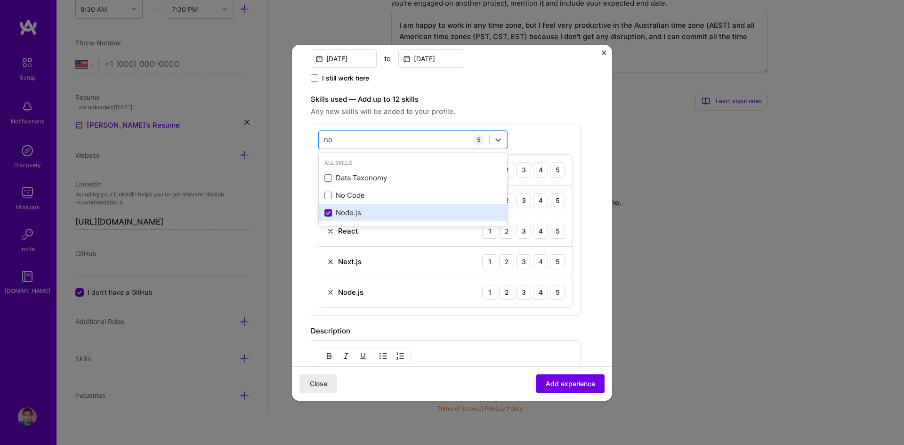
type input "n"
click at [330, 179] on span at bounding box center [329, 178] width 8 height 8
click at [0, 0] on input "checkbox" at bounding box center [0, 0] width 0 height 0
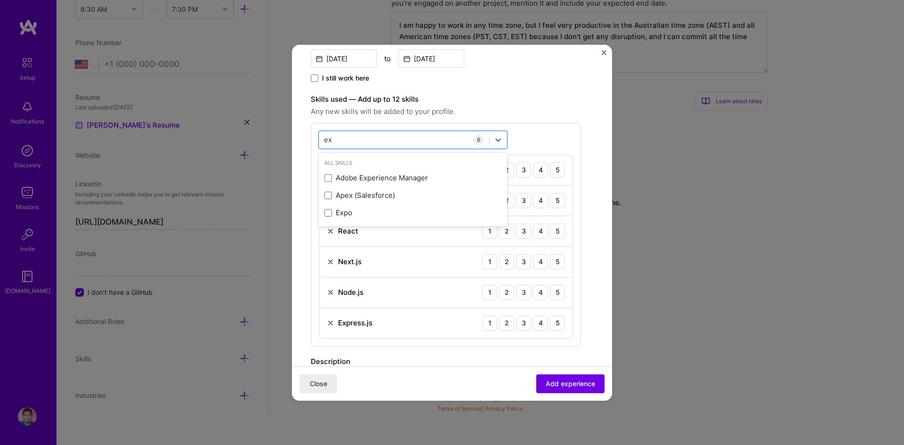
type input "e"
click at [330, 179] on span at bounding box center [329, 178] width 8 height 8
click at [0, 0] on input "checkbox" at bounding box center [0, 0] width 0 height 0
type input "n"
click at [330, 179] on span at bounding box center [329, 178] width 8 height 8
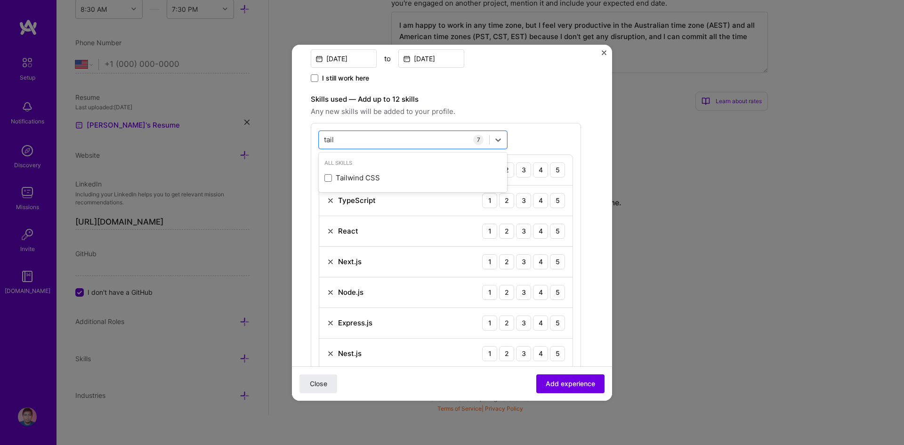
click at [0, 0] on input "checkbox" at bounding box center [0, 0] width 0 height 0
type input "t"
click at [330, 179] on span at bounding box center [329, 178] width 8 height 8
click at [0, 0] on input "checkbox" at bounding box center [0, 0] width 0 height 0
type input "c"
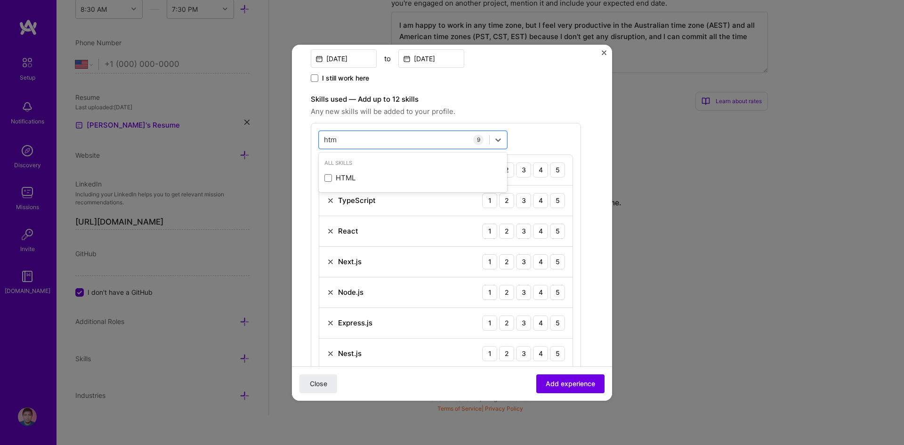
click at [330, 179] on span at bounding box center [329, 178] width 8 height 8
click at [0, 0] on input "checkbox" at bounding box center [0, 0] width 0 height 0
type input "h"
type input "s"
click at [335, 178] on div "PostgreSQL" at bounding box center [413, 178] width 177 height 10
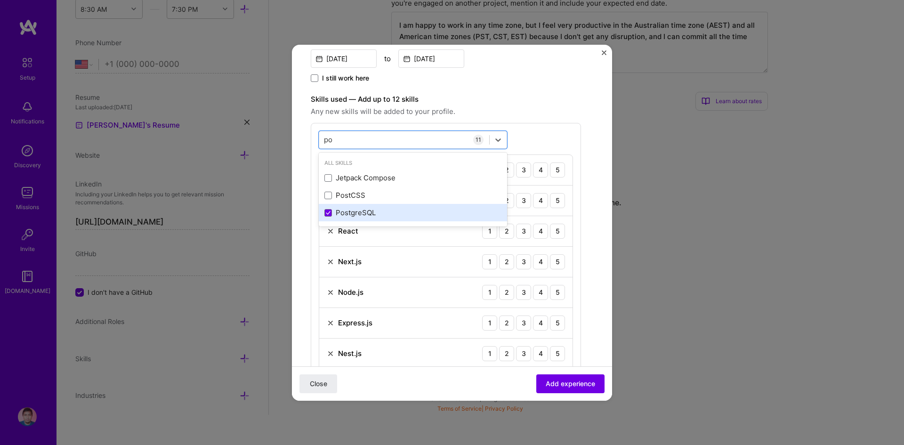
type input "p"
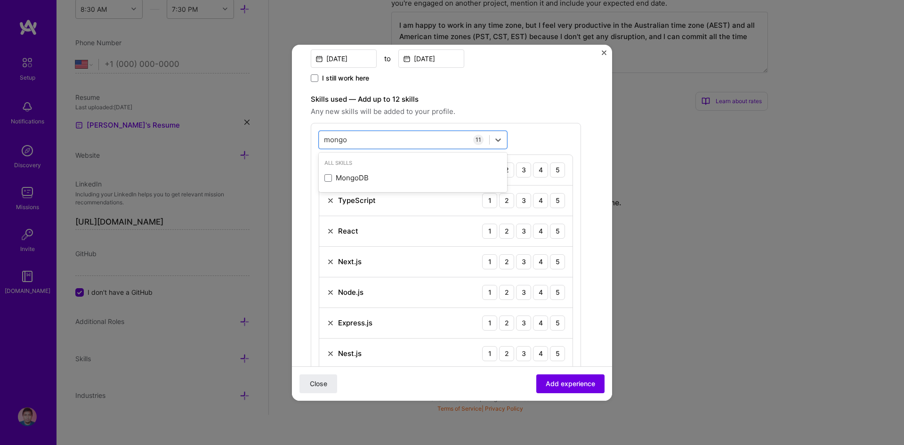
click at [335, 178] on div "MongoDB" at bounding box center [413, 178] width 177 height 10
type input "m"
click at [335, 178] on div "Redis" at bounding box center [413, 178] width 177 height 10
type input "r"
type input "s"
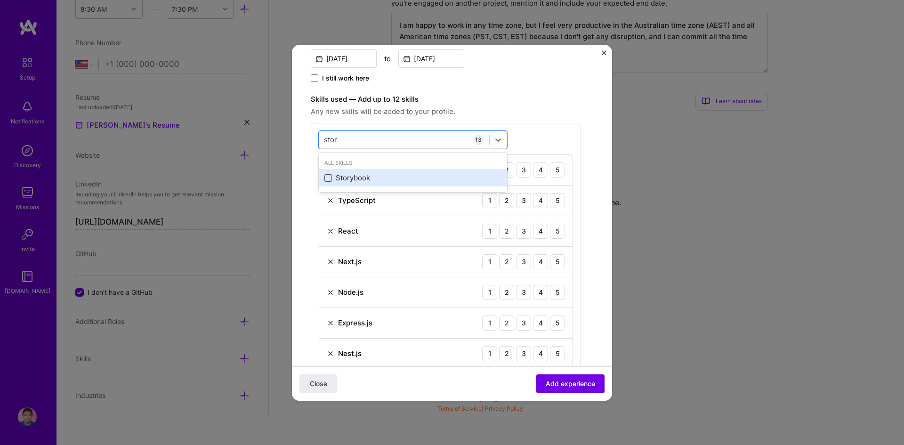
click at [329, 180] on span at bounding box center [329, 178] width 8 height 8
click at [0, 0] on input "checkbox" at bounding box center [0, 0] width 0 height 0
type input "s"
click at [328, 179] on span at bounding box center [329, 178] width 8 height 8
click at [0, 0] on input "checkbox" at bounding box center [0, 0] width 0 height 0
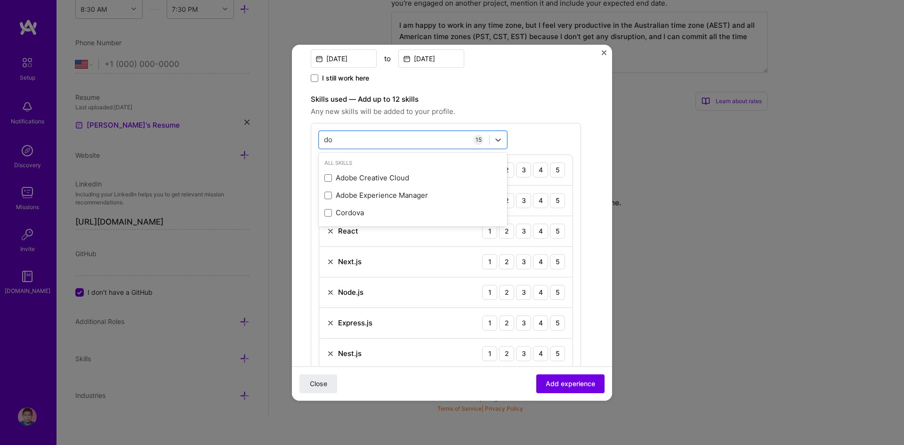
type input "d"
click at [328, 179] on span at bounding box center [329, 178] width 8 height 8
click at [0, 0] on input "checkbox" at bounding box center [0, 0] width 0 height 0
type input "k"
type input "a"
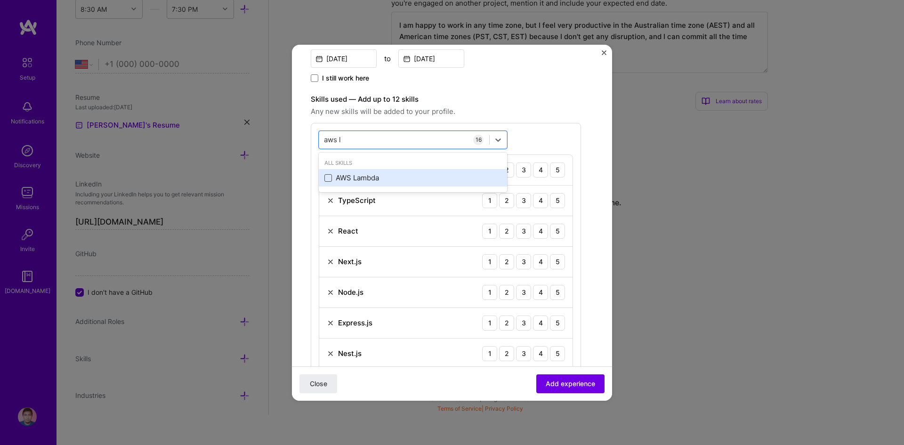
click at [328, 179] on span at bounding box center [329, 178] width 8 height 8
click at [0, 0] on input "checkbox" at bounding box center [0, 0] width 0 height 0
type input "a"
click at [328, 178] on span at bounding box center [329, 178] width 8 height 8
click at [0, 0] on input "checkbox" at bounding box center [0, 0] width 0 height 0
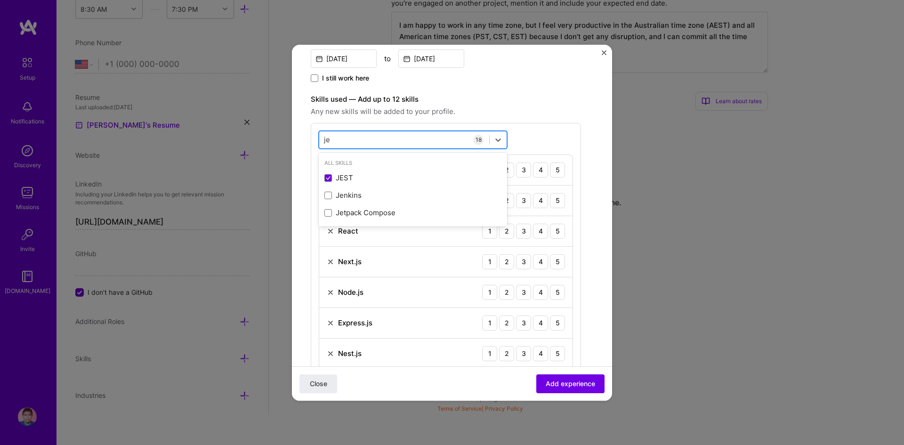
type input "j"
click at [332, 176] on div "Cypress" at bounding box center [413, 178] width 177 height 10
type input "cy"
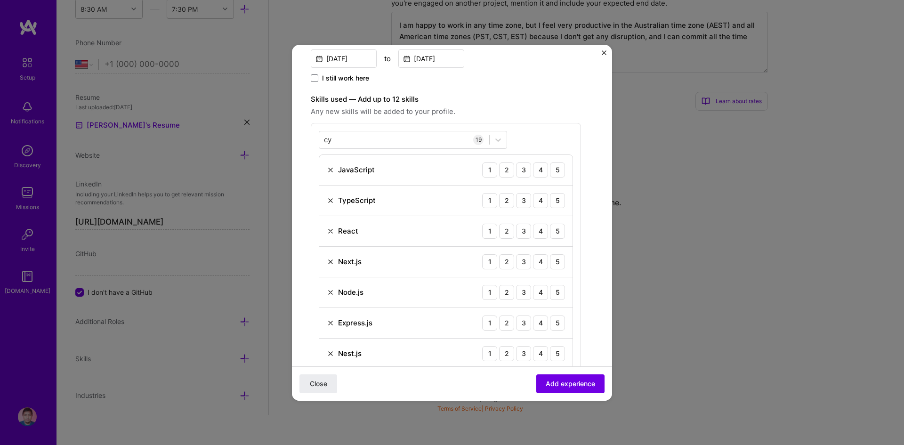
click at [522, 149] on div "cy cy 19 JavaScript 1 2 3 4 5 TypeScript 1 2 3 4 5 React 1 2 3 4 5 Next.js 1 2 …" at bounding box center [446, 434] width 270 height 622
click at [560, 170] on div "5" at bounding box center [557, 169] width 15 height 15
click at [559, 194] on div "5" at bounding box center [557, 200] width 15 height 15
click at [556, 231] on div "5" at bounding box center [557, 231] width 15 height 15
click at [555, 268] on div "5" at bounding box center [557, 261] width 15 height 15
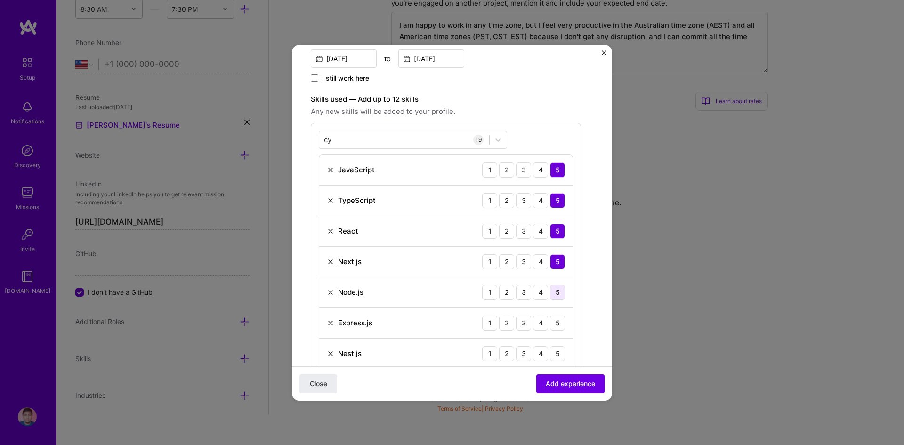
click at [557, 290] on div "5" at bounding box center [557, 292] width 15 height 15
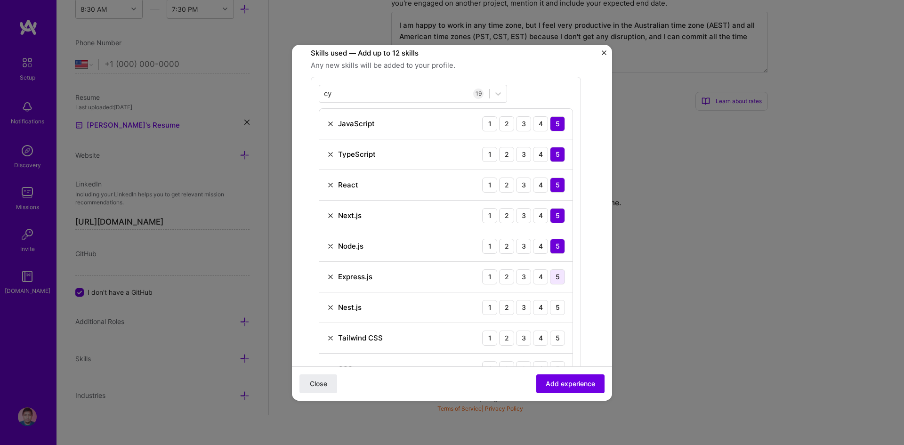
scroll to position [281, 0]
click at [560, 274] on div "5" at bounding box center [557, 276] width 15 height 15
click at [559, 308] on div "5" at bounding box center [557, 307] width 15 height 15
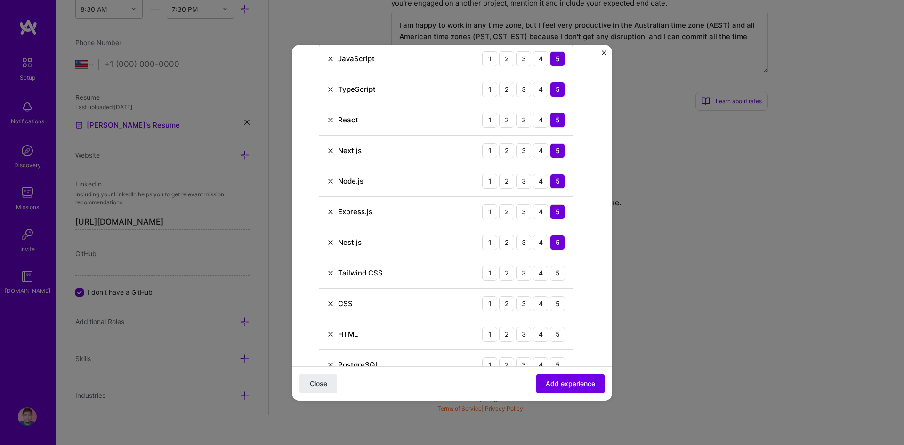
scroll to position [346, 0]
click at [557, 272] on div "5" at bounding box center [557, 272] width 15 height 15
click at [557, 299] on div "5" at bounding box center [557, 303] width 15 height 15
click at [556, 330] on div "5" at bounding box center [557, 333] width 15 height 15
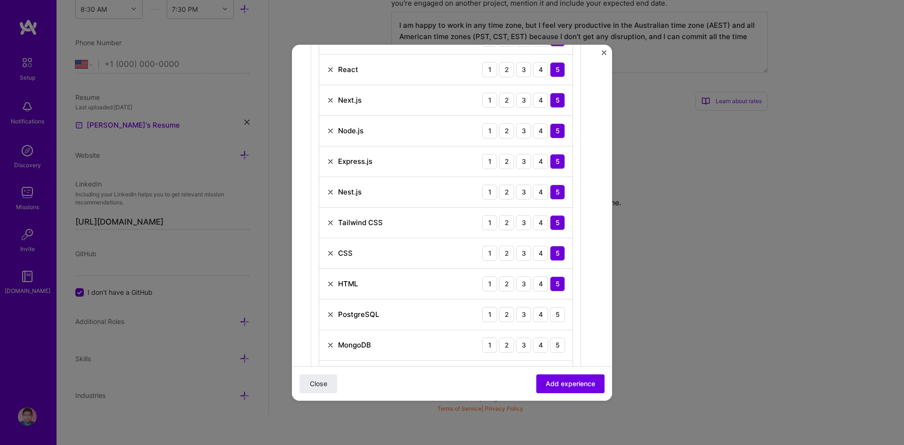
scroll to position [400, 0]
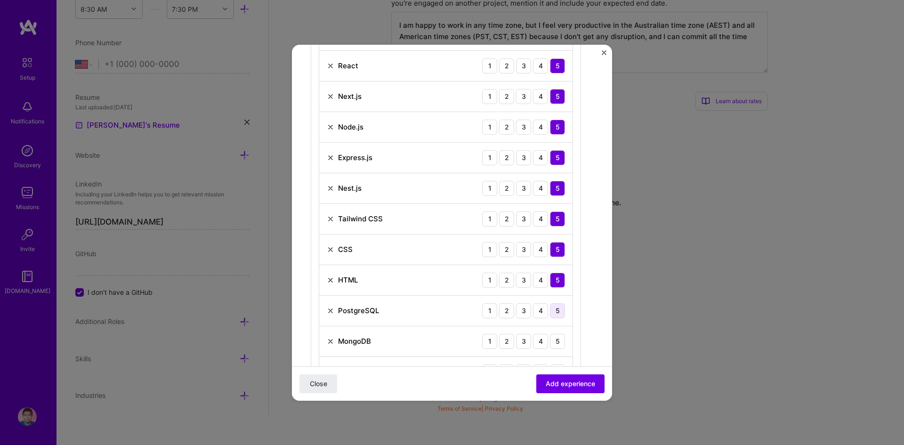
click at [556, 309] on div "5" at bounding box center [557, 310] width 15 height 15
click at [556, 343] on div "5" at bounding box center [557, 341] width 15 height 15
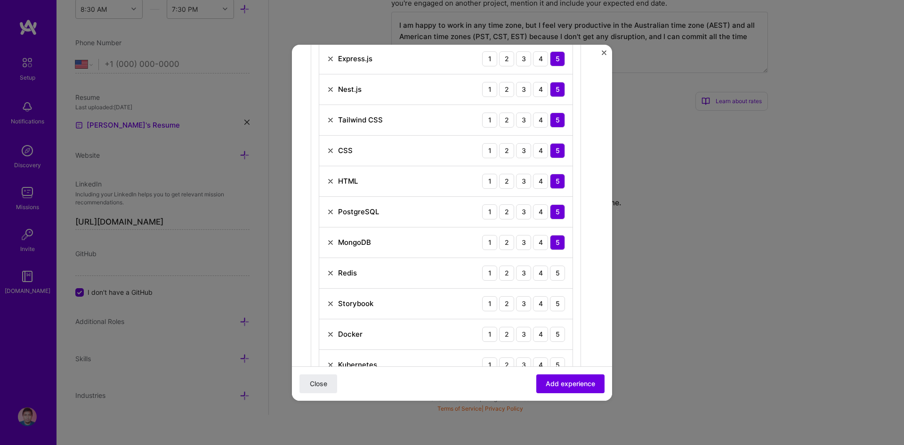
scroll to position [500, 0]
click at [560, 271] on div "5" at bounding box center [557, 271] width 15 height 15
click at [557, 301] on div "5" at bounding box center [557, 302] width 15 height 15
click at [556, 331] on div "5" at bounding box center [557, 332] width 15 height 15
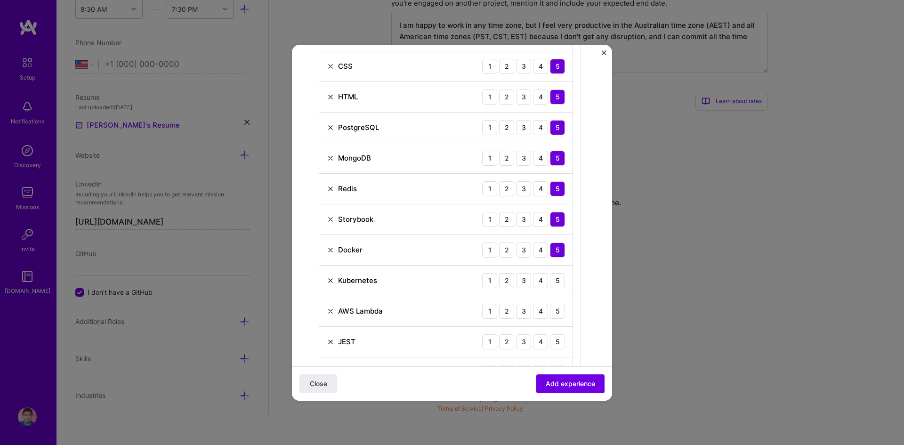
scroll to position [585, 0]
click at [558, 277] on div "5" at bounding box center [557, 278] width 15 height 15
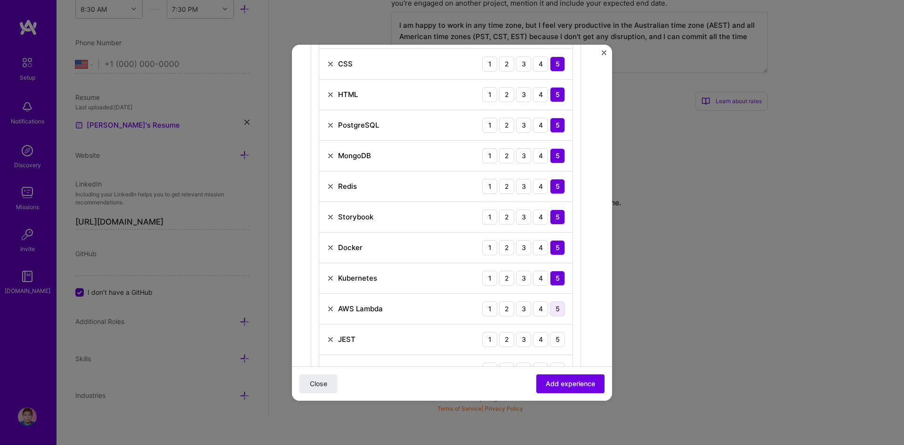
click at [558, 304] on div "5" at bounding box center [557, 308] width 15 height 15
click at [558, 339] on div "5" at bounding box center [557, 339] width 15 height 15
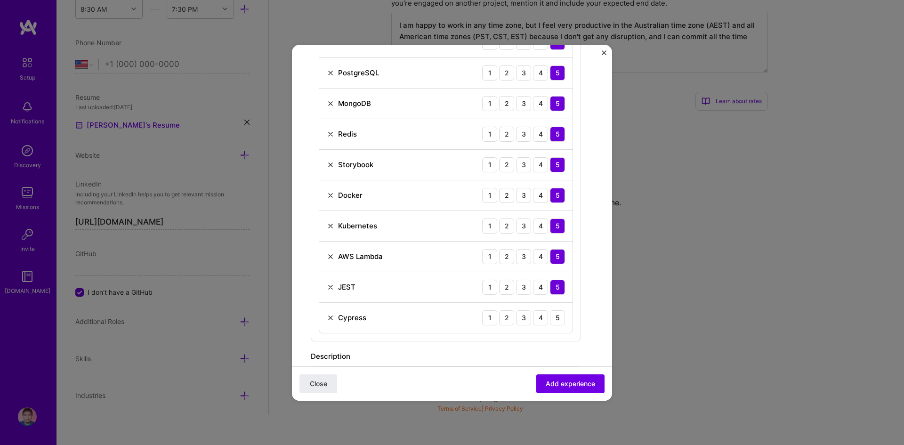
scroll to position [638, 0]
click at [557, 314] on div "5" at bounding box center [557, 317] width 15 height 15
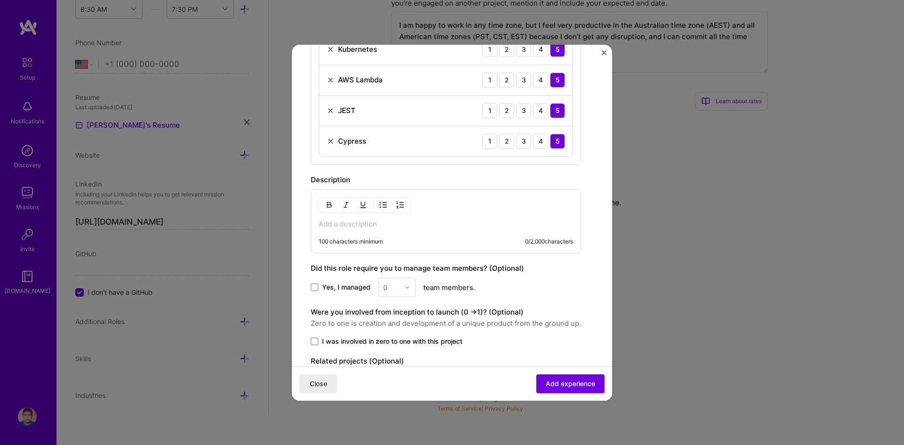
scroll to position [816, 0]
click at [440, 224] on p at bounding box center [446, 222] width 254 height 9
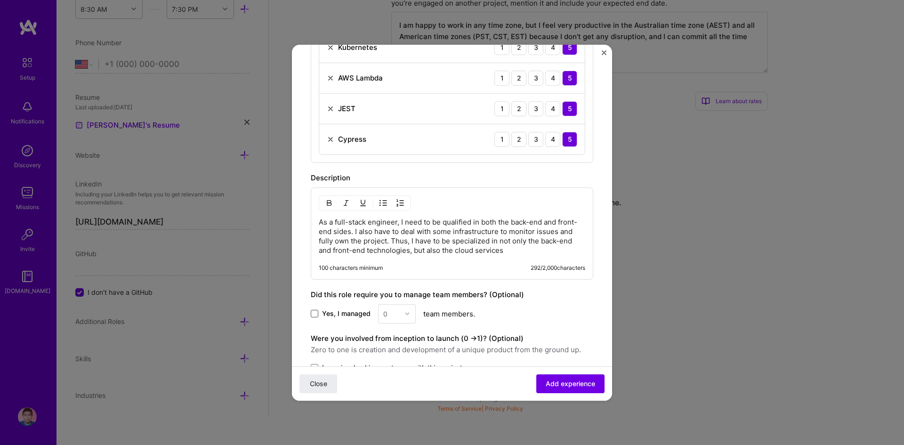
click at [318, 315] on span at bounding box center [315, 314] width 8 height 8
click at [0, 0] on input "Yes, I managed" at bounding box center [0, 0] width 0 height 0
click at [392, 316] on input "text" at bounding box center [391, 314] width 16 height 10
click at [390, 357] on div "2" at bounding box center [397, 356] width 32 height 17
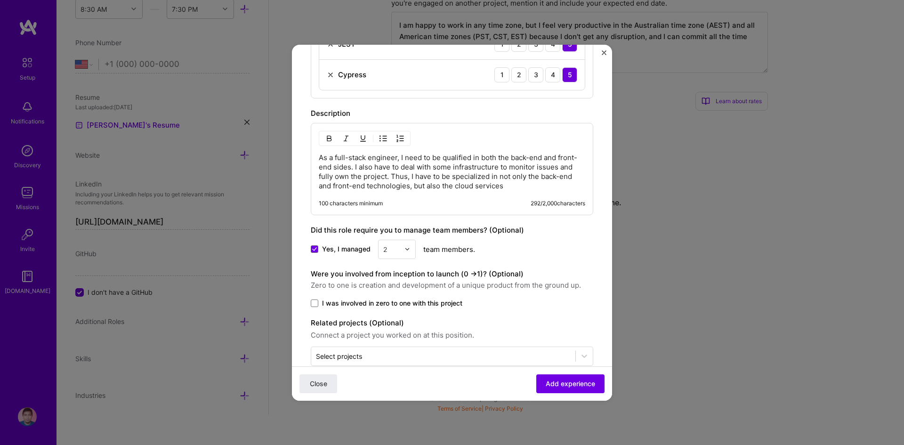
scroll to position [881, 0]
click at [406, 247] on img at bounding box center [408, 249] width 6 height 6
click at [392, 308] on div "4" at bounding box center [397, 308] width 32 height 17
click at [560, 243] on div "Yes, I managed option 4, selected. Select is focused ,type to refine list, pres…" at bounding box center [452, 248] width 283 height 19
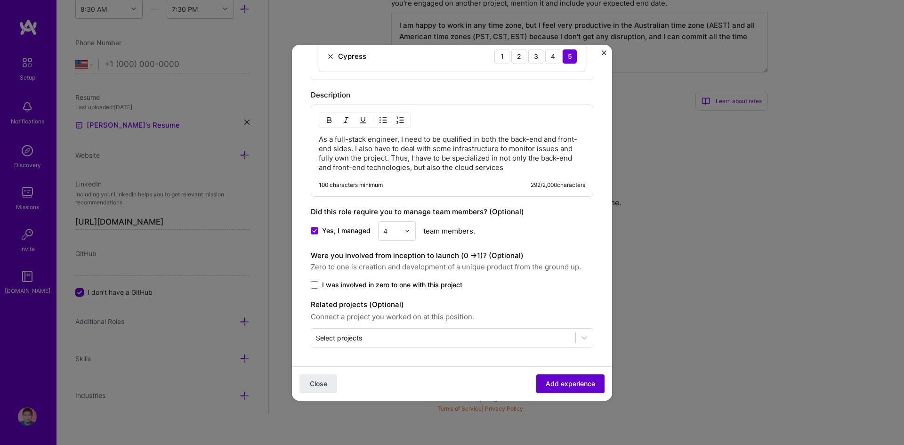
click at [568, 388] on span "Add experience" at bounding box center [570, 383] width 49 height 9
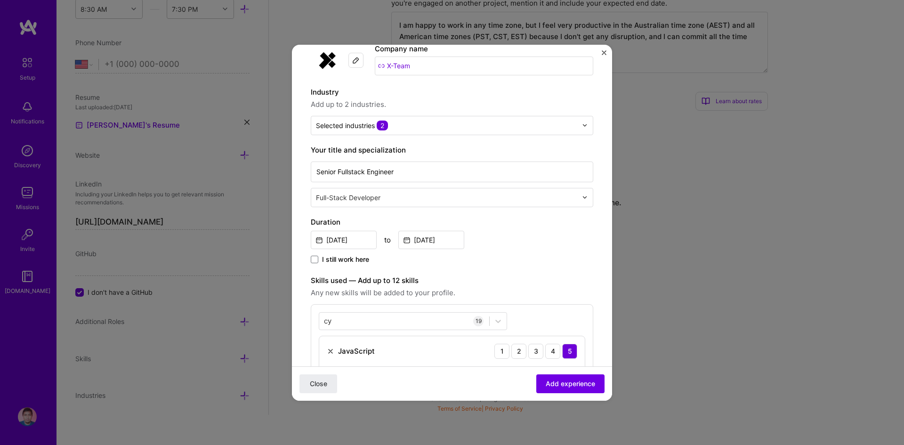
scroll to position [0, 0]
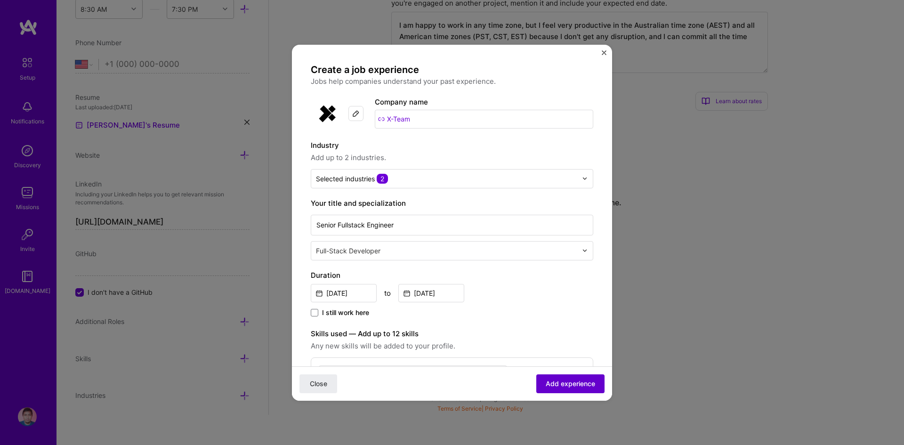
click at [552, 384] on span "Add experience" at bounding box center [570, 383] width 49 height 9
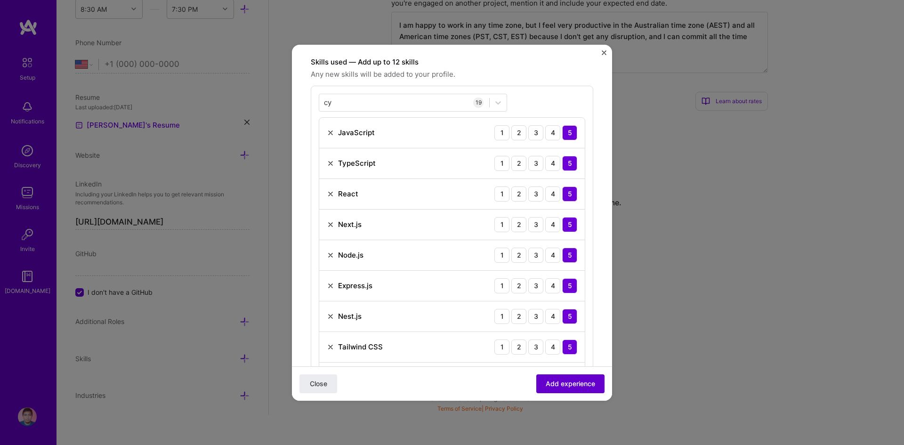
scroll to position [284, 0]
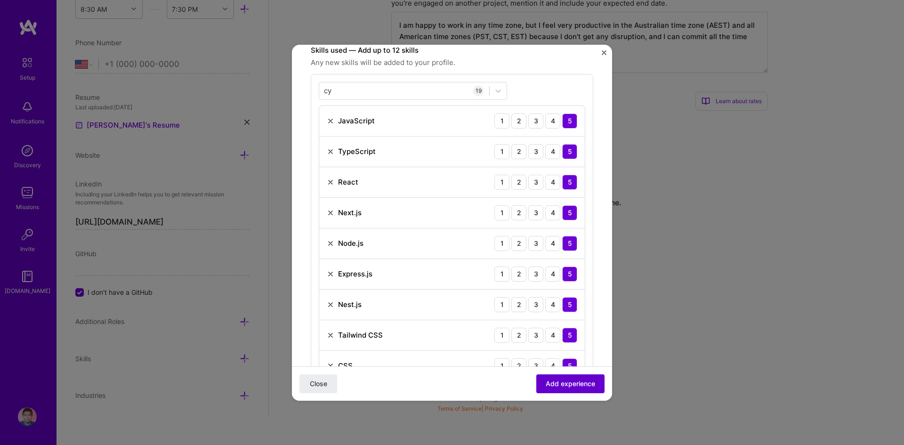
click at [552, 384] on span "Add experience" at bounding box center [570, 383] width 49 height 9
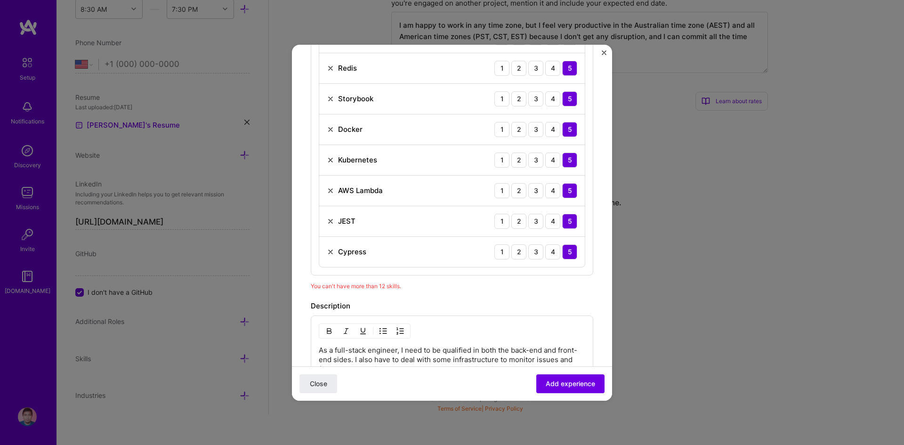
scroll to position [691, 0]
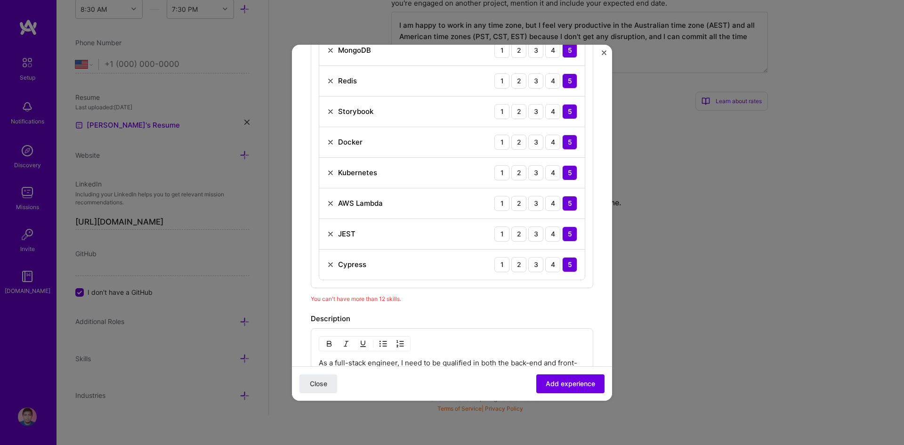
click at [330, 263] on img at bounding box center [331, 265] width 8 height 8
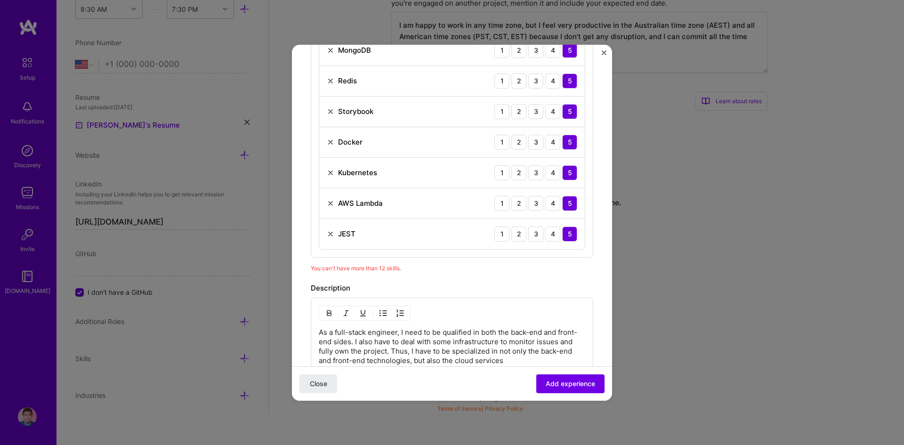
click at [332, 173] on img at bounding box center [331, 173] width 8 height 8
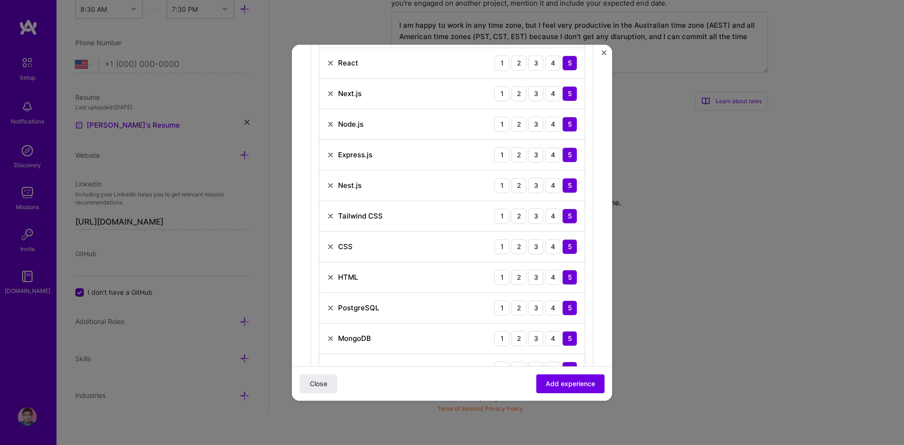
scroll to position [402, 0]
click at [333, 276] on img at bounding box center [331, 278] width 8 height 8
click at [331, 245] on img at bounding box center [331, 248] width 8 height 8
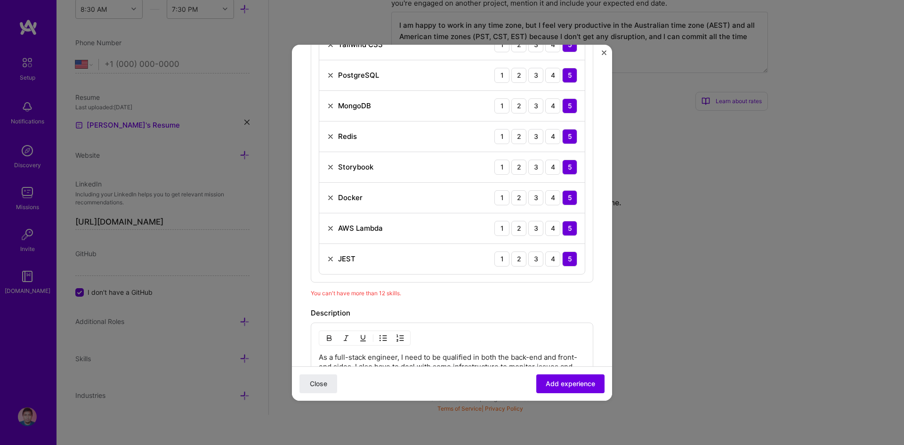
scroll to position [575, 0]
click at [331, 229] on img at bounding box center [331, 228] width 8 height 8
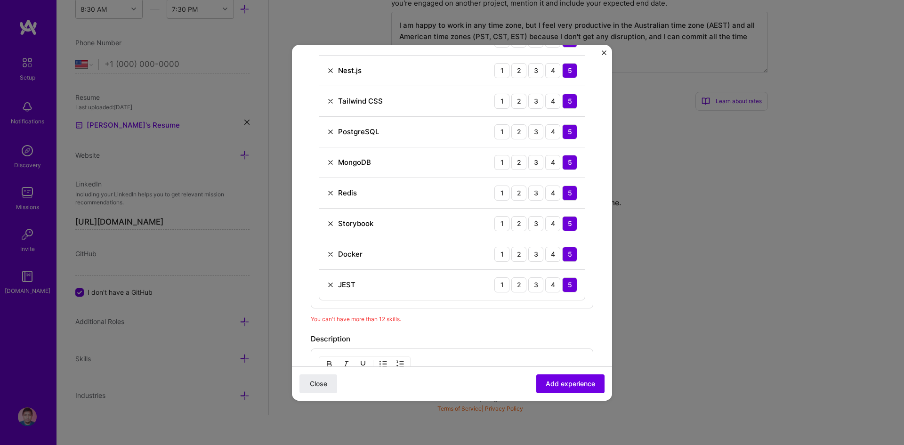
scroll to position [518, 0]
click at [331, 254] on img at bounding box center [331, 254] width 8 height 8
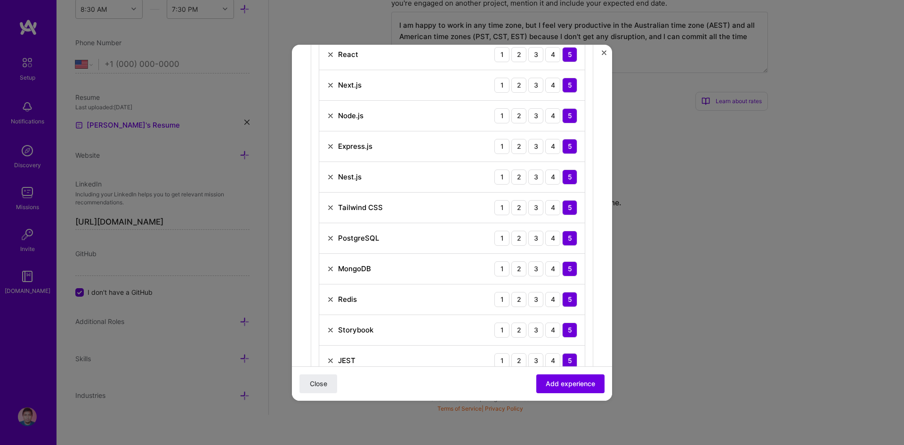
scroll to position [412, 0]
click at [332, 207] on img at bounding box center [331, 207] width 8 height 8
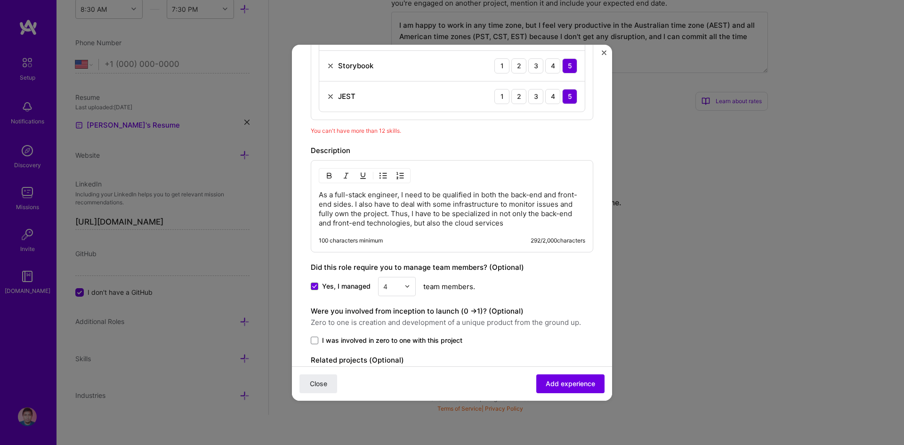
scroll to position [700, 0]
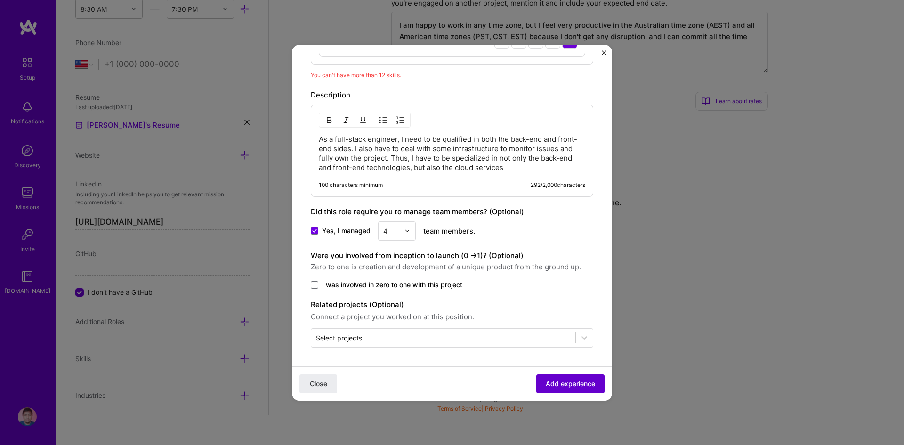
click at [564, 387] on span "Add experience" at bounding box center [570, 383] width 49 height 9
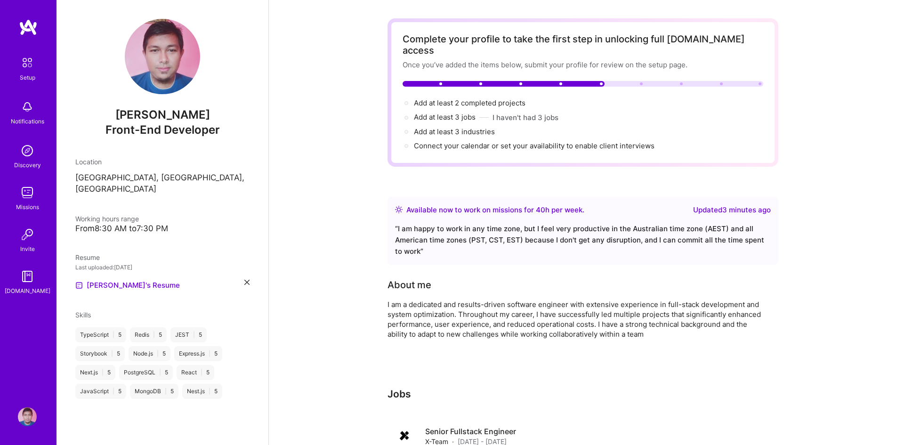
scroll to position [30, 0]
click at [132, 202] on div "Ilham Akbar Front-End Developer Location South Jakarta, Jakarta, Indonesia Work…" at bounding box center [163, 222] width 212 height 445
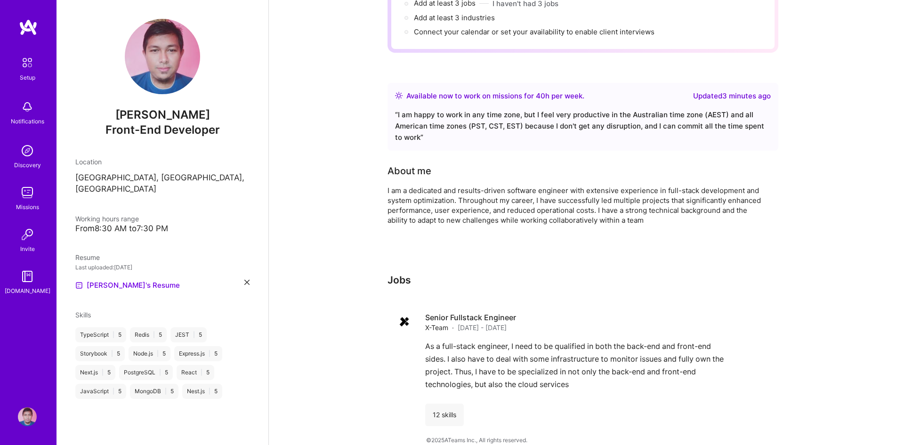
scroll to position [0, 0]
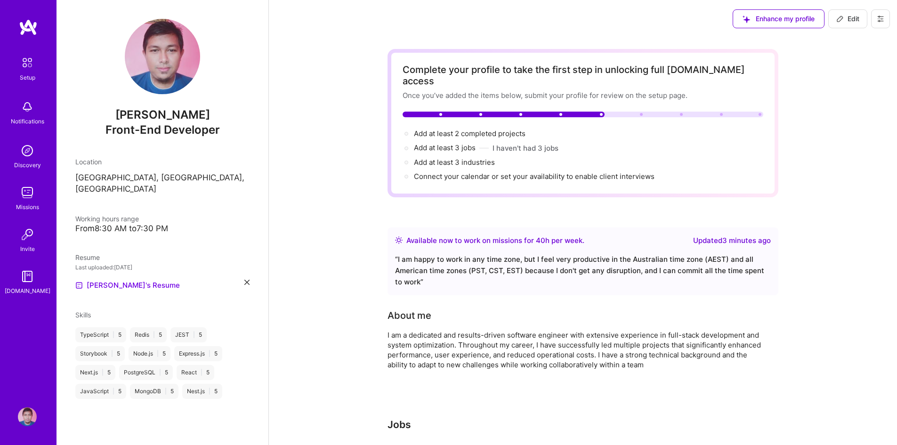
click at [32, 65] on img at bounding box center [27, 63] width 20 height 20
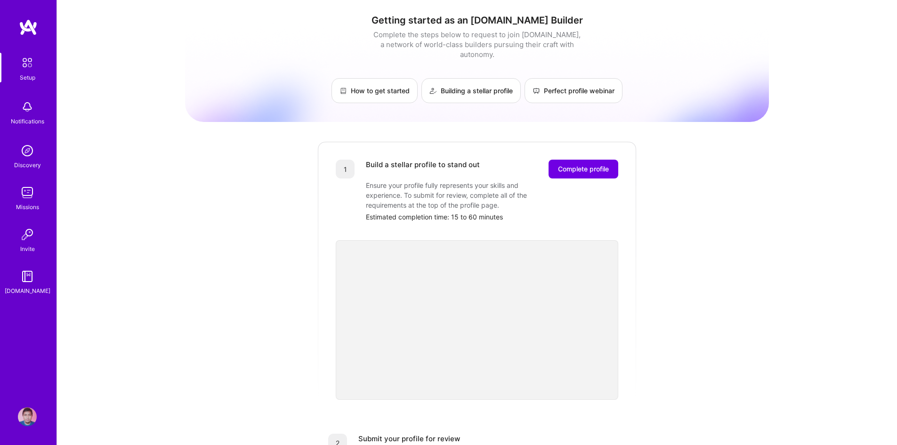
click at [23, 30] on img at bounding box center [28, 27] width 19 height 17
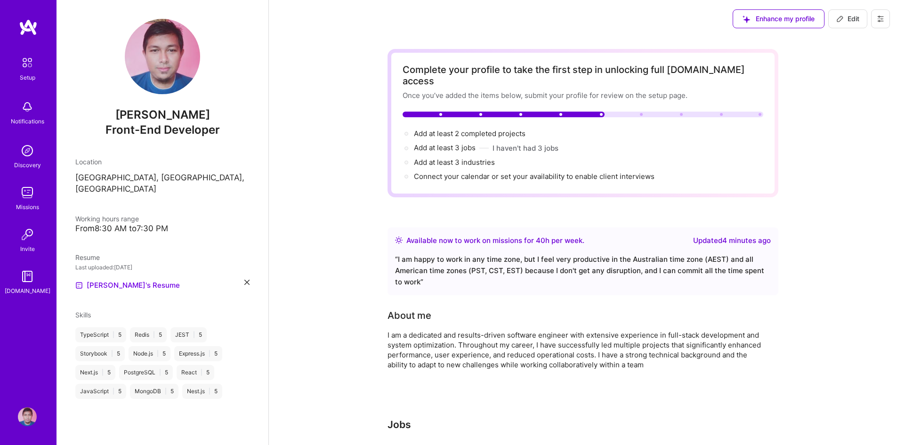
click at [101, 224] on div "From 8:30 AM to 7:30 PM" at bounding box center [162, 229] width 174 height 10
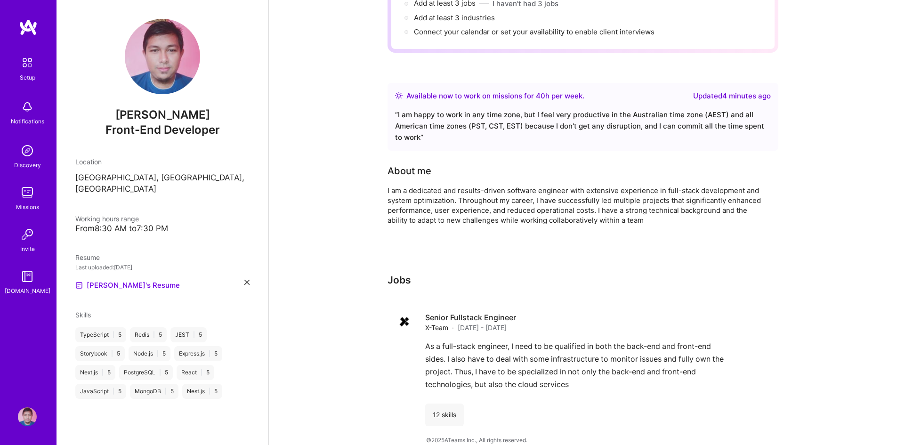
click at [24, 112] on img at bounding box center [27, 106] width 19 height 19
click at [28, 70] on img at bounding box center [27, 63] width 20 height 20
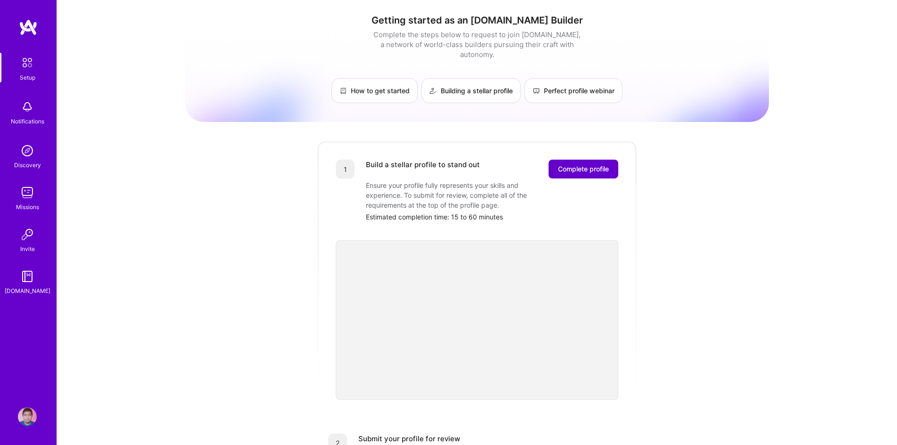
click at [576, 164] on span "Complete profile" at bounding box center [583, 168] width 51 height 9
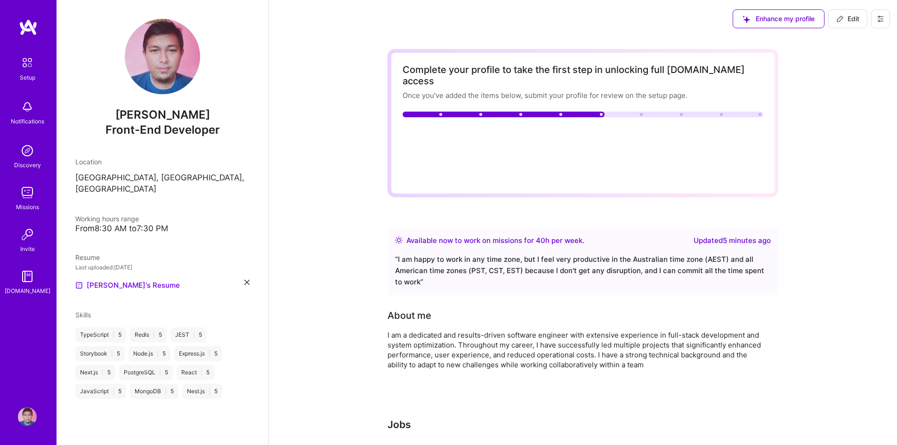
click at [860, 15] on button "Edit" at bounding box center [847, 18] width 39 height 19
select select "US"
select select "Right Now"
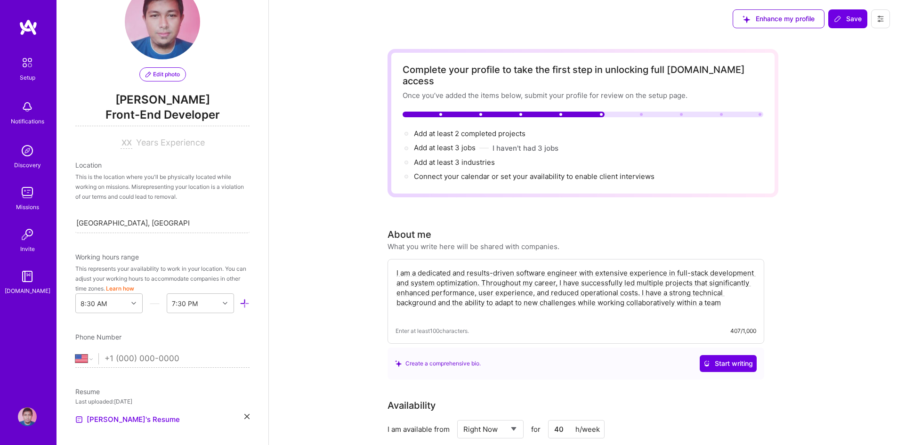
scroll to position [32, 0]
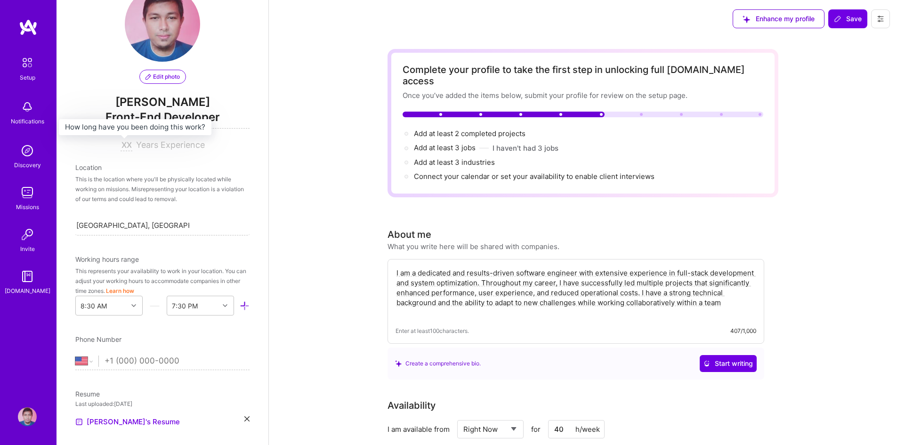
click at [124, 146] on input at bounding box center [127, 145] width 12 height 11
drag, startPoint x: 117, startPoint y: 175, endPoint x: 122, endPoint y: 147, distance: 27.8
click at [122, 147] on div "Edit photo Ilham Akbar Front-End Developer Years Experience Location This is th…" at bounding box center [163, 222] width 212 height 445
click at [122, 147] on input at bounding box center [127, 145] width 12 height 11
type input "12"
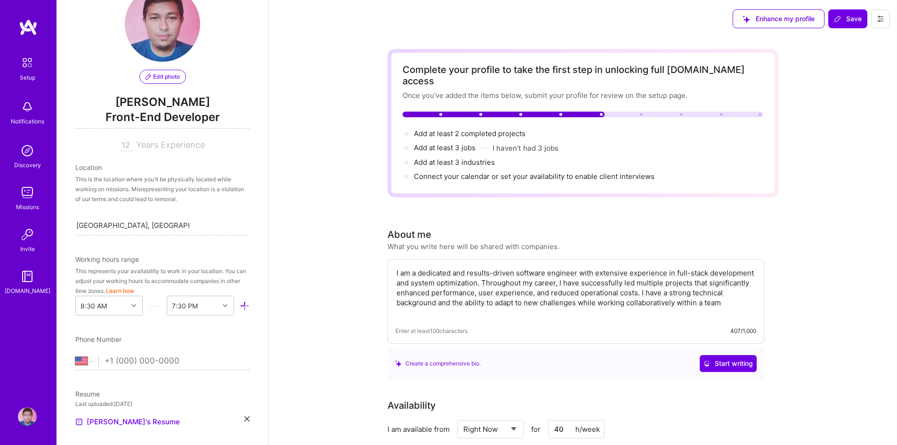
click at [136, 148] on span "Years Experience" at bounding box center [170, 145] width 69 height 10
click at [124, 179] on div "This is the location where you'll be physically located while working on missio…" at bounding box center [162, 189] width 174 height 30
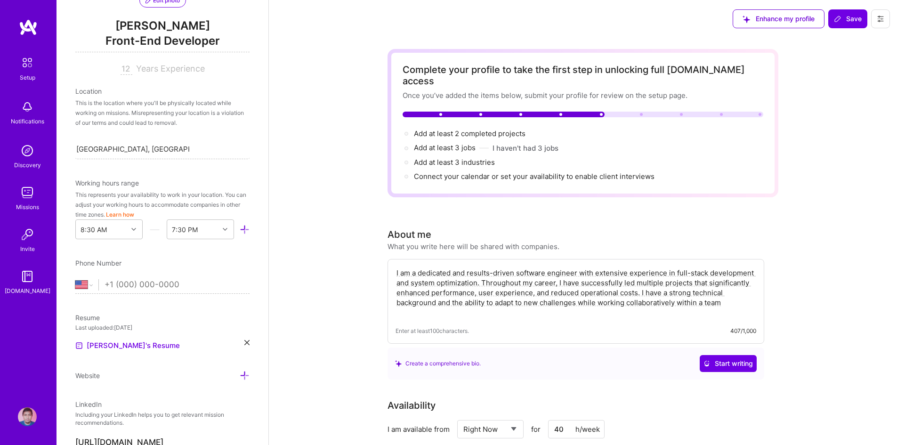
scroll to position [109, 0]
click at [240, 234] on icon at bounding box center [245, 229] width 10 height 10
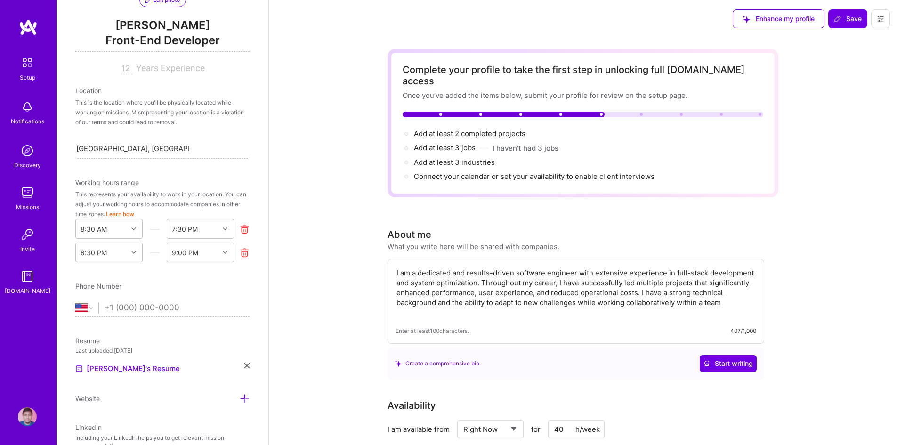
click at [240, 255] on icon at bounding box center [245, 253] width 10 height 10
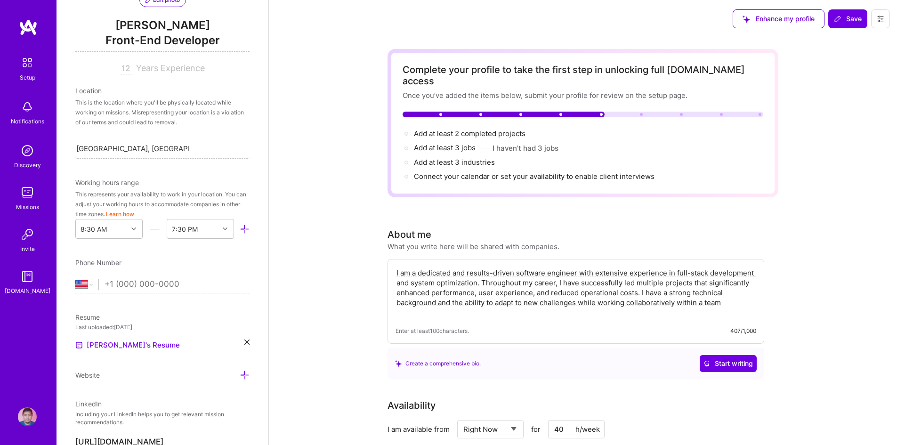
click at [134, 214] on button "Learn how" at bounding box center [120, 214] width 28 height 10
click at [149, 147] on input "South Jakarta, Jakarta, Indonesia" at bounding box center [132, 149] width 113 height 10
click at [251, 158] on div "Edit photo Ilham Akbar Front-End Developer 12 Years Experience Location This is…" at bounding box center [163, 222] width 212 height 445
click at [179, 154] on div "Search location..." at bounding box center [162, 148] width 174 height 20
type input "jakarta"
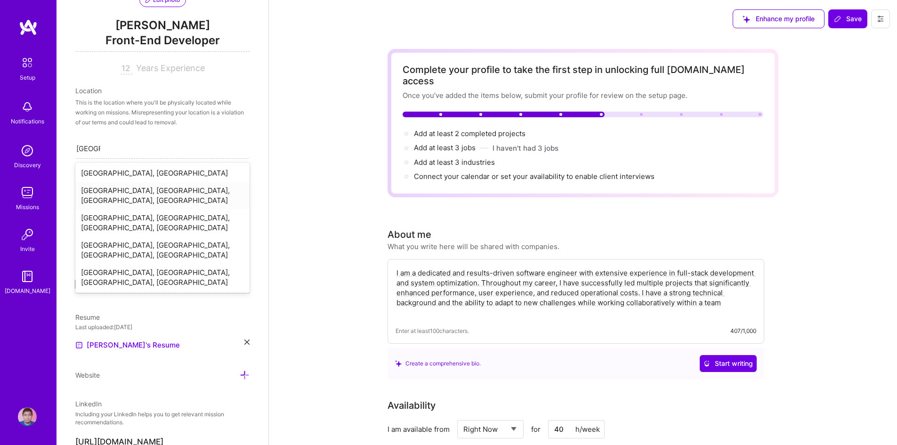
click at [126, 193] on div "Jakarta Selatan, South Jakarta City, Jakarta, Indonesia" at bounding box center [162, 195] width 174 height 27
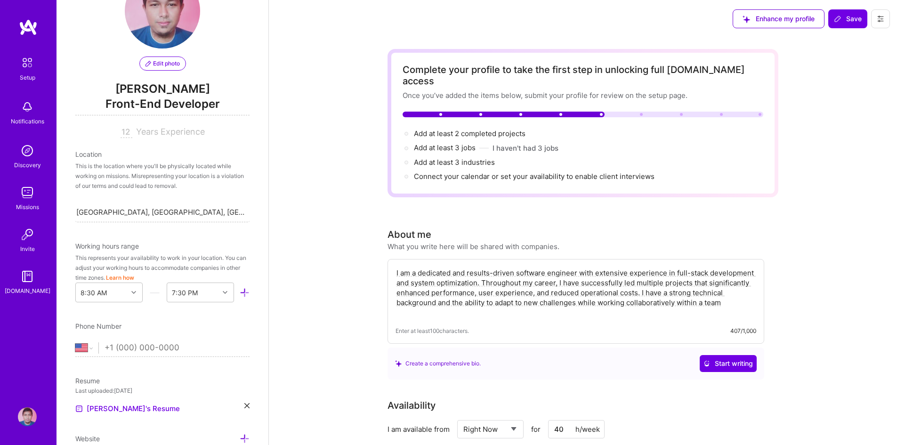
scroll to position [45, 0]
click at [119, 248] on span "Working hours range" at bounding box center [107, 247] width 64 height 8
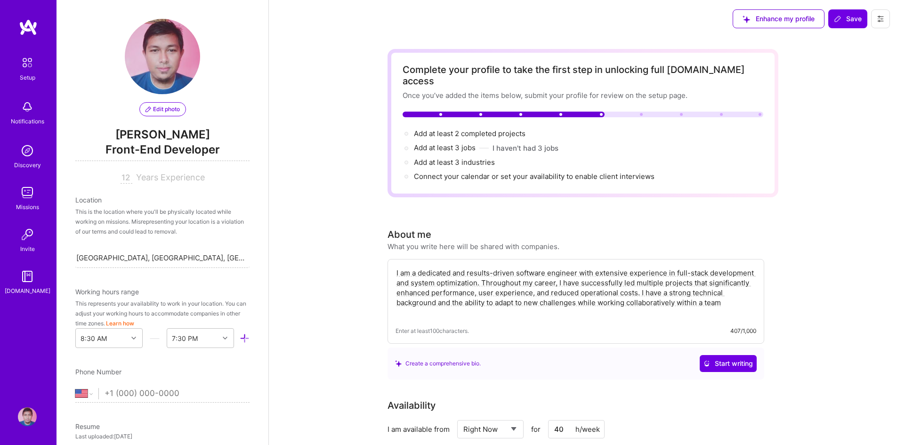
click at [240, 338] on icon at bounding box center [245, 338] width 10 height 10
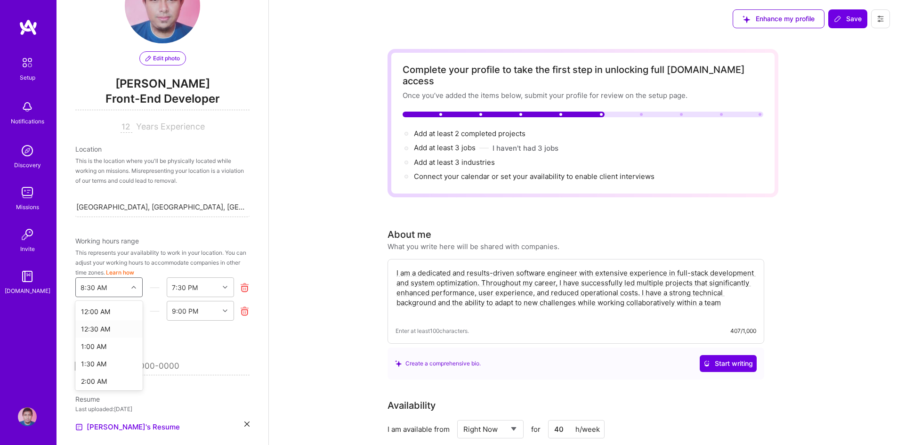
click at [124, 297] on div "option 12:30 AM focused, 2 of 48. 48 results available. Use Up and Down to choo…" at bounding box center [108, 287] width 67 height 20
click at [153, 299] on div "8:30 AM 7:30 PM 8:30 PM 9:00 PM" at bounding box center [162, 297] width 174 height 43
click at [240, 310] on icon at bounding box center [245, 310] width 10 height 10
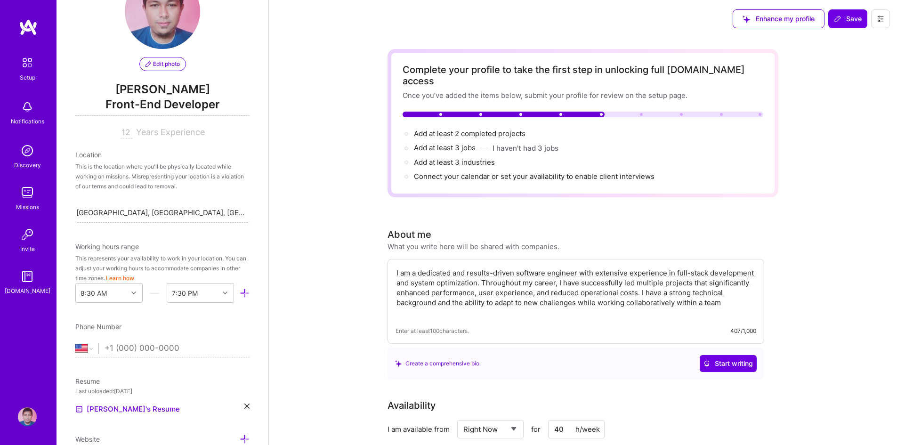
scroll to position [0, 0]
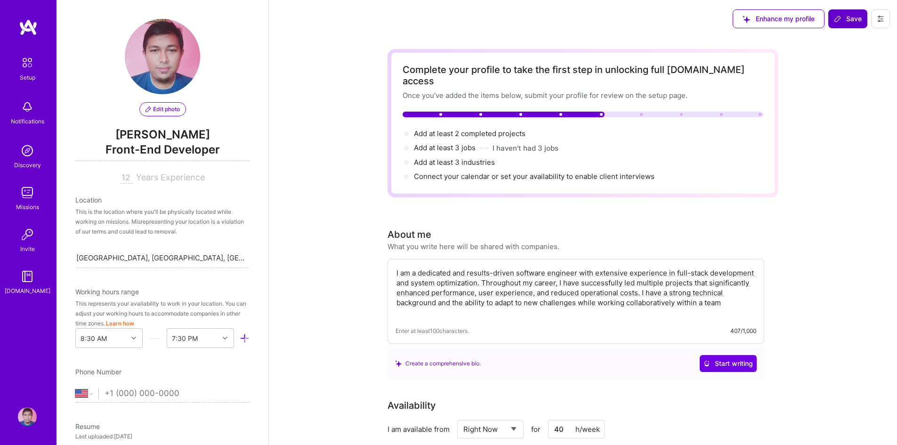
click at [849, 18] on span "Save" at bounding box center [848, 18] width 28 height 9
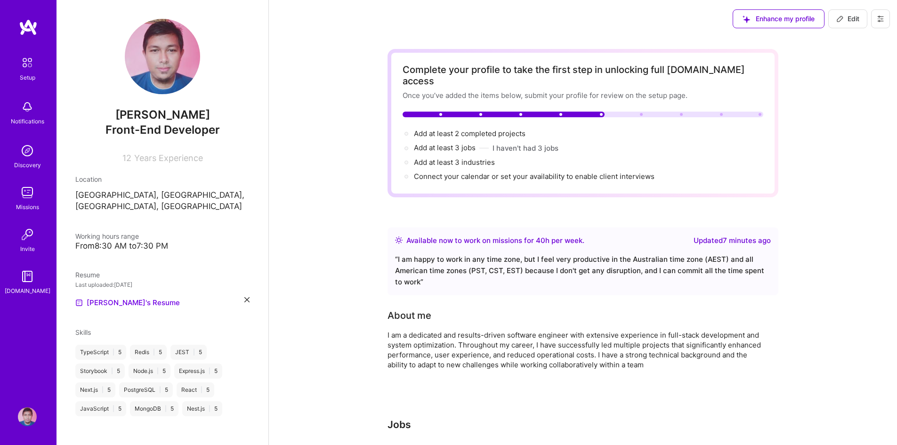
scroll to position [9, 0]
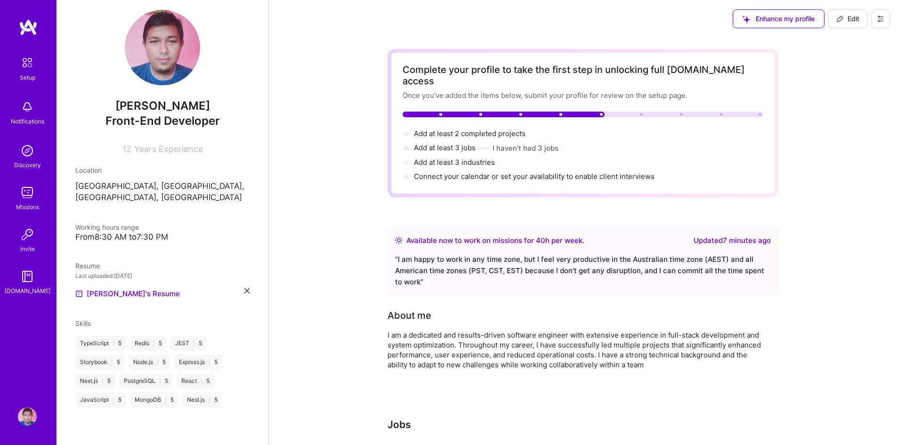
click at [843, 19] on icon at bounding box center [840, 19] width 8 height 8
select select "US"
select select "Right Now"
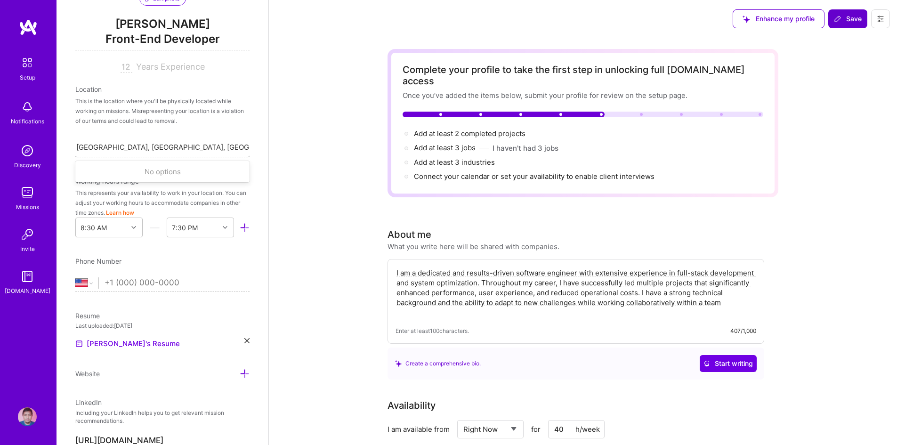
scroll to position [0, 18]
click at [177, 147] on input "Jakarta Selatan, South Jakarta City, Jakarta, Indonesia" at bounding box center [157, 147] width 184 height 10
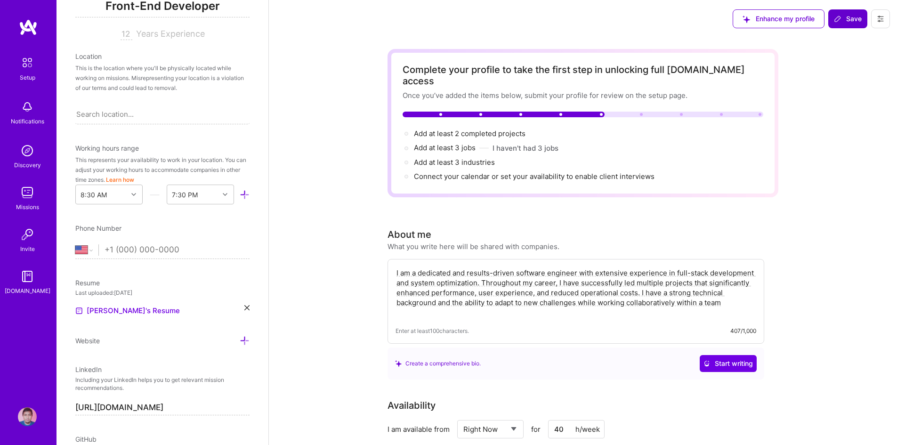
scroll to position [123, 0]
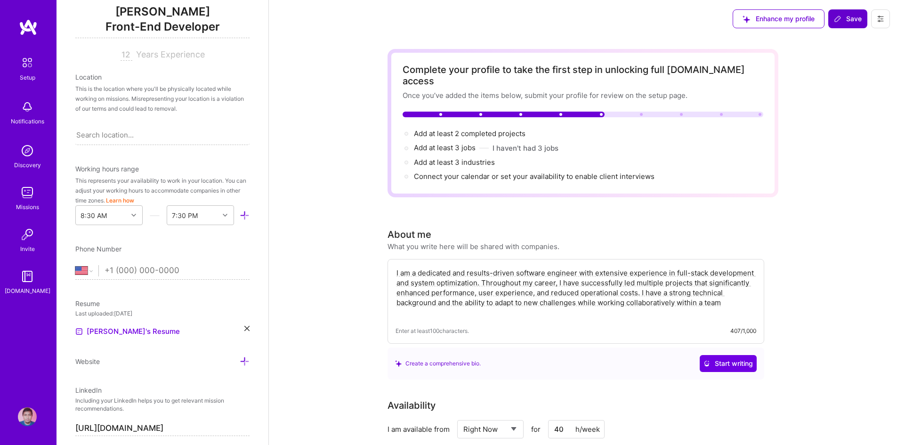
click at [32, 278] on img at bounding box center [27, 276] width 19 height 19
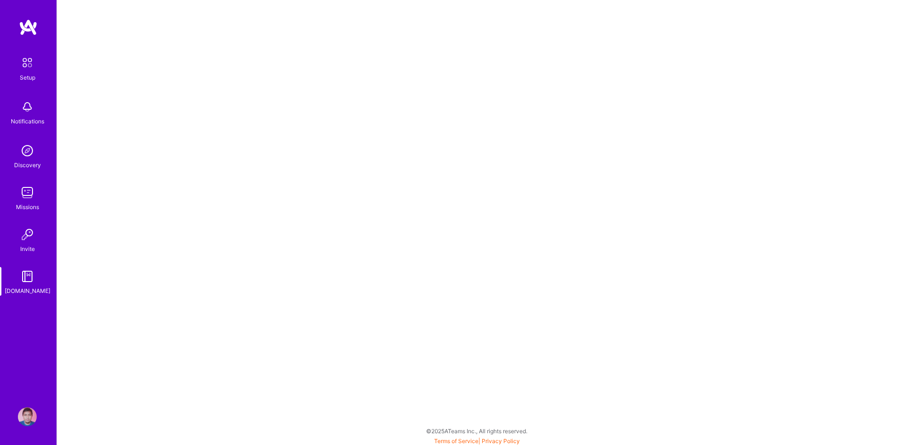
click at [27, 58] on img at bounding box center [27, 63] width 20 height 20
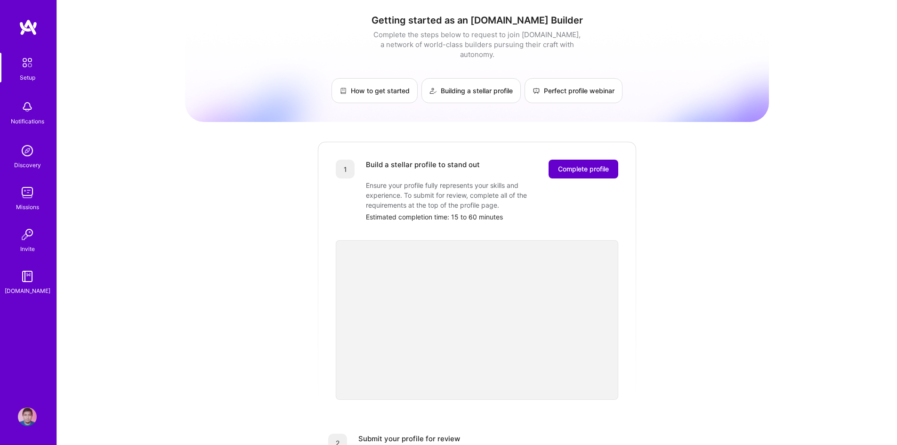
click at [583, 164] on span "Complete profile" at bounding box center [583, 168] width 51 height 9
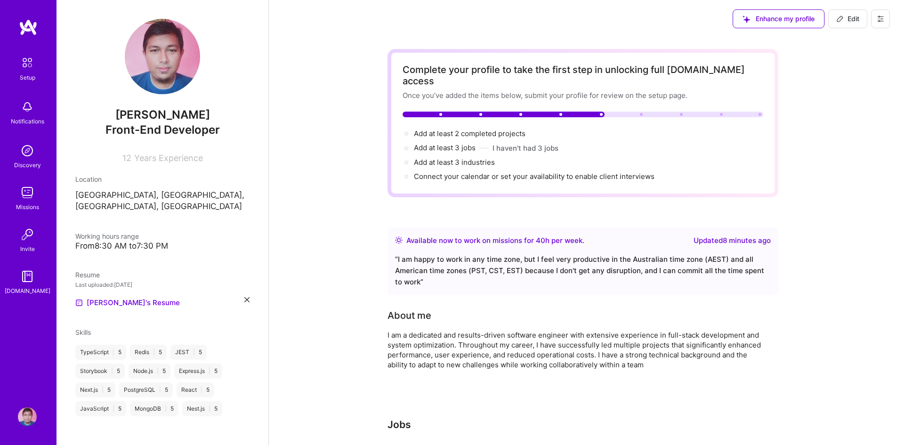
click at [848, 17] on span "Edit" at bounding box center [847, 18] width 23 height 9
select select "US"
select select "Right Now"
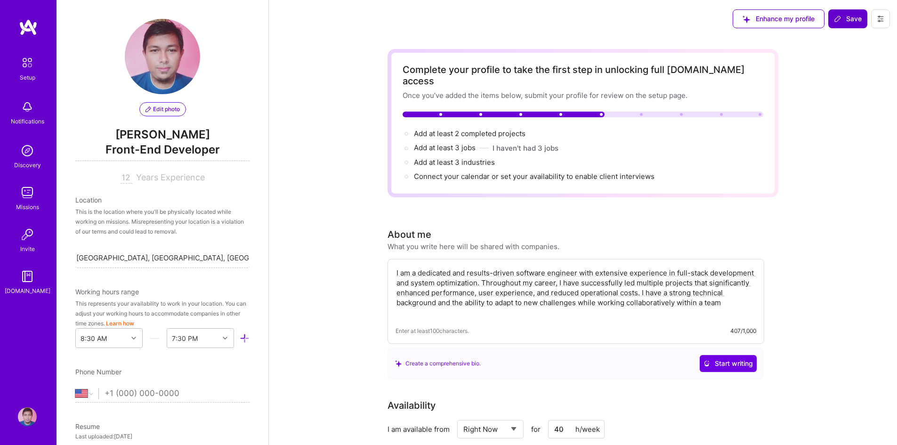
scroll to position [329, 0]
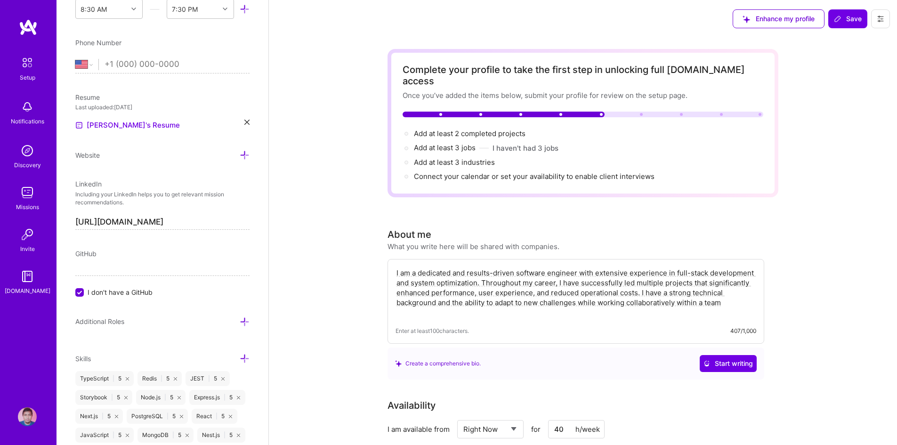
click at [876, 19] on button at bounding box center [880, 18] width 19 height 19
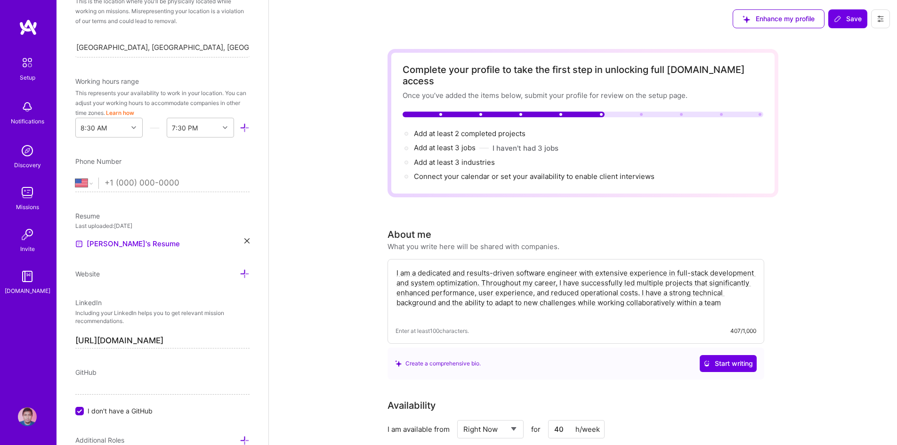
scroll to position [33, 0]
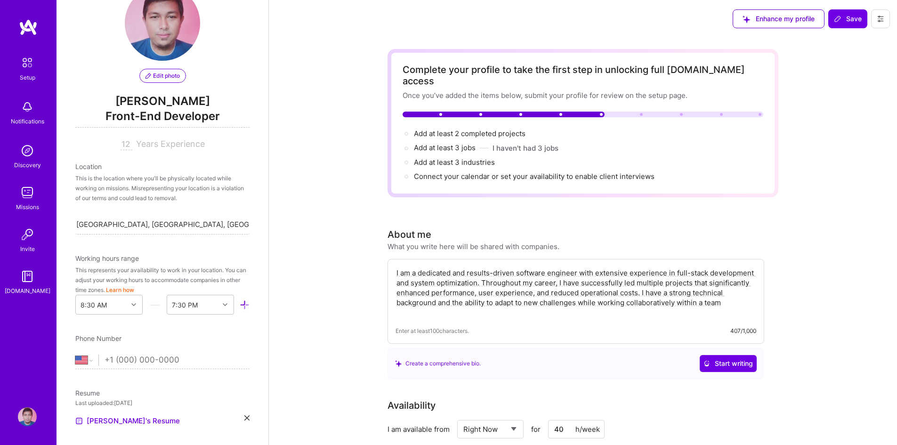
click at [222, 210] on div "Location This is the location where you'll be physically located while working …" at bounding box center [162, 198] width 174 height 73
click at [201, 196] on div "This is the location where you'll be physically located while working on missio…" at bounding box center [162, 188] width 174 height 30
click at [185, 225] on input "Jakarta Selatan, South Jakarta City, Jakarta, Indonesia" at bounding box center [157, 224] width 184 height 10
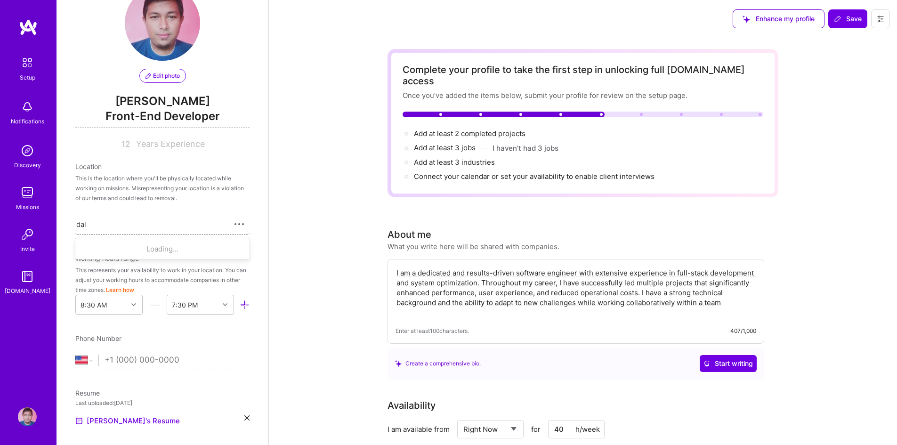
type input "dall"
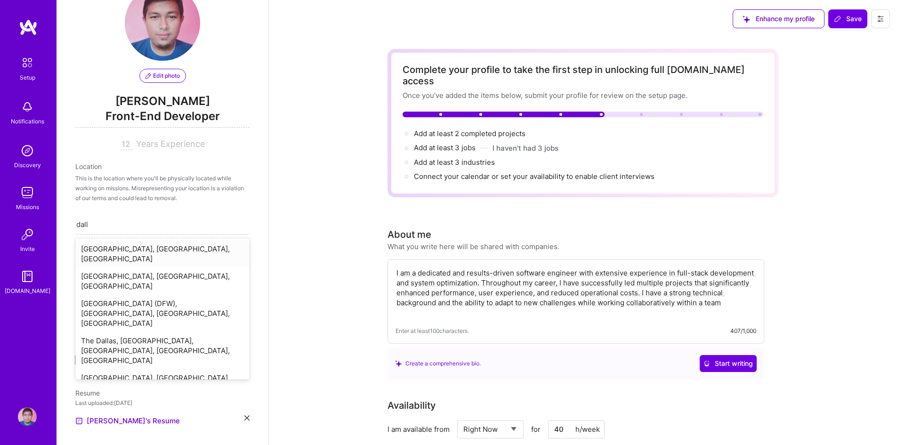
click at [143, 248] on div "Dallas, TX, USA" at bounding box center [162, 253] width 174 height 27
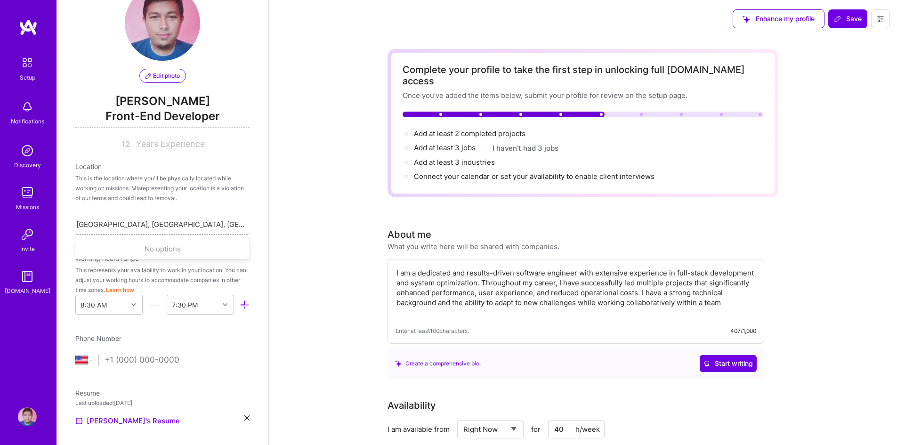
click at [138, 221] on div "Dallas, TX, USA" at bounding box center [162, 224] width 174 height 20
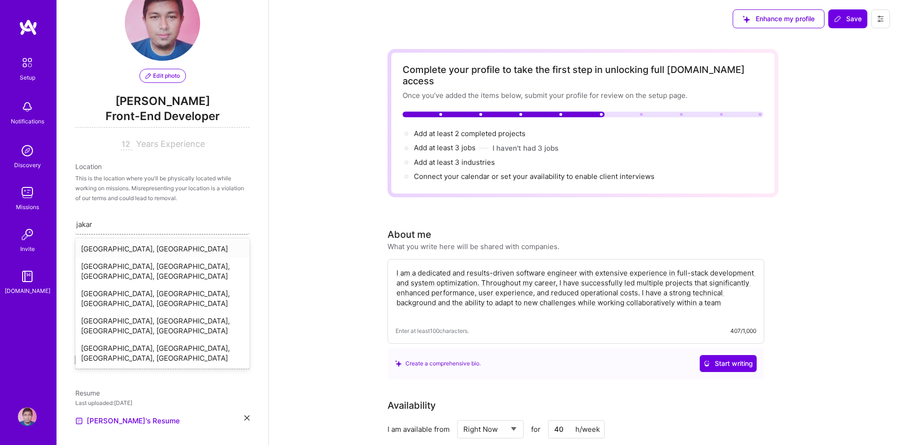
type input "jakart"
click at [127, 269] on div "Jakarta Selatan, South Jakarta City, Jakarta, Indonesia" at bounding box center [162, 271] width 174 height 27
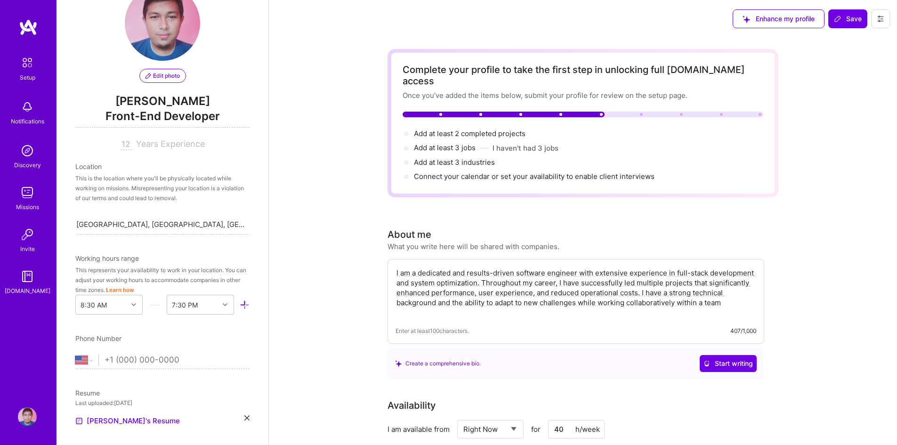
click at [233, 268] on div "This represents your availability to work in your location. You can adjust your…" at bounding box center [162, 280] width 174 height 30
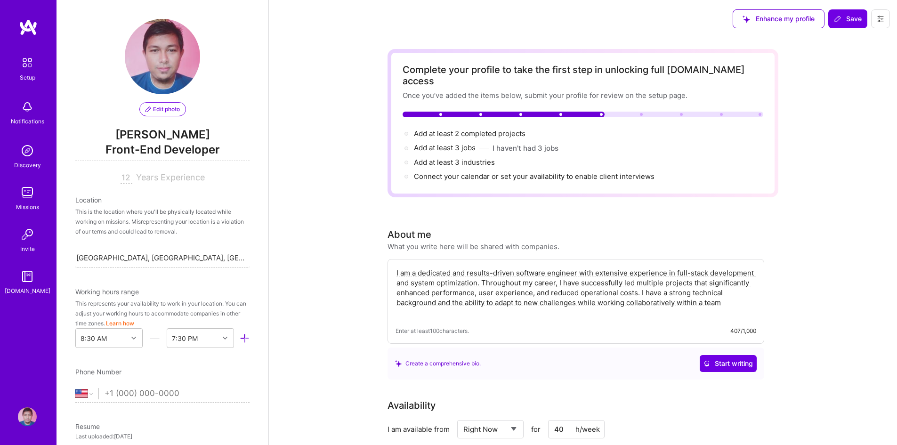
click at [136, 296] on div "Working hours range" at bounding box center [107, 292] width 64 height 10
click at [89, 390] on select "Afghanistan Åland Islands Albania Algeria American Samoa Andorra Angola Anguill…" at bounding box center [86, 393] width 23 height 11
select select "ID"
click at [75, 388] on select "Afghanistan Åland Islands Albania Algeria American Samoa Andorra Angola Anguill…" at bounding box center [86, 393] width 23 height 11
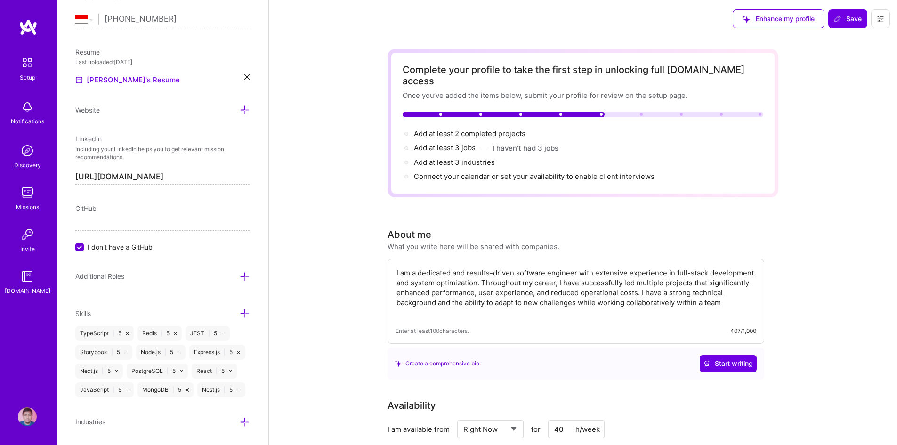
scroll to position [374, 0]
type input "+62 812 9848 7911"
click at [240, 277] on icon at bounding box center [245, 277] width 10 height 10
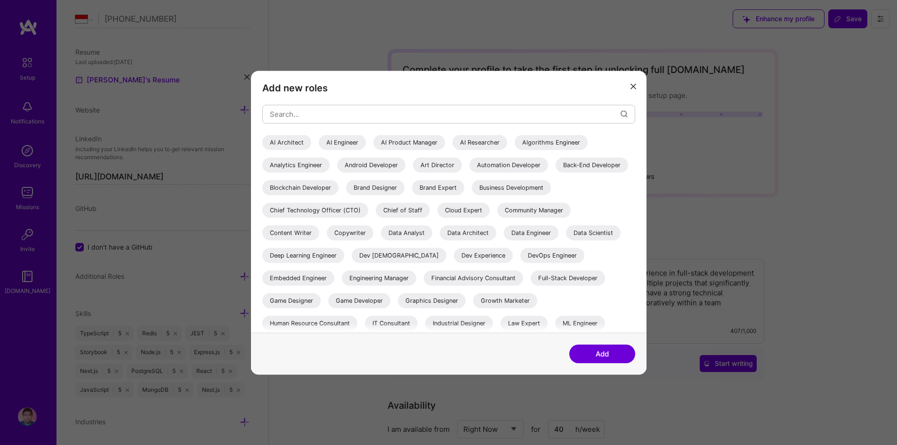
click at [635, 85] on icon "modal" at bounding box center [634, 87] width 6 height 6
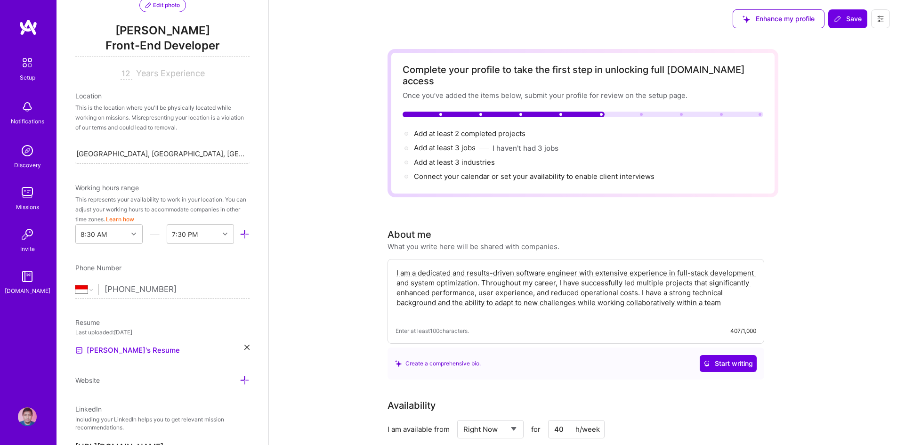
scroll to position [93, 0]
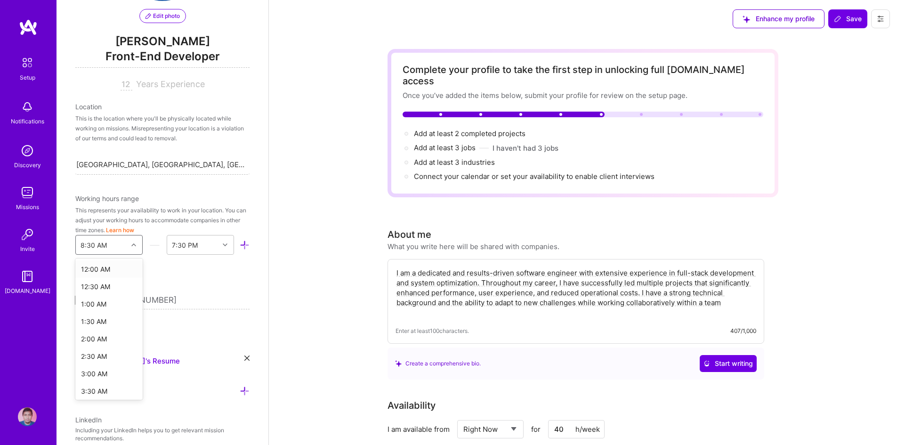
click at [133, 249] on div at bounding box center [135, 245] width 15 height 12
click at [105, 321] on div "5:00 AM" at bounding box center [108, 321] width 67 height 17
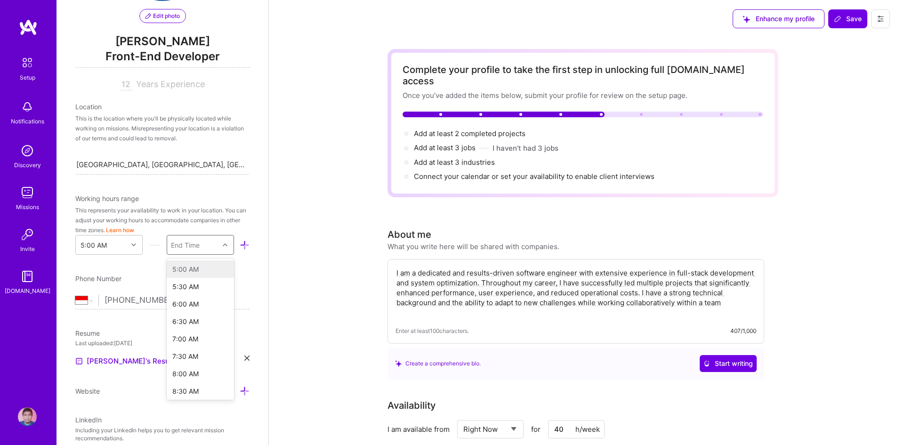
click at [223, 246] on div at bounding box center [226, 245] width 15 height 12
click at [189, 341] on div "3:00 PM" at bounding box center [200, 333] width 67 height 17
click at [204, 281] on div "Phone Number" at bounding box center [162, 279] width 174 height 10
click at [240, 246] on icon at bounding box center [245, 245] width 10 height 10
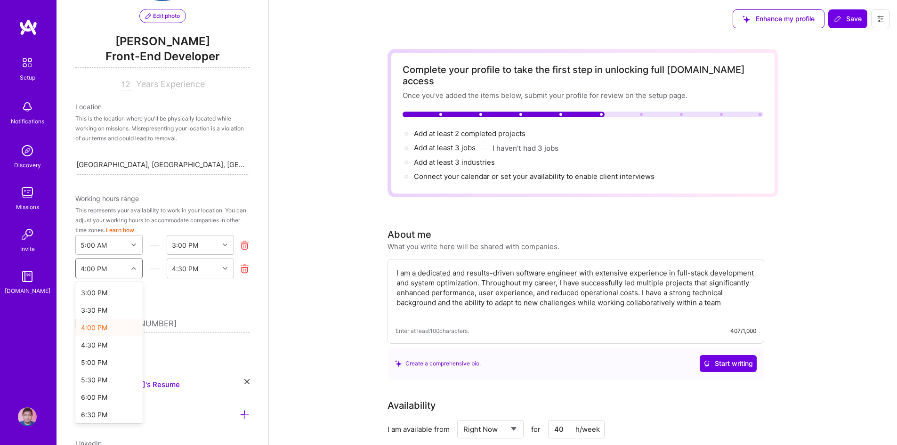
click at [128, 269] on div at bounding box center [135, 268] width 15 height 12
click at [107, 299] on div "10:00 PM" at bounding box center [108, 300] width 67 height 17
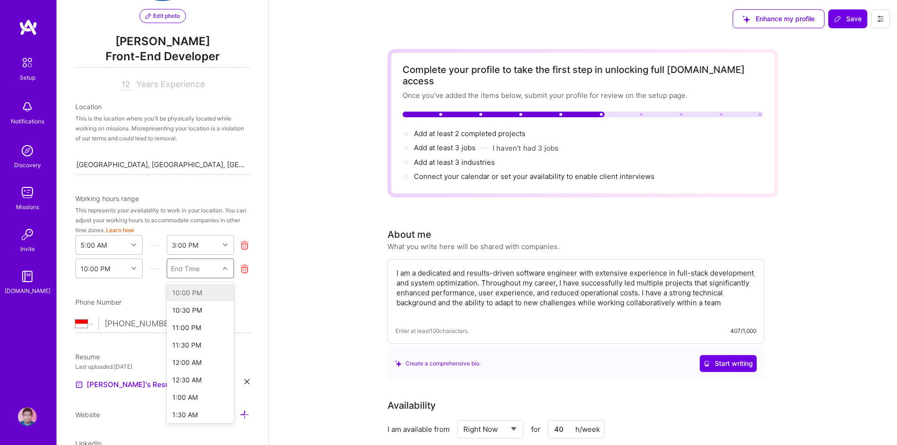
click at [195, 271] on div "End Time" at bounding box center [185, 269] width 29 height 10
click at [189, 328] on div "5:00 AM" at bounding box center [200, 331] width 67 height 17
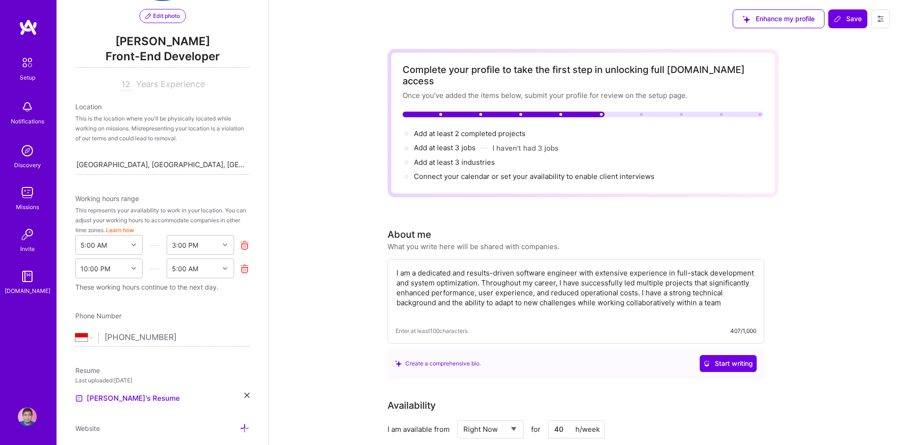
click at [202, 286] on div "These working hours continue to the next day." at bounding box center [162, 287] width 174 height 10
click at [240, 270] on icon at bounding box center [245, 269] width 10 height 10
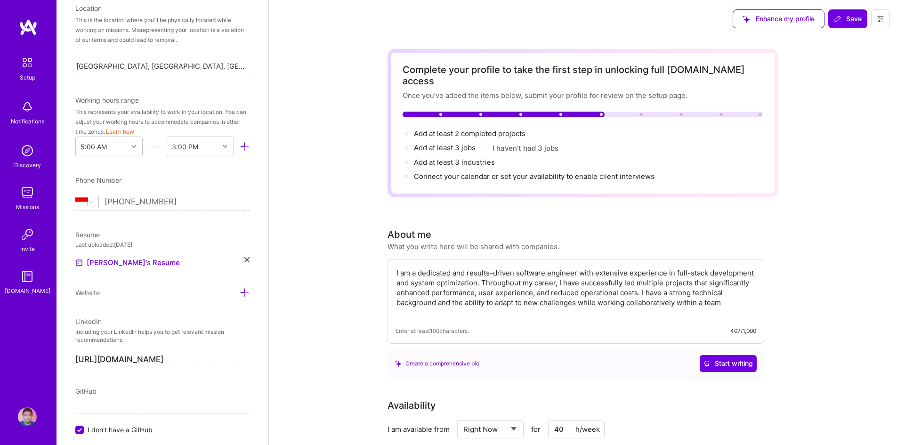
scroll to position [275, 0]
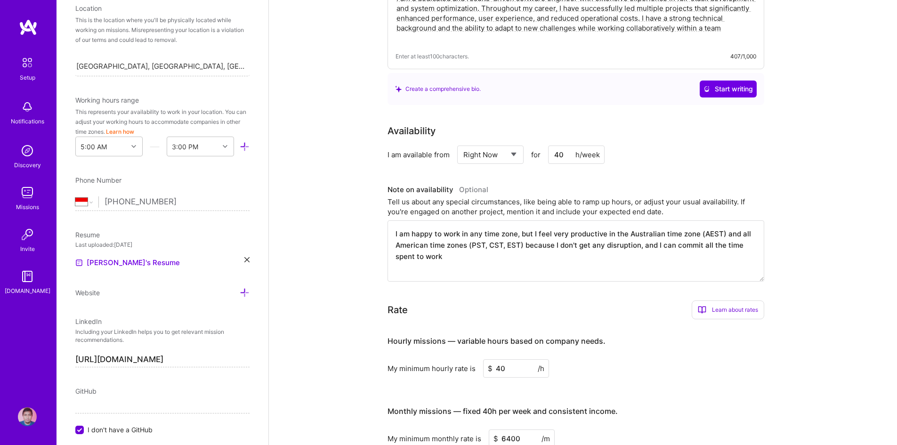
click at [345, 114] on div "Complete your profile to take the first step in unlocking full A.Team access On…" at bounding box center [583, 257] width 628 height 989
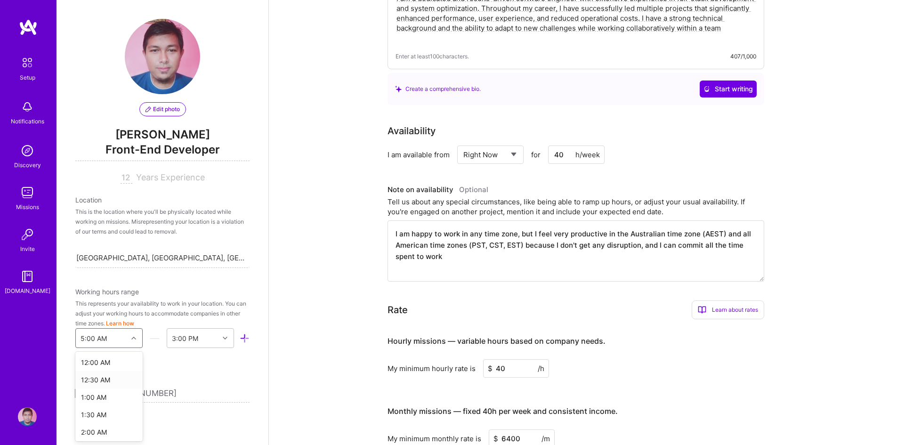
scroll to position [52, 0]
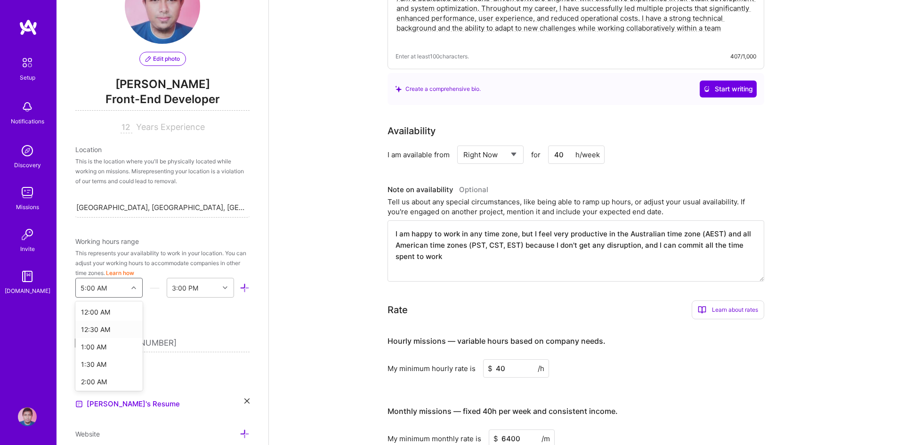
click at [131, 298] on div "option 5:00 AM, selected. option 12:30 AM focused, 2 of 48. 48 results availabl…" at bounding box center [108, 288] width 67 height 20
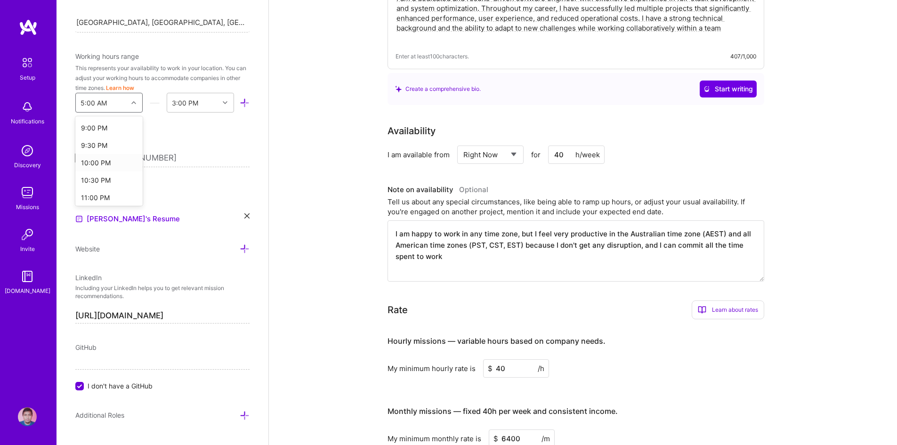
scroll to position [731, 0]
click at [101, 130] on div "9:00 PM" at bounding box center [108, 128] width 67 height 17
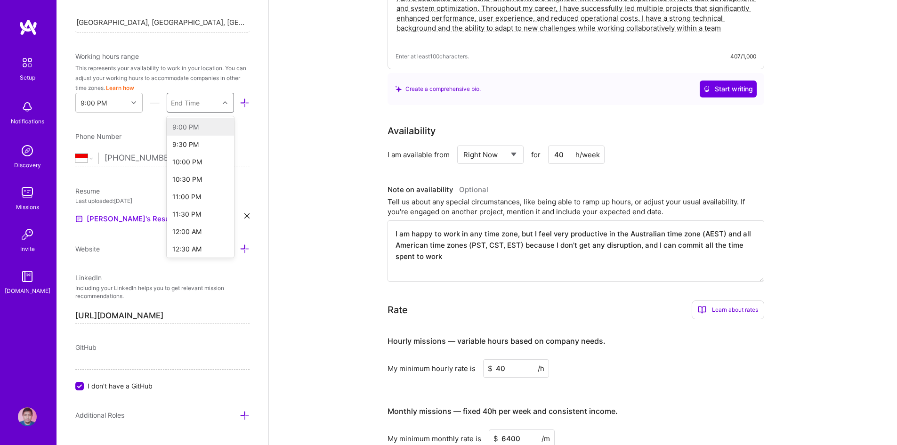
click at [223, 103] on icon at bounding box center [225, 102] width 5 height 5
click at [187, 179] on div "5:00 AM" at bounding box center [200, 174] width 67 height 17
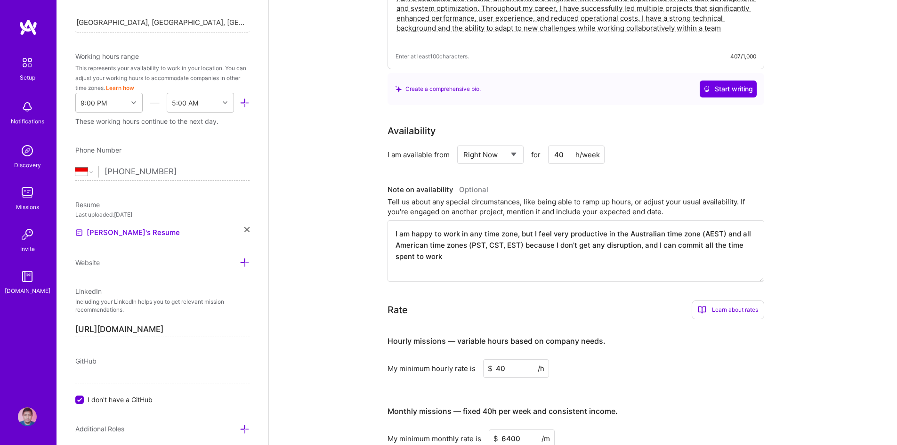
click at [211, 146] on div "Phone Number" at bounding box center [162, 150] width 174 height 10
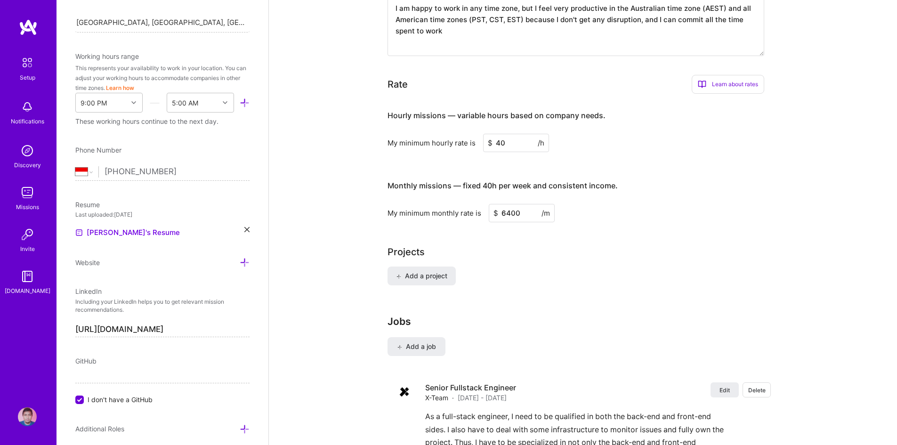
scroll to position [570, 0]
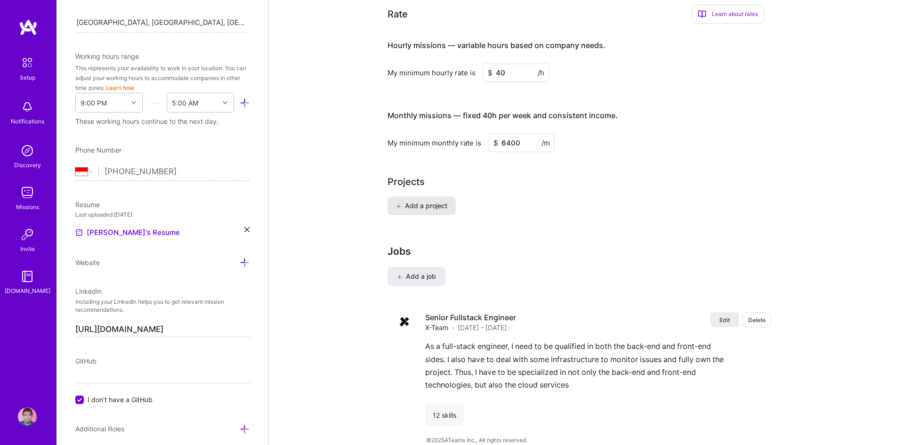
click at [424, 201] on span "Add a project" at bounding box center [421, 205] width 51 height 9
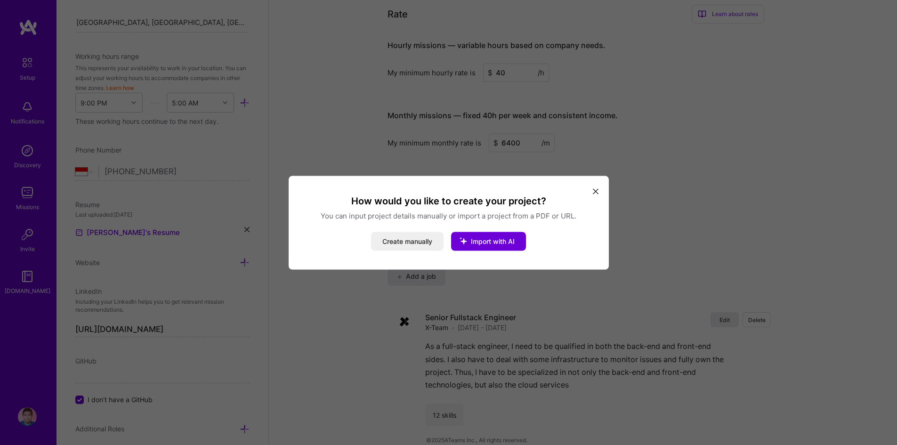
click at [598, 187] on button "modal" at bounding box center [595, 191] width 11 height 16
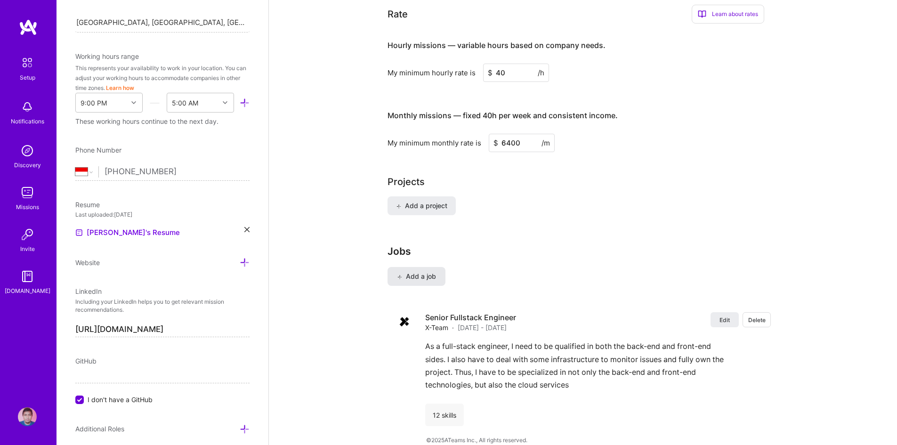
click at [409, 271] on button "Add a job" at bounding box center [417, 276] width 58 height 19
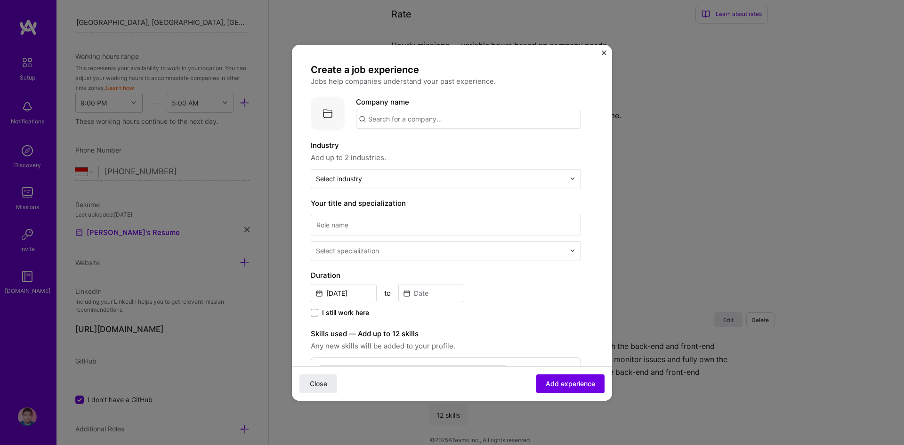
click at [421, 121] on input "text" at bounding box center [468, 119] width 225 height 19
click at [427, 144] on div "Durio Indi" at bounding box center [442, 145] width 66 height 16
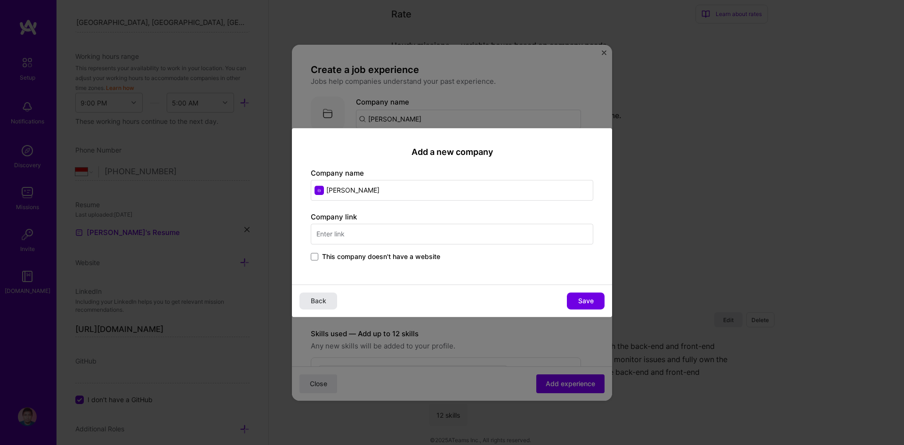
click at [313, 303] on div "Back Save" at bounding box center [452, 300] width 320 height 32
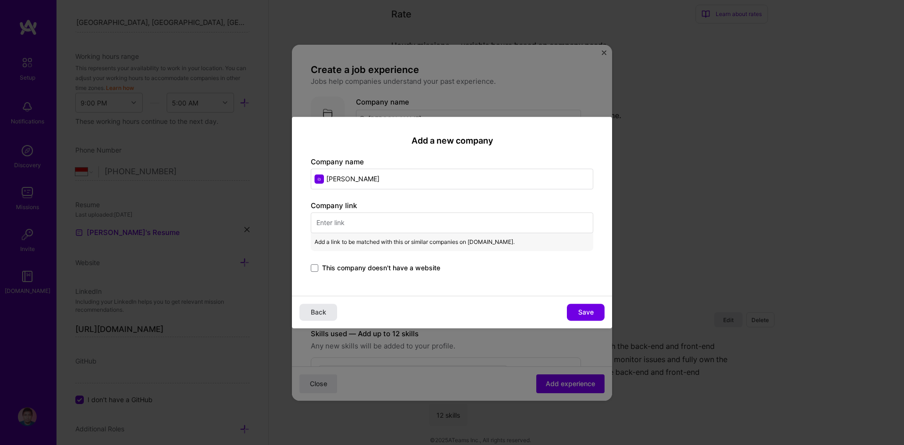
click at [314, 306] on button "Back" at bounding box center [319, 312] width 38 height 17
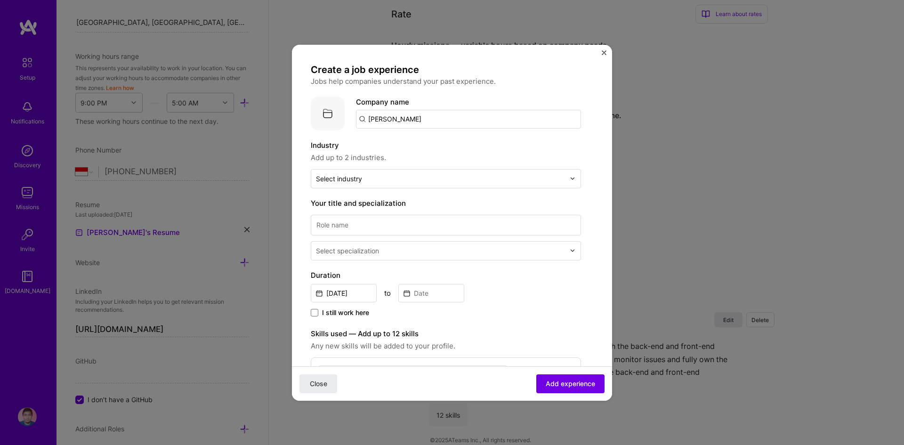
click at [411, 119] on input "Durio Indi" at bounding box center [468, 119] width 225 height 19
type input "D"
type input "P"
type input "PT. Durio Indigo"
click at [424, 144] on div "PT. Durio Indigo" at bounding box center [460, 145] width 102 height 16
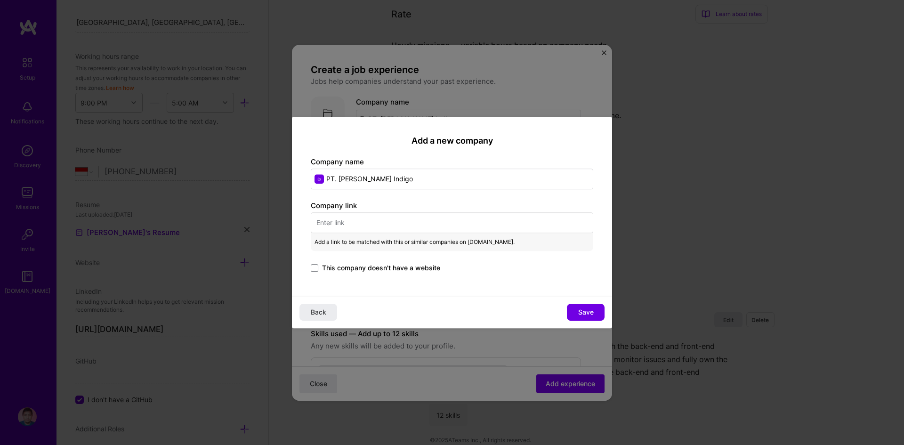
click at [365, 227] on input "text" at bounding box center [452, 222] width 283 height 21
click at [388, 223] on input "text" at bounding box center [452, 222] width 283 height 21
paste input "https://durioindigo.co.id/"
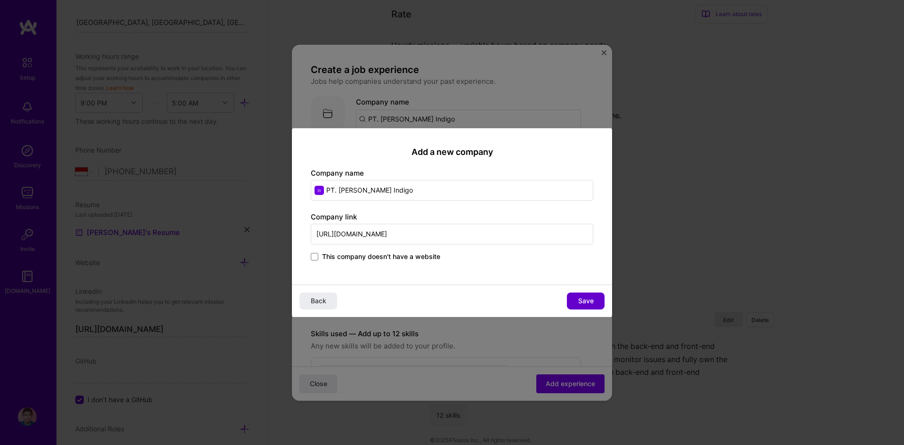
type input "https://durioindigo.co.id/"
click at [588, 302] on span "Save" at bounding box center [586, 300] width 16 height 9
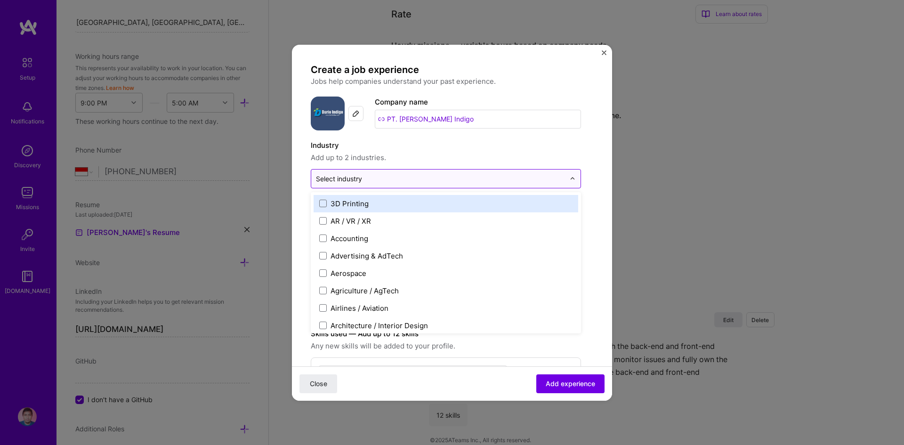
click at [450, 175] on input "text" at bounding box center [440, 179] width 249 height 10
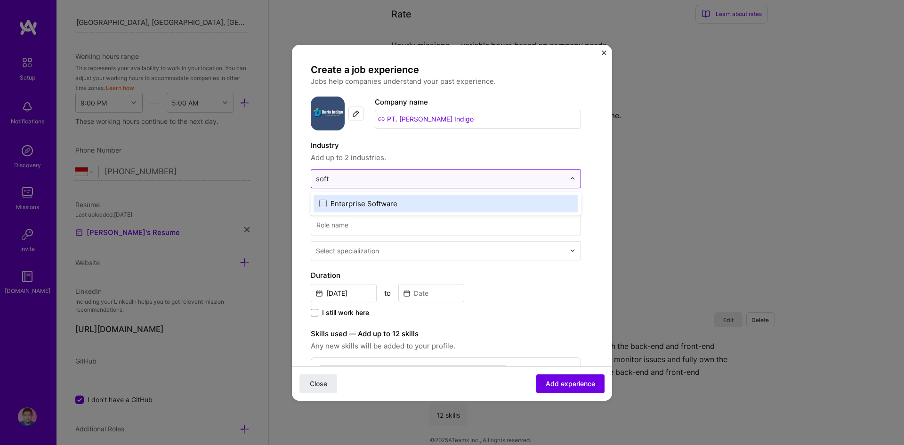
type input "softw"
click at [401, 207] on label "Enterprise Software" at bounding box center [445, 204] width 253 height 10
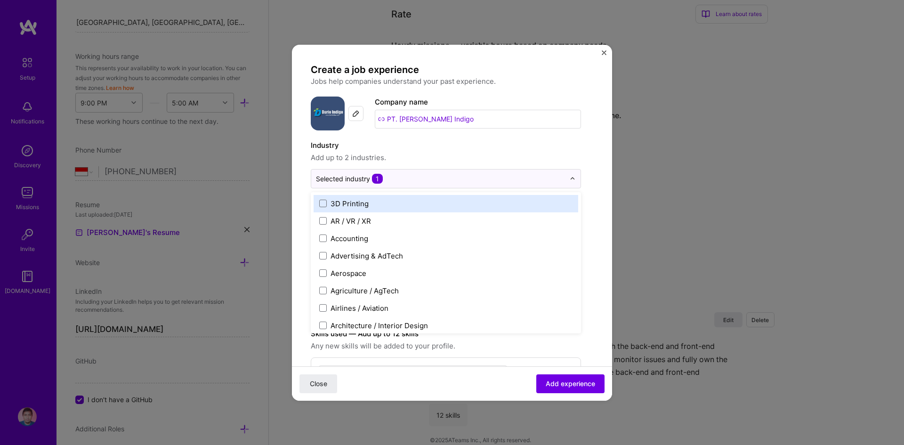
type input "f"
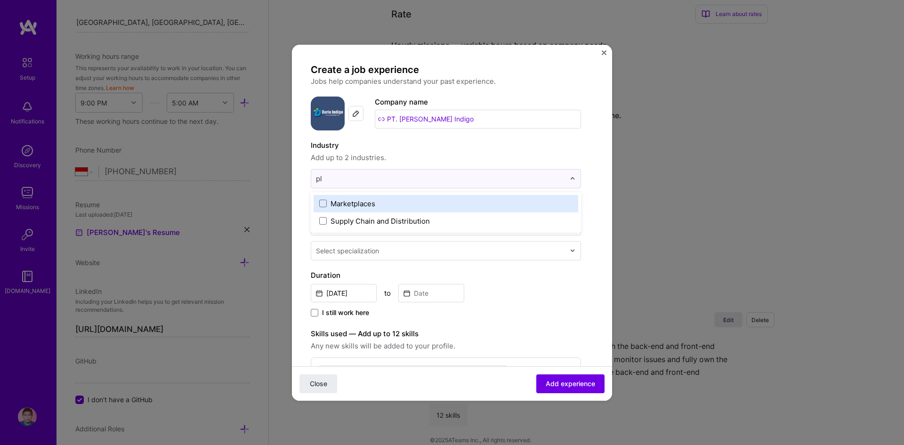
type input "p"
type input "f"
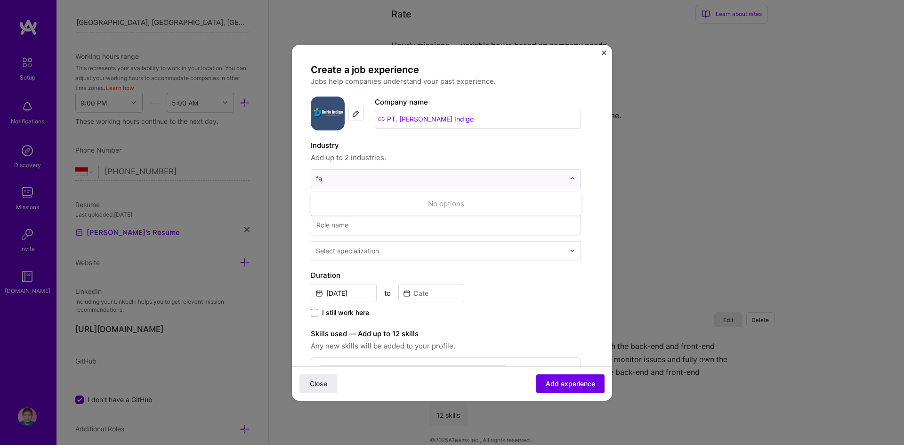
type input "f"
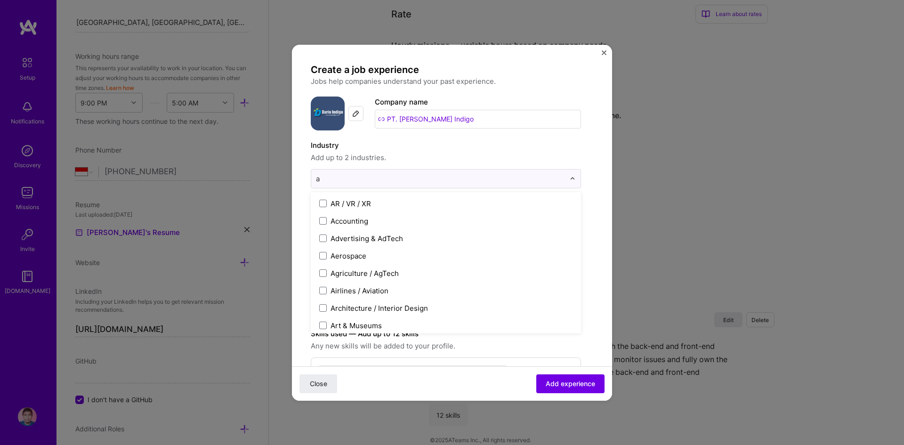
type input "ag"
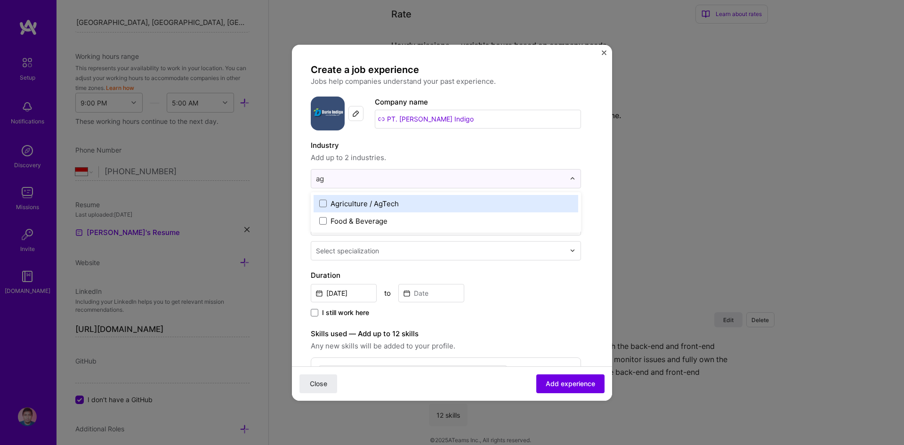
click at [384, 206] on div "Agriculture / AgTech" at bounding box center [365, 204] width 68 height 10
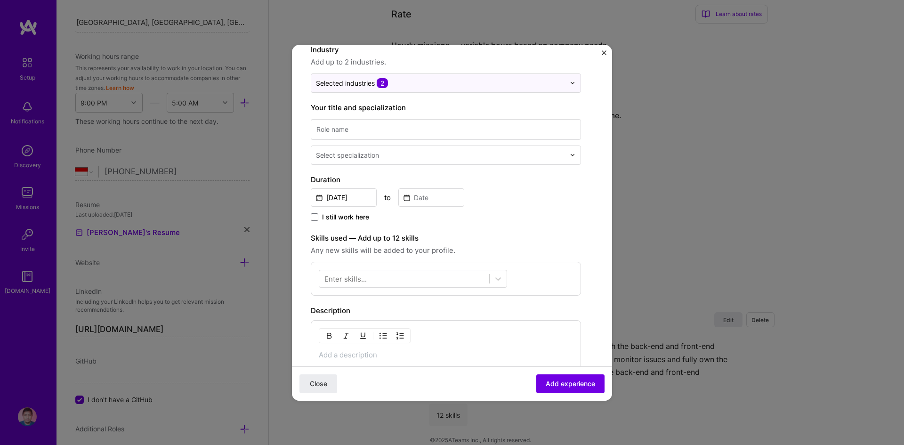
scroll to position [128, 0]
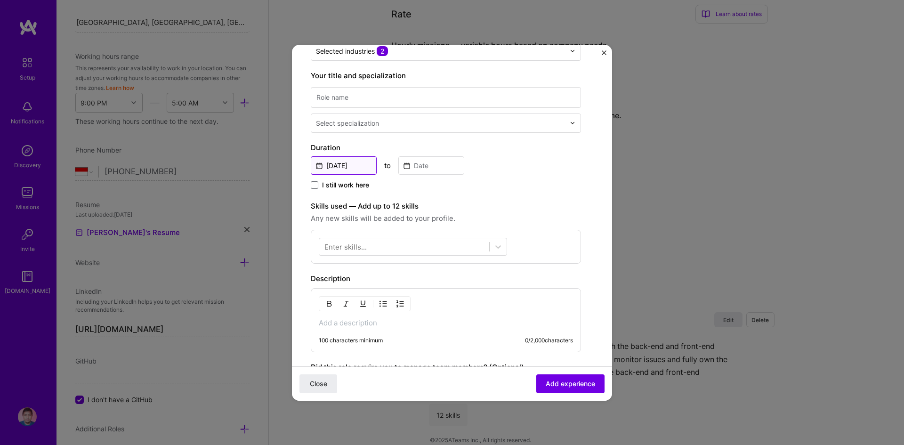
click at [357, 166] on input "Sep, 2025" at bounding box center [344, 165] width 66 height 18
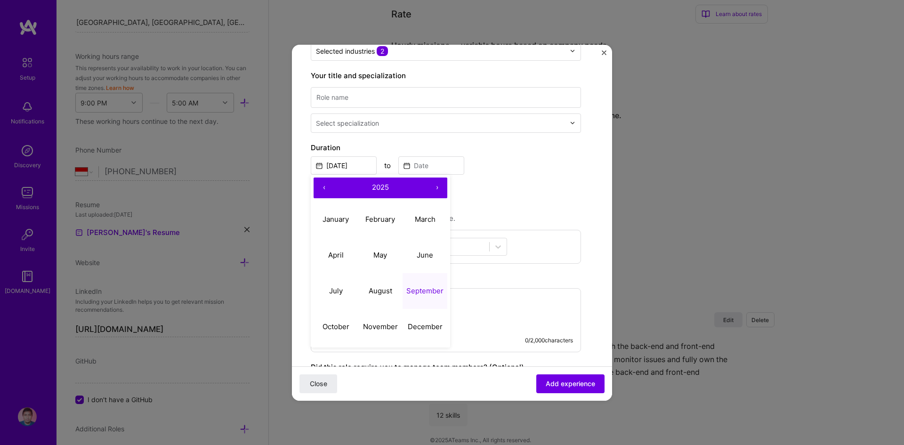
click at [325, 187] on button "‹" at bounding box center [324, 188] width 21 height 21
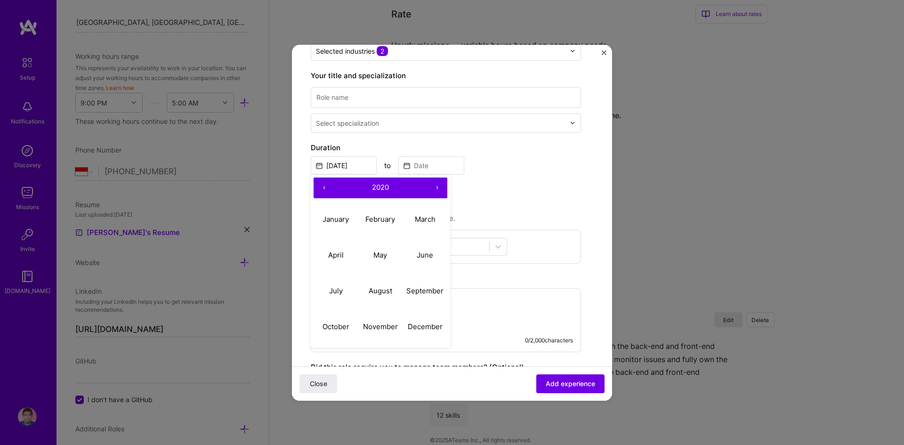
click at [325, 187] on button "‹" at bounding box center [324, 188] width 21 height 21
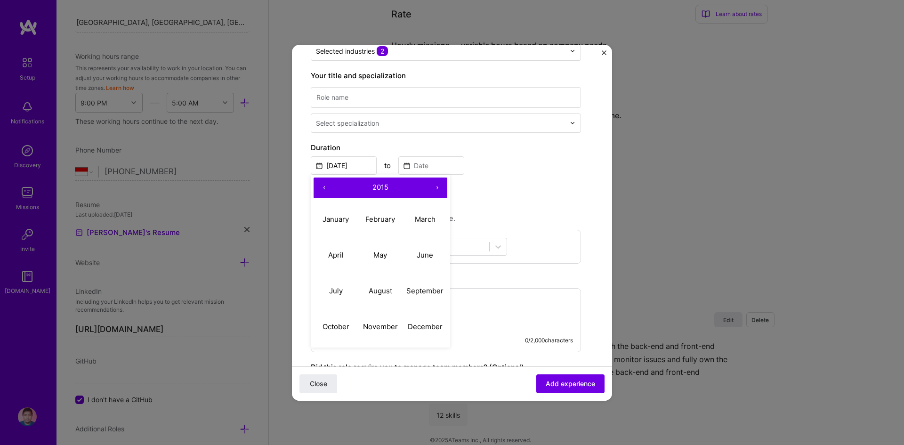
click at [325, 187] on button "‹" at bounding box center [324, 188] width 21 height 21
click at [378, 253] on abbr "May" at bounding box center [380, 255] width 14 height 9
type input "May, 2014"
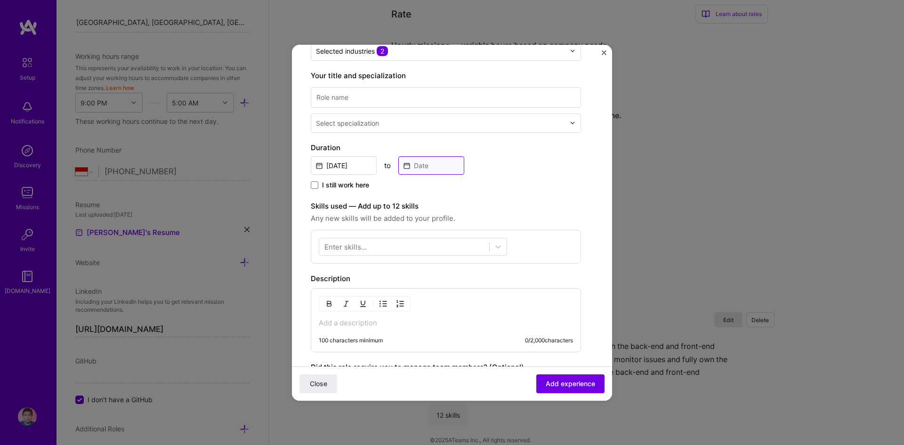
click at [441, 162] on input at bounding box center [431, 165] width 66 height 18
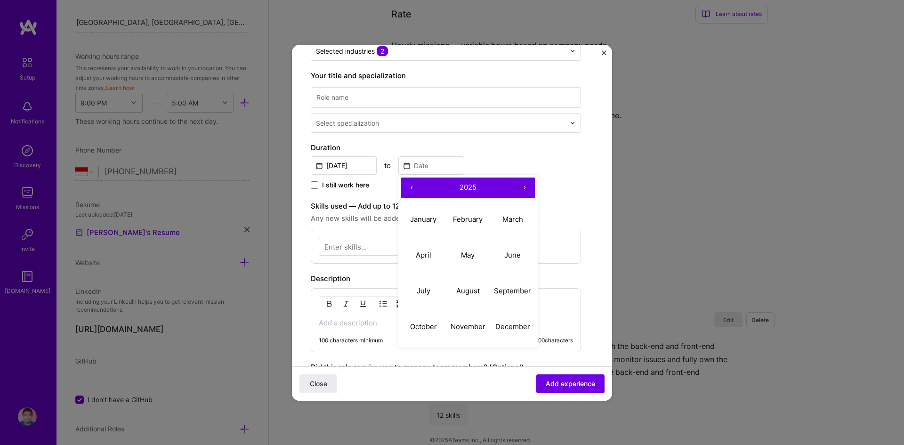
click at [412, 187] on button "‹" at bounding box center [411, 188] width 21 height 21
click at [473, 289] on abbr "August" at bounding box center [468, 290] width 24 height 9
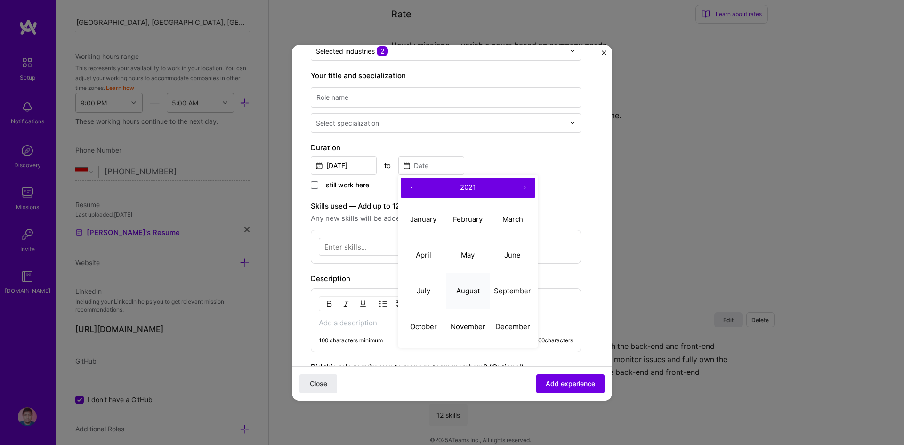
type input "Aug, 2021"
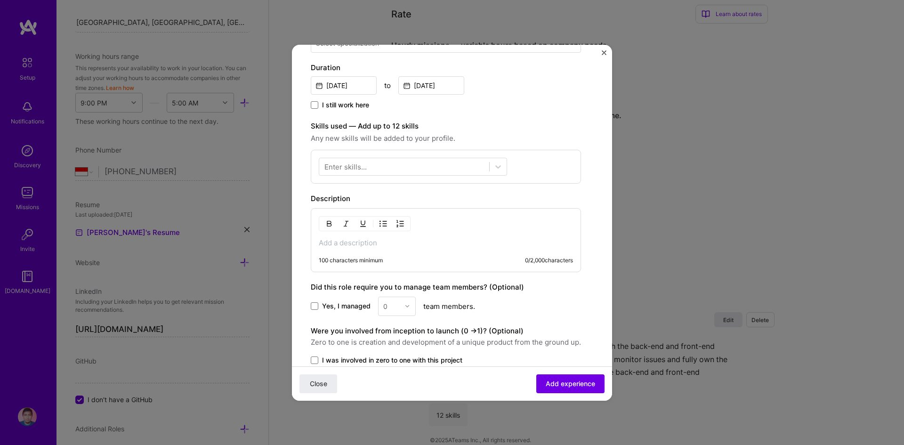
scroll to position [209, 0]
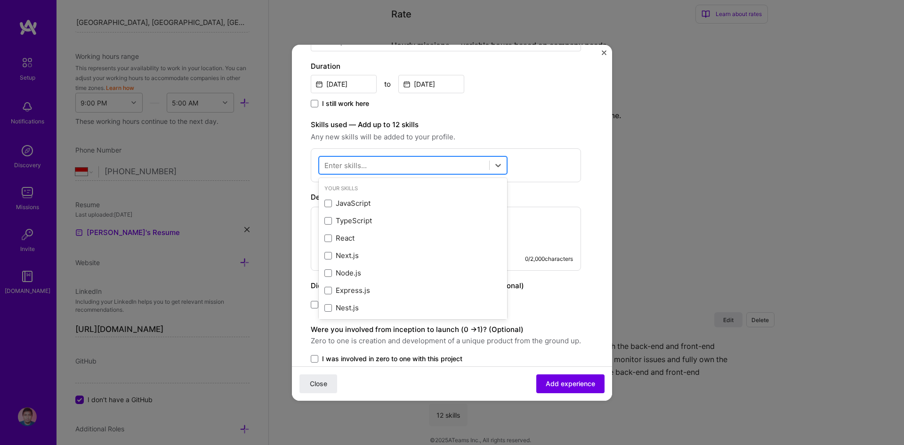
click at [471, 163] on div at bounding box center [404, 165] width 170 height 16
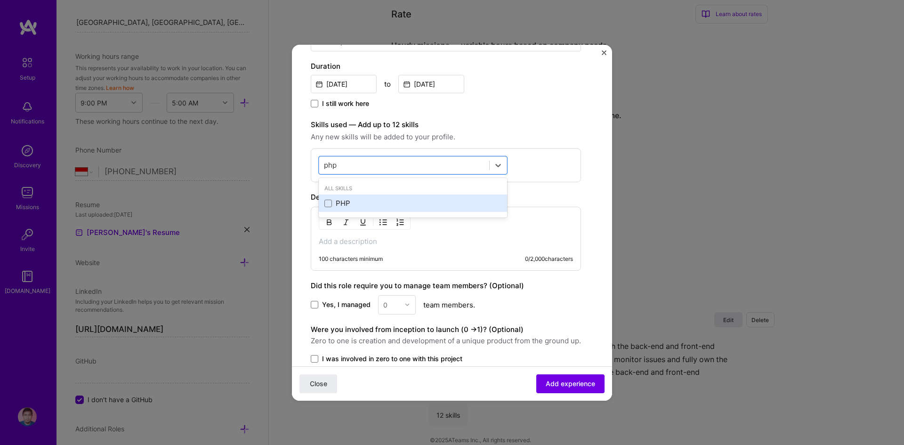
click at [435, 210] on div "PHP" at bounding box center [413, 203] width 188 height 17
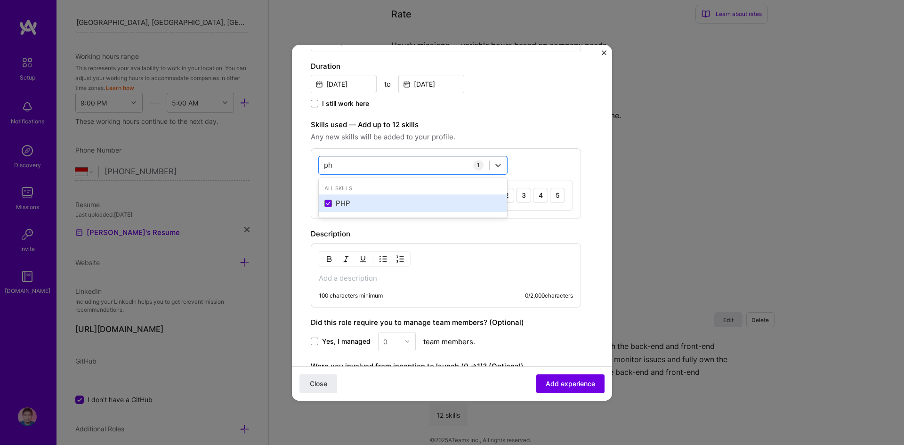
type input "p"
click at [435, 210] on div "MySQL" at bounding box center [413, 203] width 188 height 17
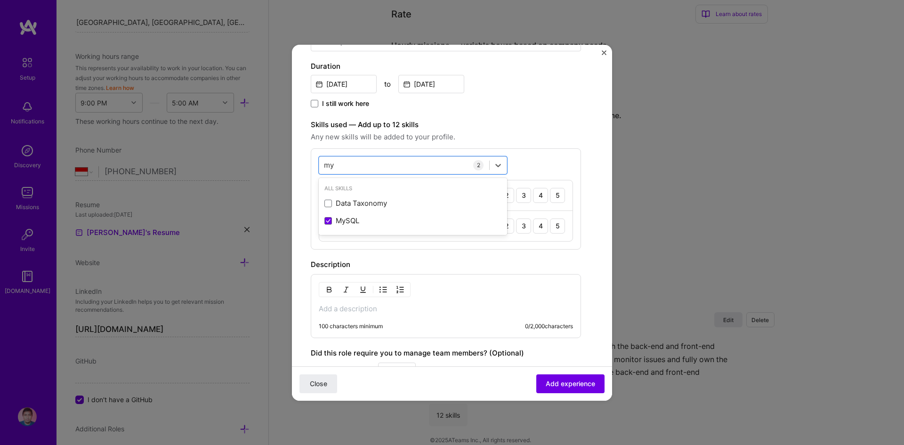
type input "m"
click at [435, 210] on div "PostgreSQL" at bounding box center [413, 203] width 188 height 17
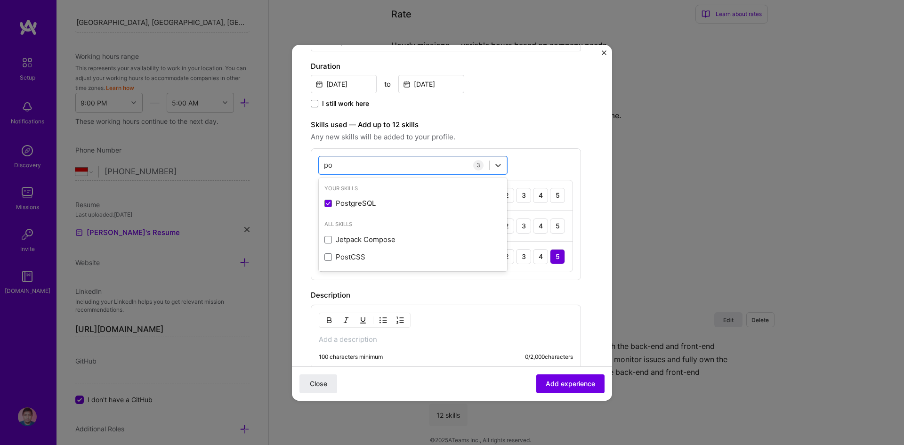
type input "p"
click at [435, 210] on div "Laravel" at bounding box center [413, 203] width 188 height 17
type input "l"
type input "s"
type input "l"
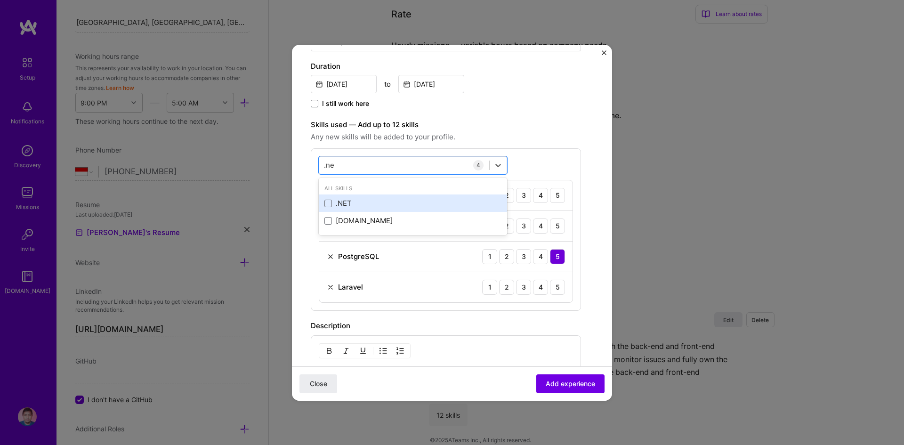
click at [432, 206] on div ".NET" at bounding box center [413, 203] width 177 height 10
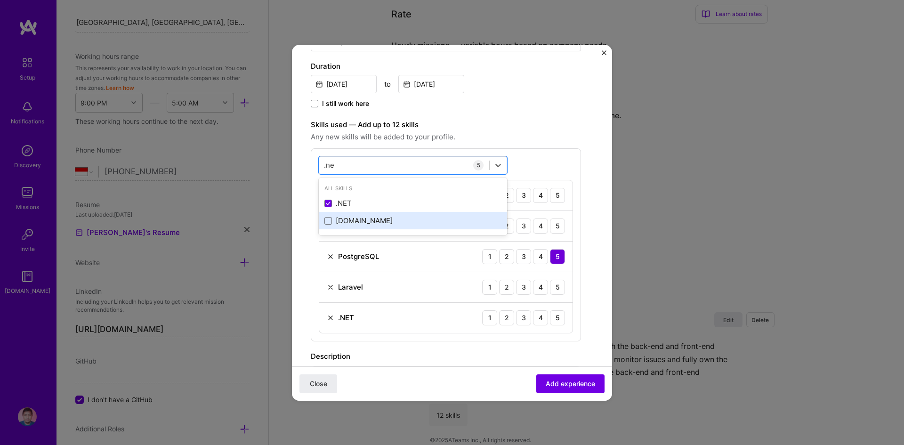
click at [421, 224] on div "ASP.NET" at bounding box center [413, 221] width 177 height 10
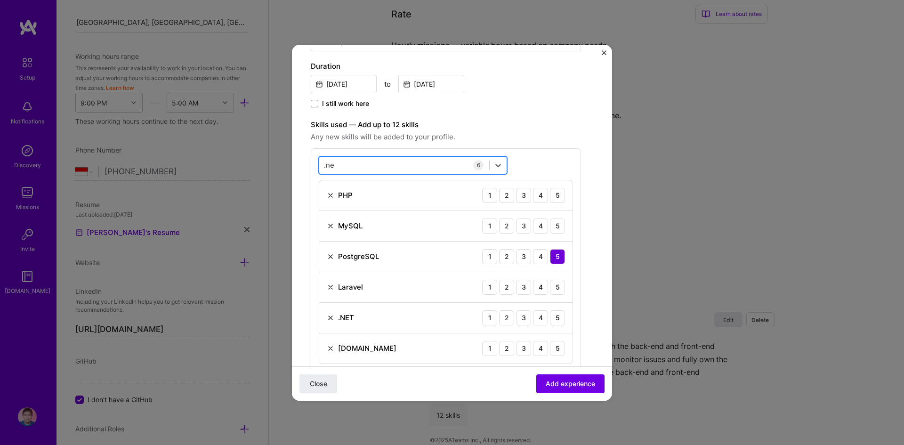
click at [430, 165] on div ".ne .ne" at bounding box center [404, 165] width 170 height 16
type input "."
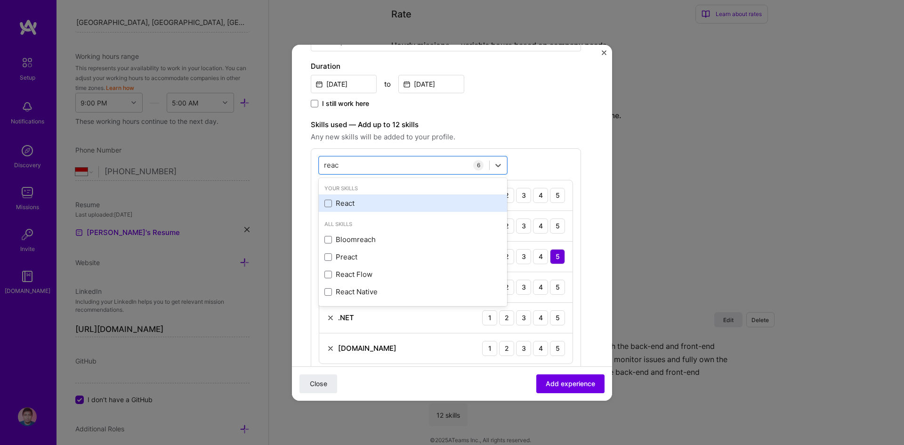
click at [394, 199] on div "React" at bounding box center [413, 203] width 177 height 10
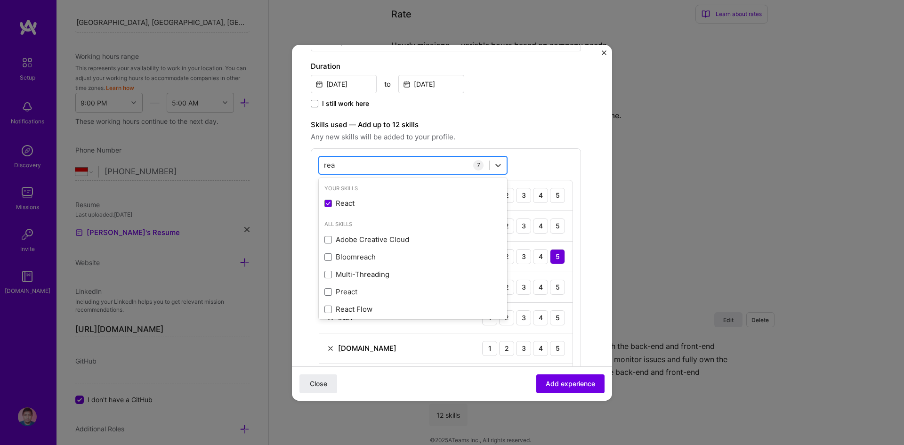
click at [402, 166] on div "rea rea" at bounding box center [404, 165] width 170 height 16
type input "r"
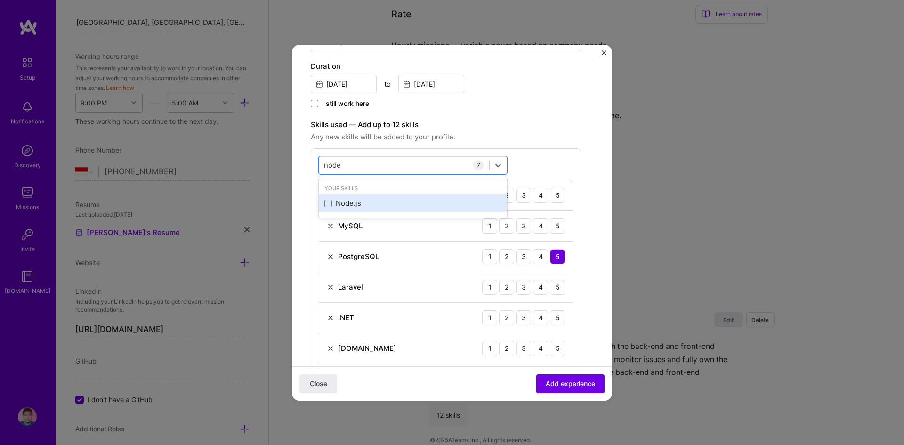
click at [360, 205] on div "Node.js" at bounding box center [413, 203] width 177 height 10
type input "node"
click at [551, 132] on span "Any new skills will be added to your profile." at bounding box center [446, 136] width 270 height 11
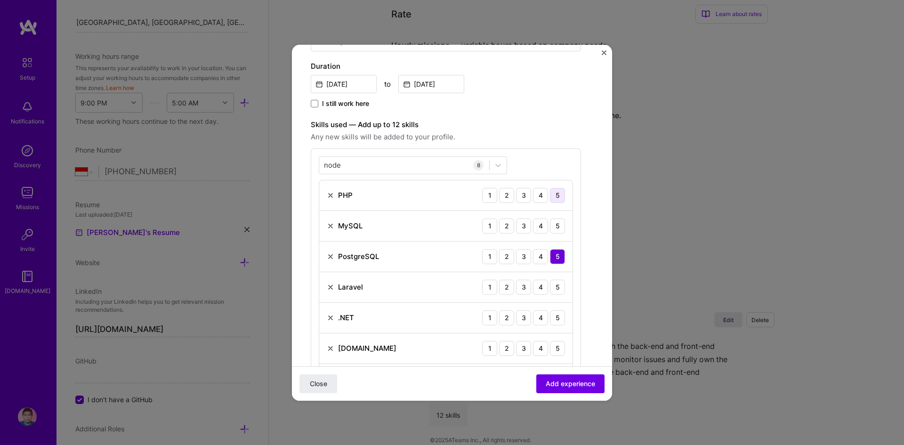
click at [558, 197] on div "5" at bounding box center [557, 195] width 15 height 15
click at [557, 227] on div "5" at bounding box center [557, 226] width 15 height 15
click at [557, 290] on div "5" at bounding box center [557, 287] width 15 height 15
click at [523, 318] on div "3" at bounding box center [523, 317] width 15 height 15
click at [522, 354] on div "3" at bounding box center [523, 348] width 15 height 15
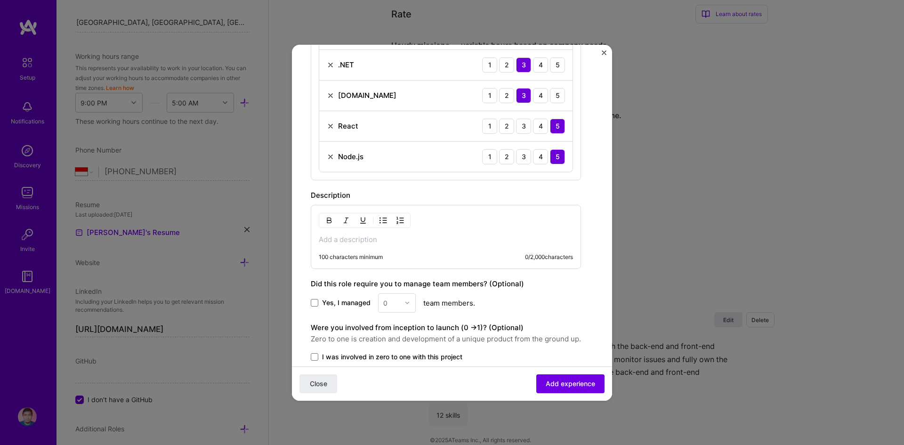
scroll to position [534, 0]
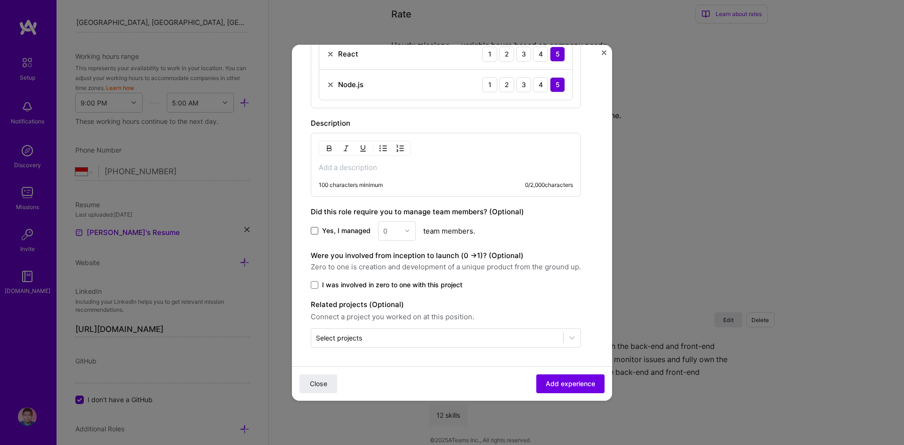
click at [315, 234] on span at bounding box center [315, 231] width 8 height 8
click at [0, 0] on input "Yes, I managed" at bounding box center [0, 0] width 0 height 0
click at [394, 224] on div "0" at bounding box center [392, 231] width 26 height 18
click at [386, 365] on div "7" at bounding box center [397, 360] width 32 height 17
click at [397, 179] on div "100 characters minimum 0 / 2,000 characters" at bounding box center [446, 165] width 270 height 64
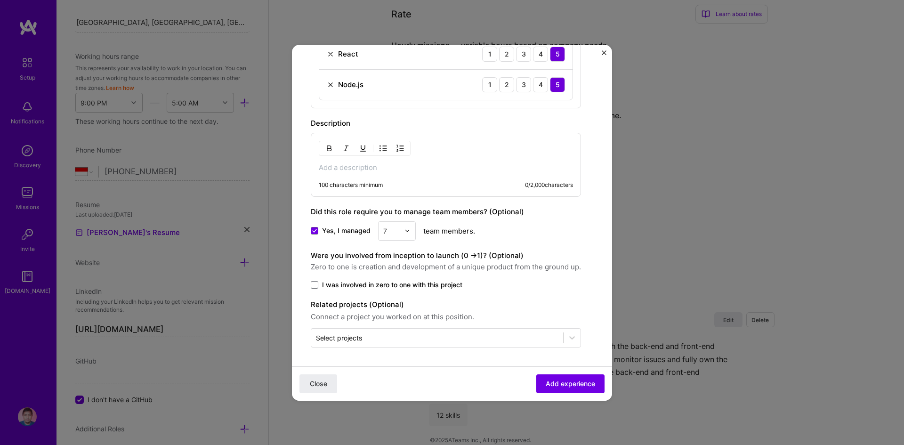
click at [394, 166] on p at bounding box center [446, 167] width 254 height 9
click at [563, 385] on span "Add experience" at bounding box center [570, 383] width 49 height 9
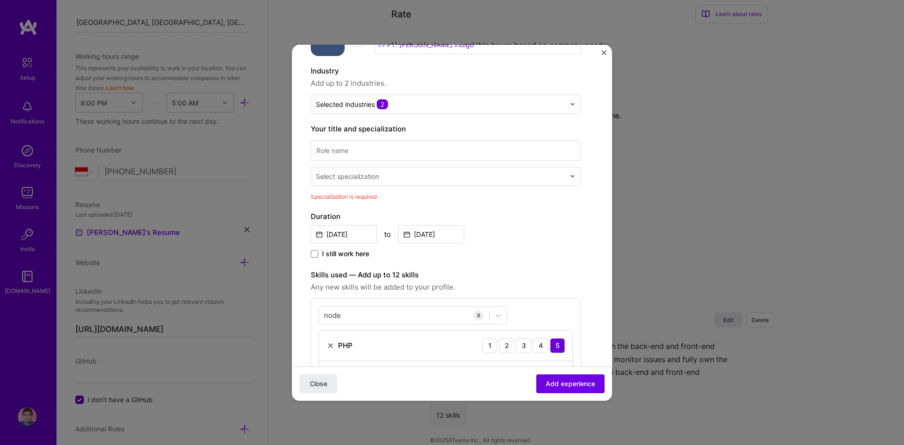
scroll to position [74, 0]
click at [472, 144] on input at bounding box center [446, 151] width 270 height 21
type input "Technical Lead"
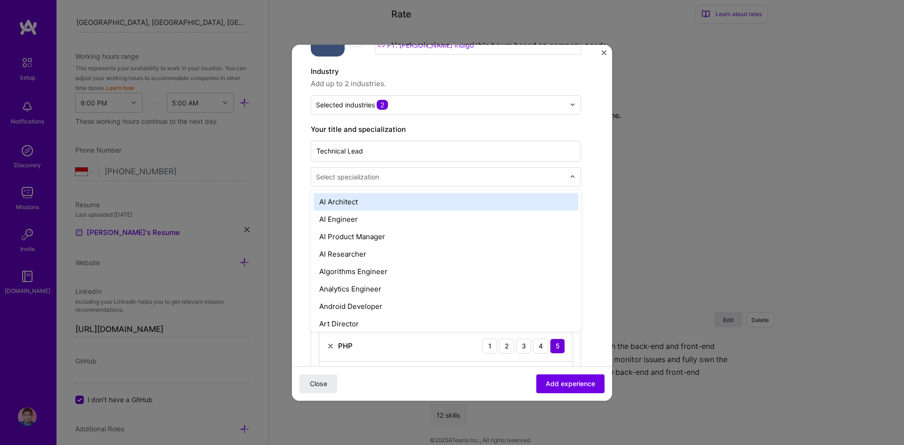
click at [457, 179] on input "text" at bounding box center [441, 177] width 251 height 10
type input "t"
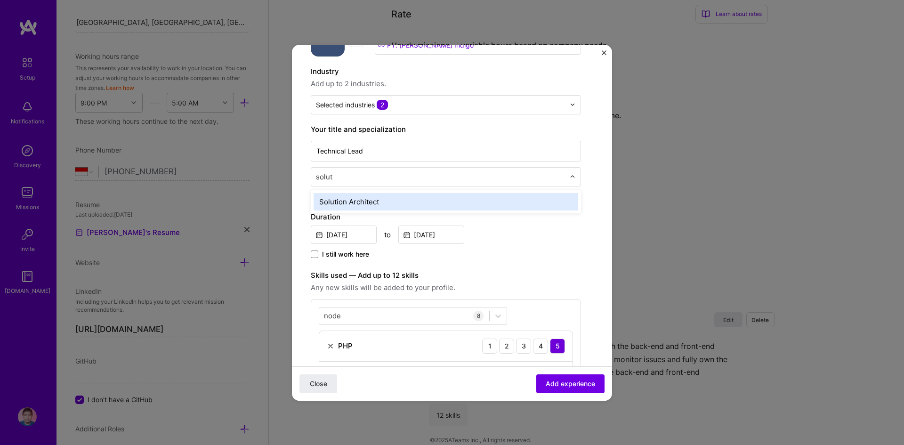
type input "soluti"
click at [413, 202] on div "Solution Architect" at bounding box center [446, 201] width 265 height 17
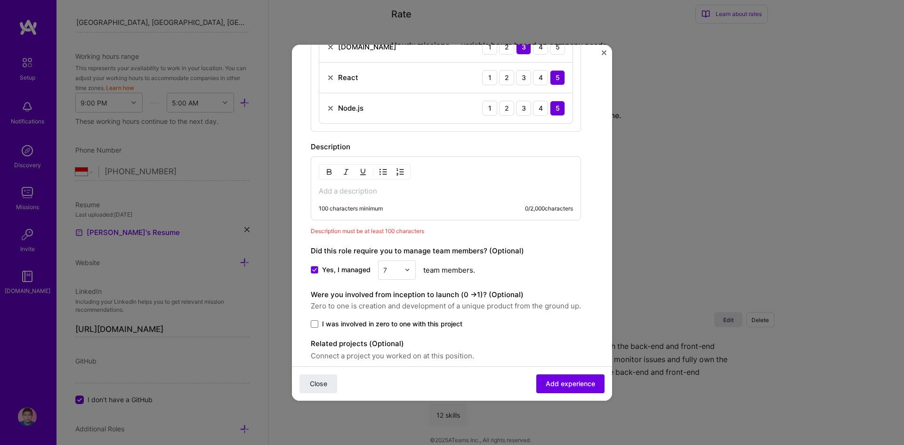
scroll to position [526, 0]
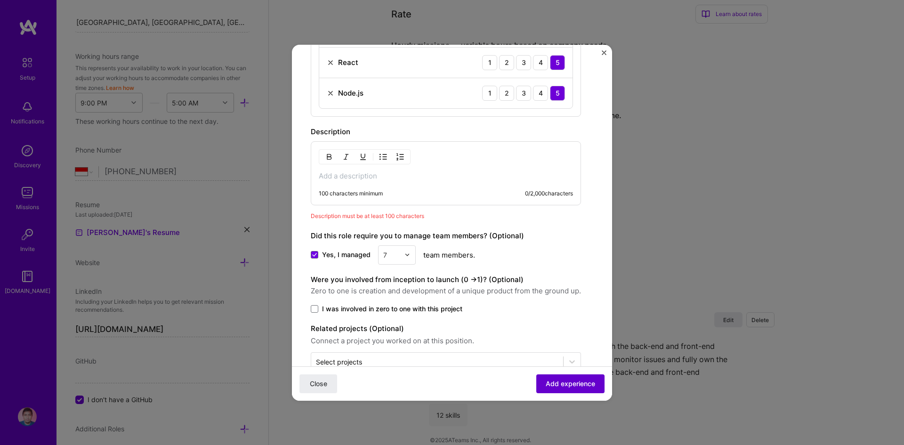
click at [563, 381] on span "Add experience" at bounding box center [570, 383] width 49 height 9
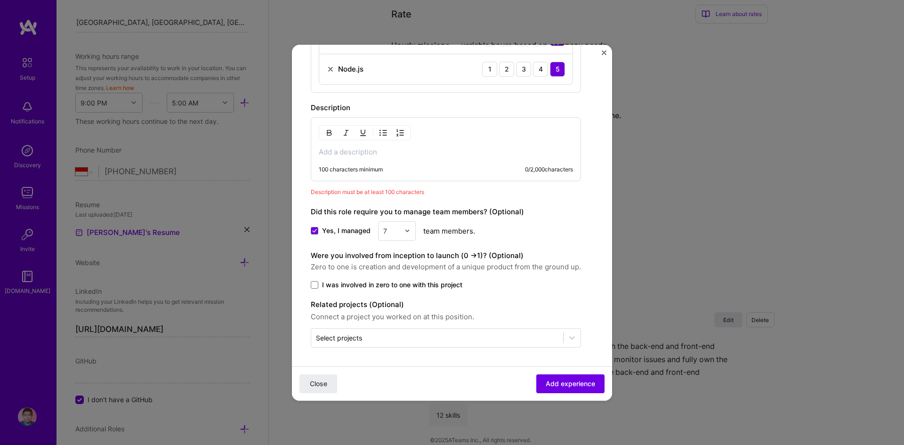
click at [443, 151] on p at bounding box center [446, 151] width 254 height 9
click at [400, 154] on p "My last position was teachnical" at bounding box center [446, 151] width 254 height 9
click at [434, 156] on p "My last position was technical" at bounding box center [446, 151] width 254 height 9
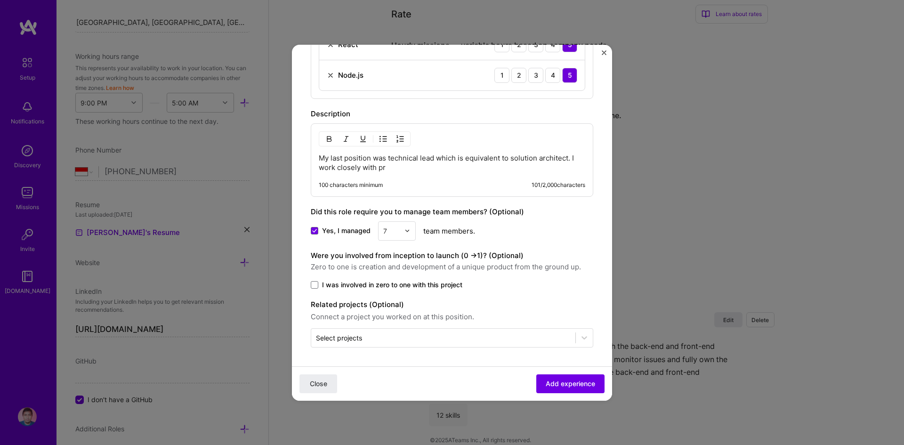
scroll to position [544, 0]
click at [456, 168] on p "My last position was technical lead which is equivalent to solution architect. …" at bounding box center [452, 163] width 267 height 19
click at [544, 167] on p "My last position was technical lead which is equivalent to solution architect. …" at bounding box center [452, 163] width 267 height 19
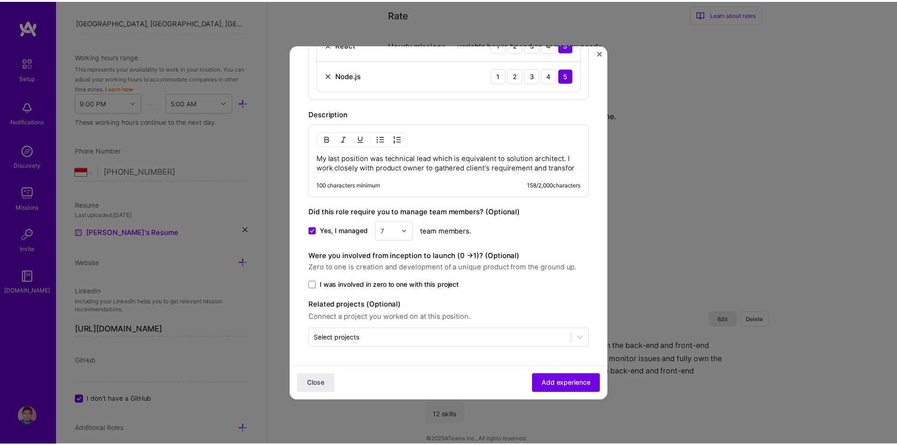
scroll to position [550, 0]
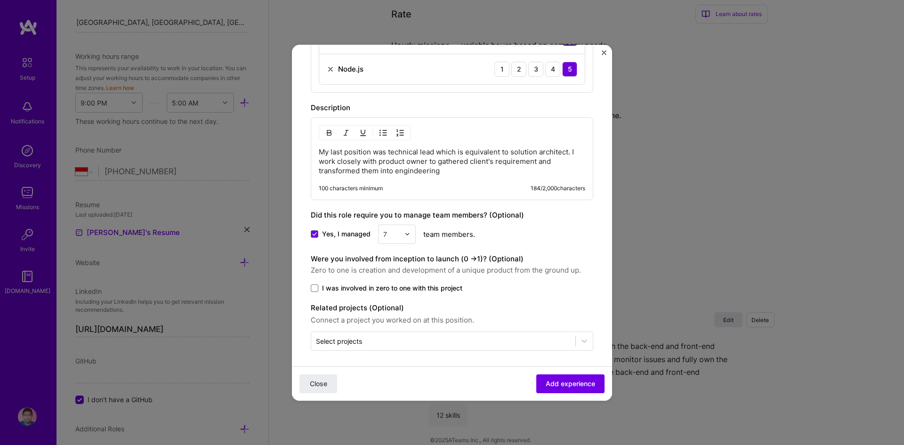
click at [411, 169] on p "My last position was technical lead which is equivalent to solution architect. …" at bounding box center [452, 161] width 267 height 28
click at [452, 175] on p "My last position was technical lead which is equivalent to solution architect. …" at bounding box center [452, 161] width 267 height 28
click at [567, 376] on button "Add experience" at bounding box center [570, 383] width 68 height 19
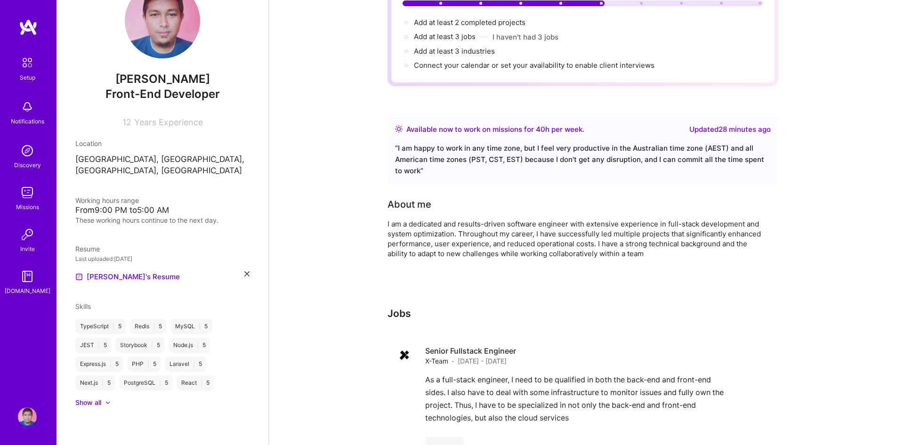
scroll to position [0, 0]
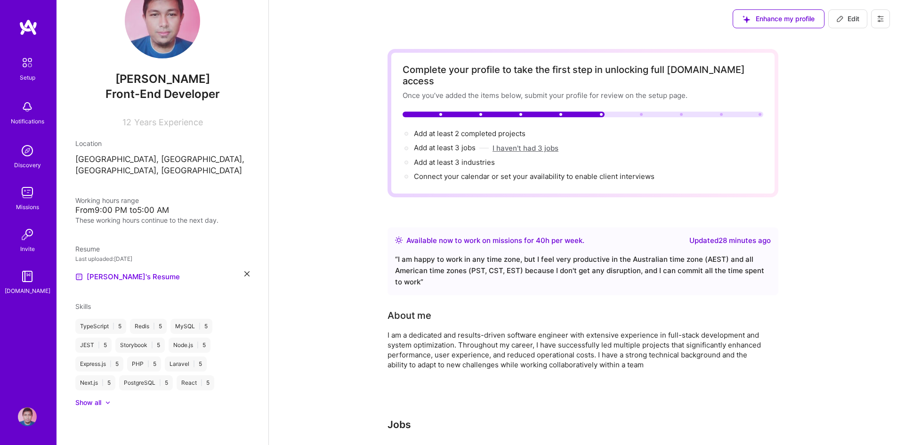
click at [538, 143] on button "I haven't had 3 jobs" at bounding box center [526, 148] width 66 height 10
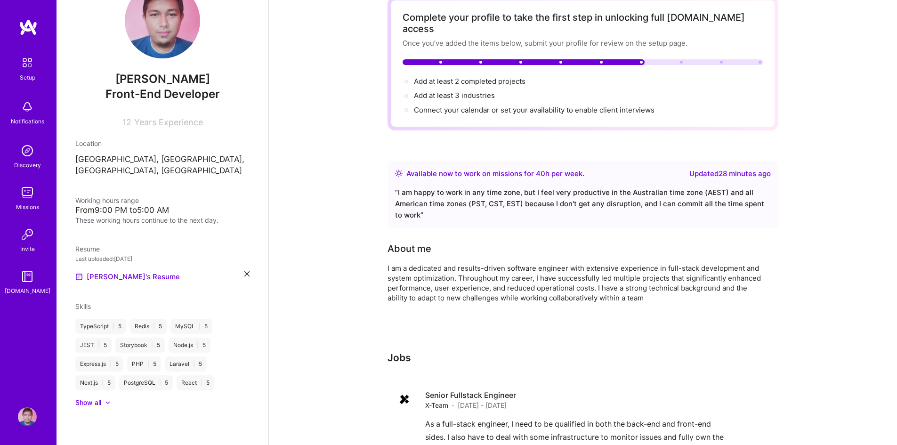
scroll to position [53, 0]
click at [104, 400] on div at bounding box center [103, 402] width 4 height 9
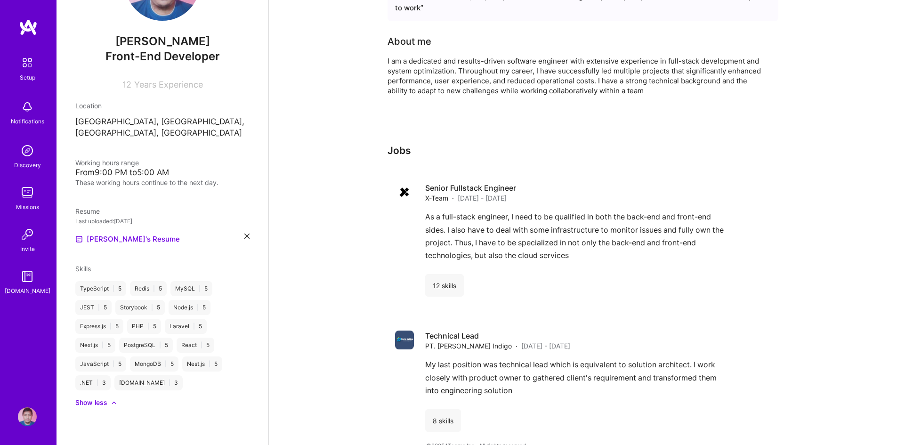
scroll to position [270, 0]
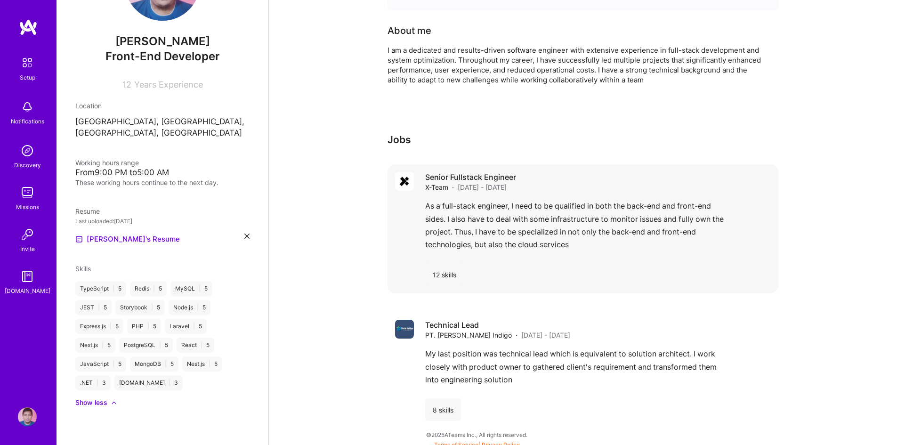
click at [585, 179] on div "Senior Fullstack Engineer X-Team · Sep 2021 - Aug 2025" at bounding box center [598, 182] width 346 height 20
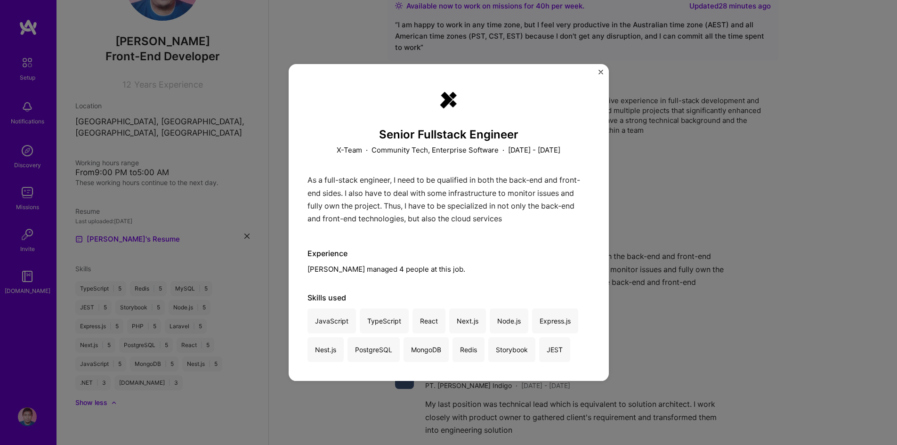
scroll to position [270, 0]
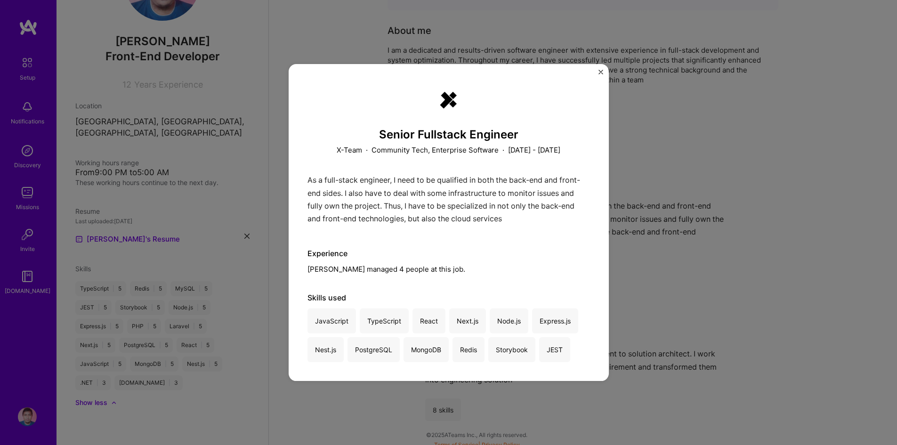
click at [600, 70] on img "Close" at bounding box center [601, 72] width 5 height 5
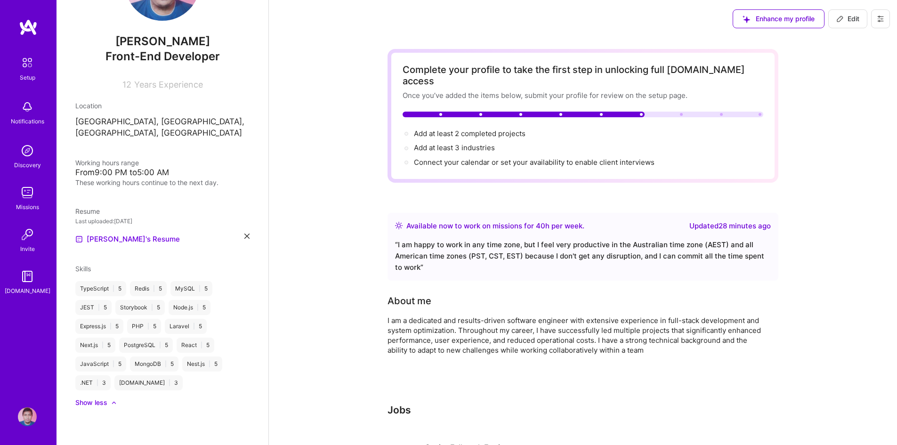
click at [849, 20] on span "Edit" at bounding box center [847, 18] width 23 height 9
select select "US"
select select "Right Now"
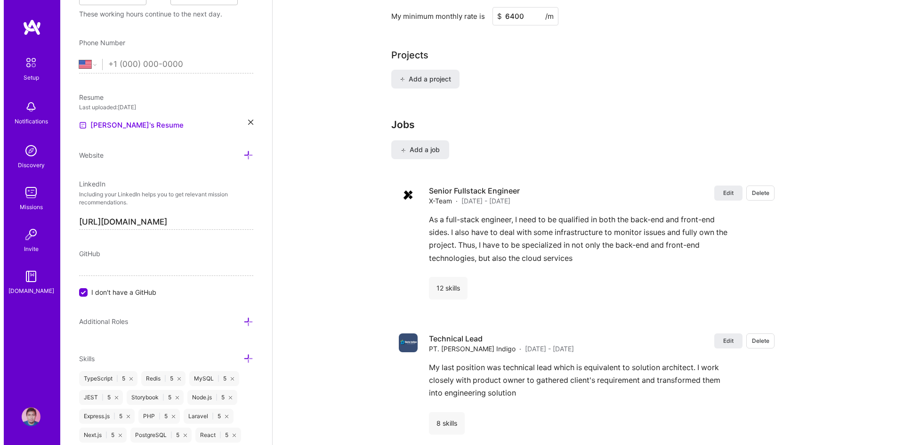
scroll to position [683, 0]
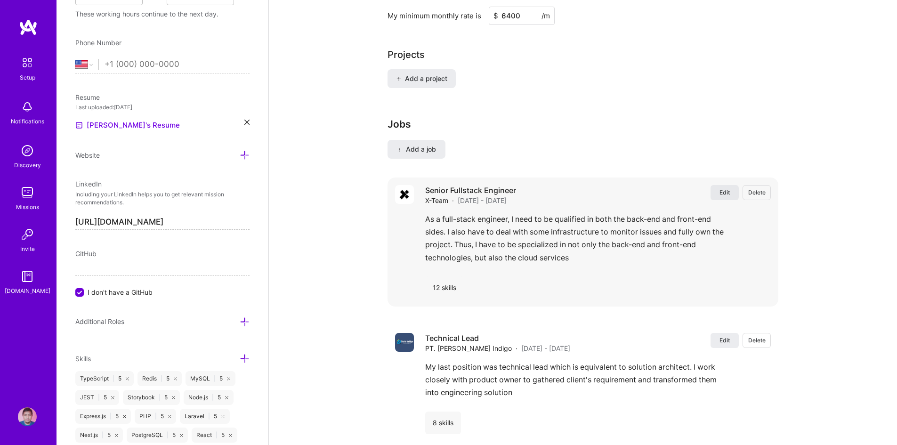
click at [723, 188] on span "Edit" at bounding box center [725, 192] width 10 height 8
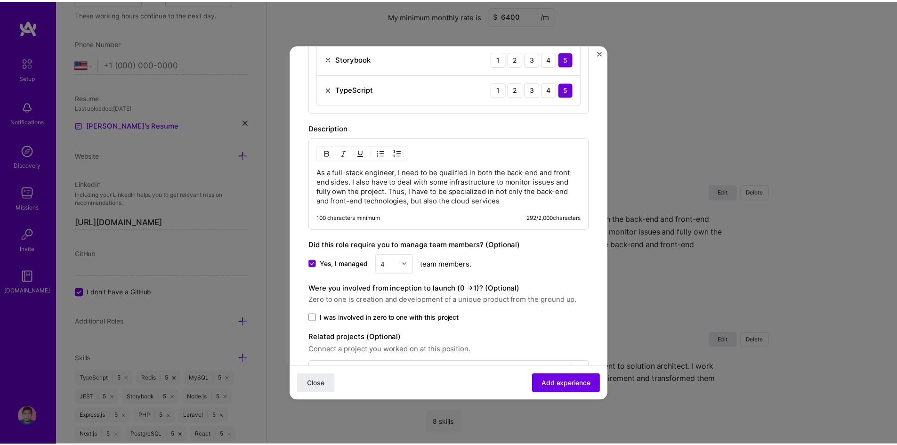
scroll to position [653, 0]
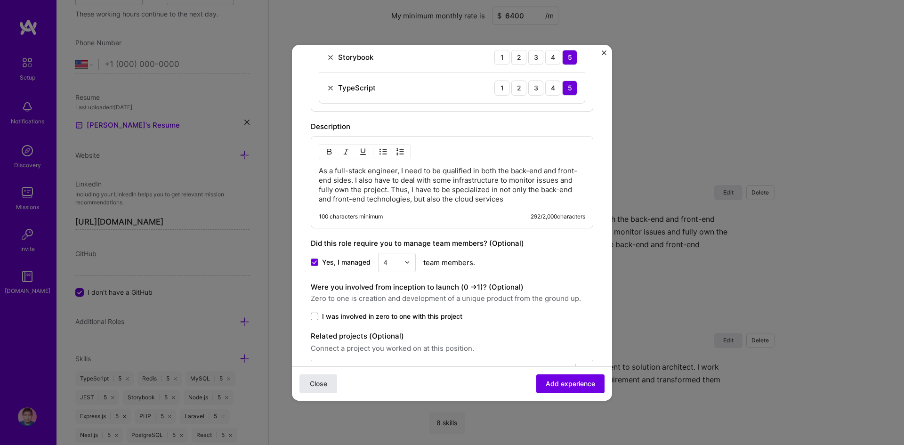
click at [313, 388] on span "Close" at bounding box center [318, 383] width 17 height 9
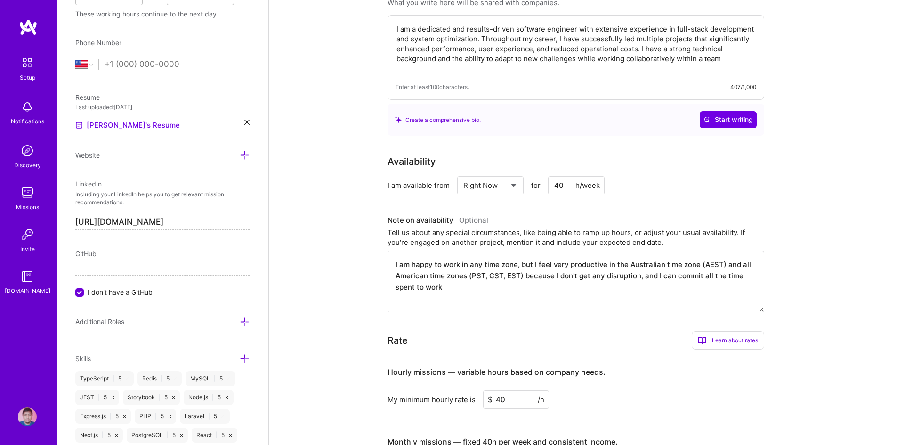
scroll to position [0, 0]
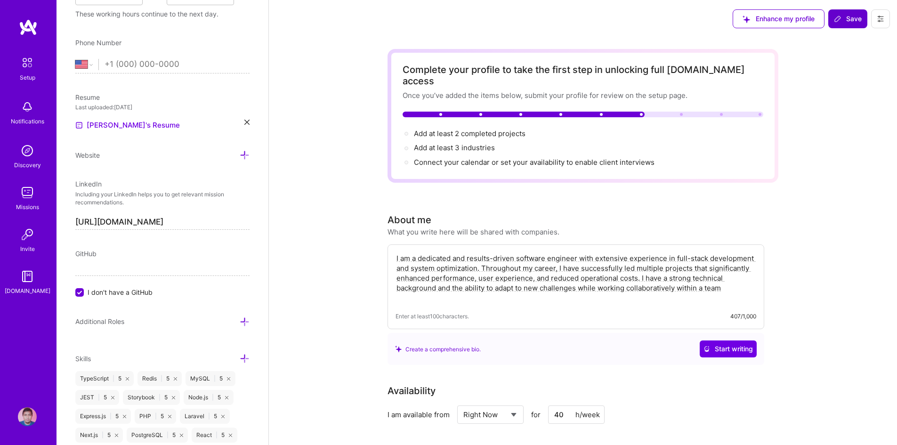
click at [854, 16] on span "Save" at bounding box center [848, 18] width 28 height 9
